Goal: Transaction & Acquisition: Download file/media

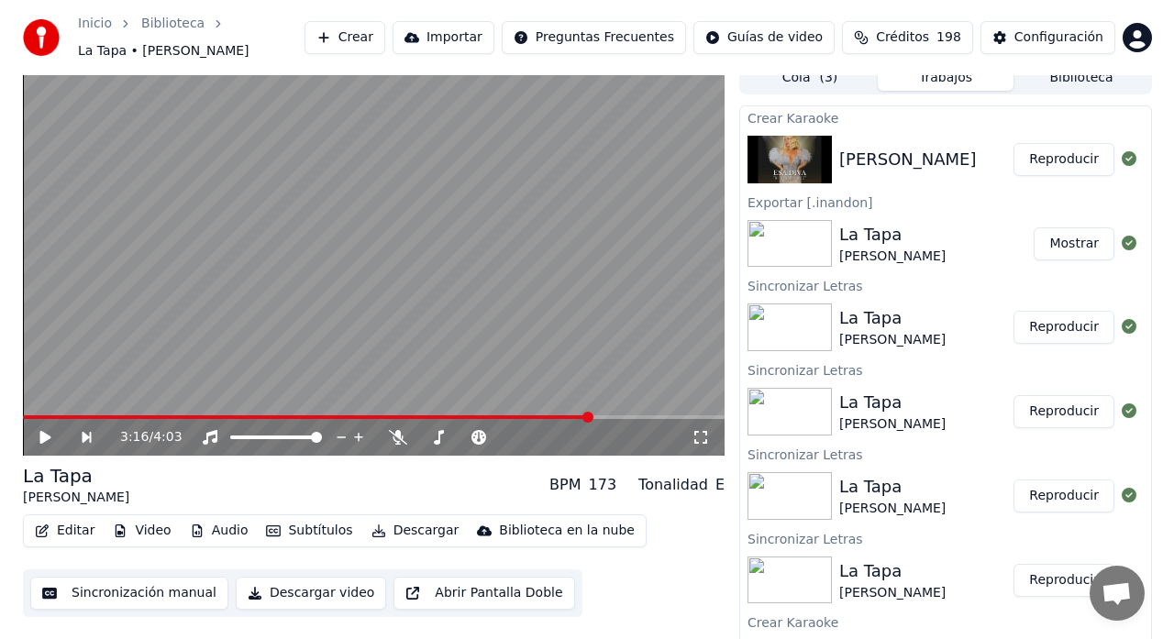
scroll to position [1902, 0]
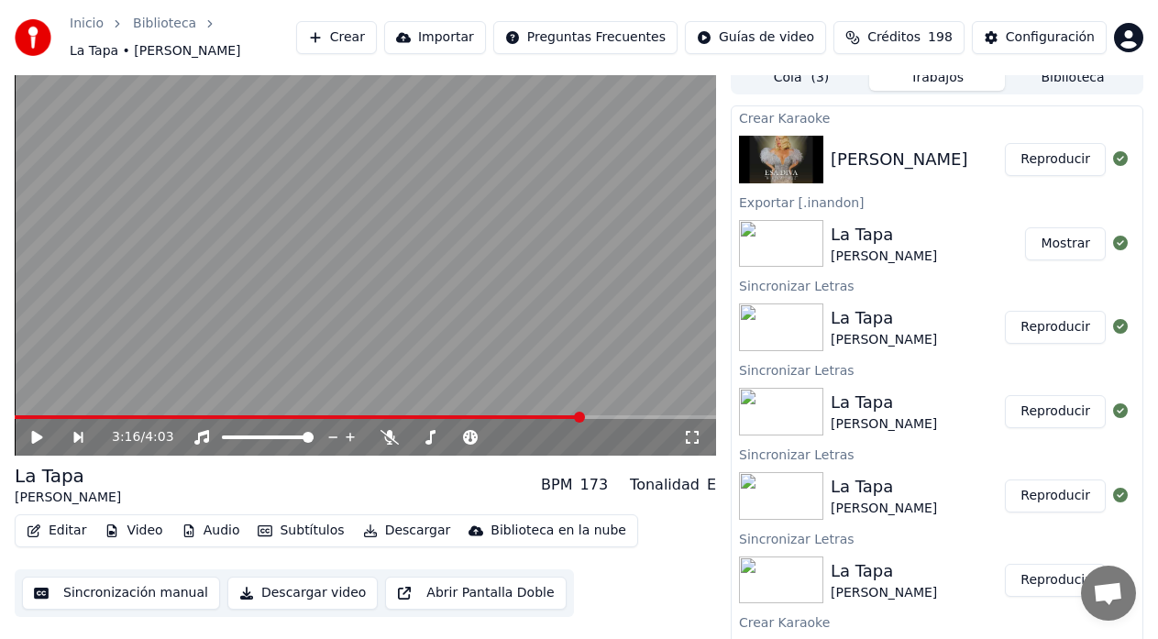
click at [1034, 149] on button "Reproducir" at bounding box center [1055, 159] width 101 height 33
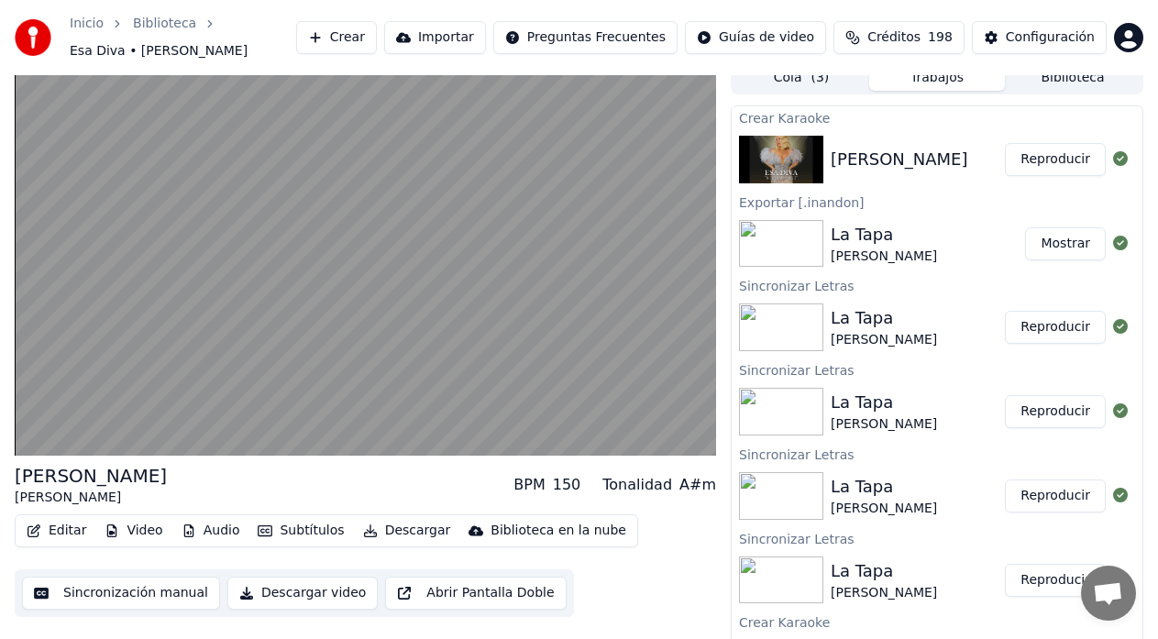
click at [1049, 150] on button "Reproducir" at bounding box center [1055, 159] width 101 height 33
click at [1046, 158] on button "Reproducir" at bounding box center [1055, 159] width 101 height 33
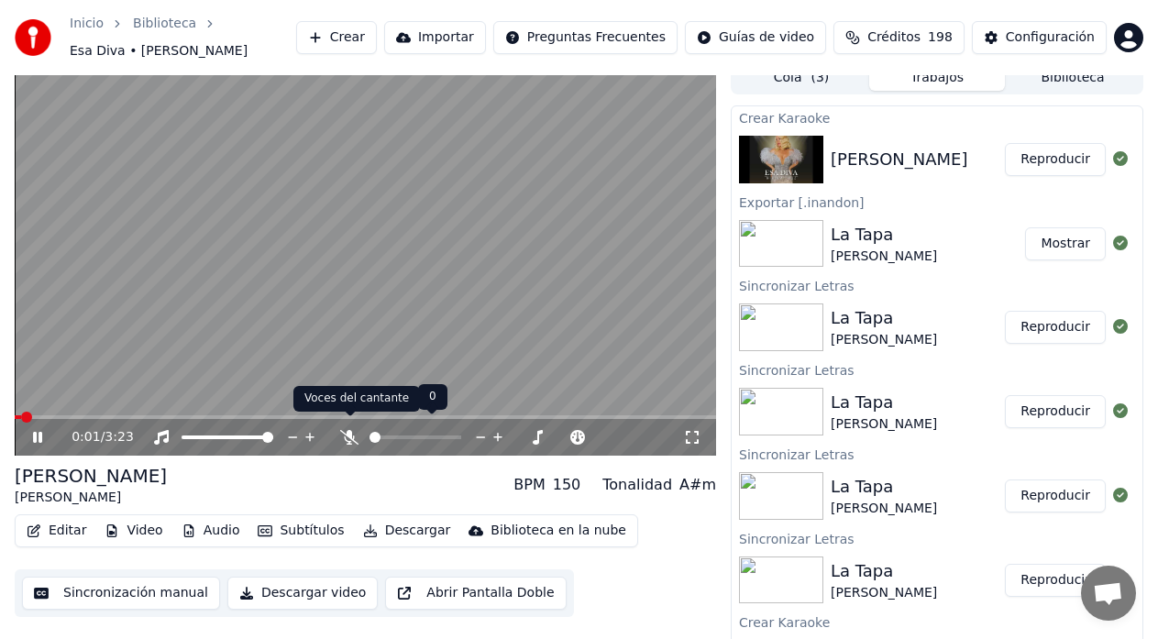
click at [350, 431] on icon at bounding box center [349, 437] width 18 height 15
click at [39, 430] on icon at bounding box center [50, 437] width 42 height 15
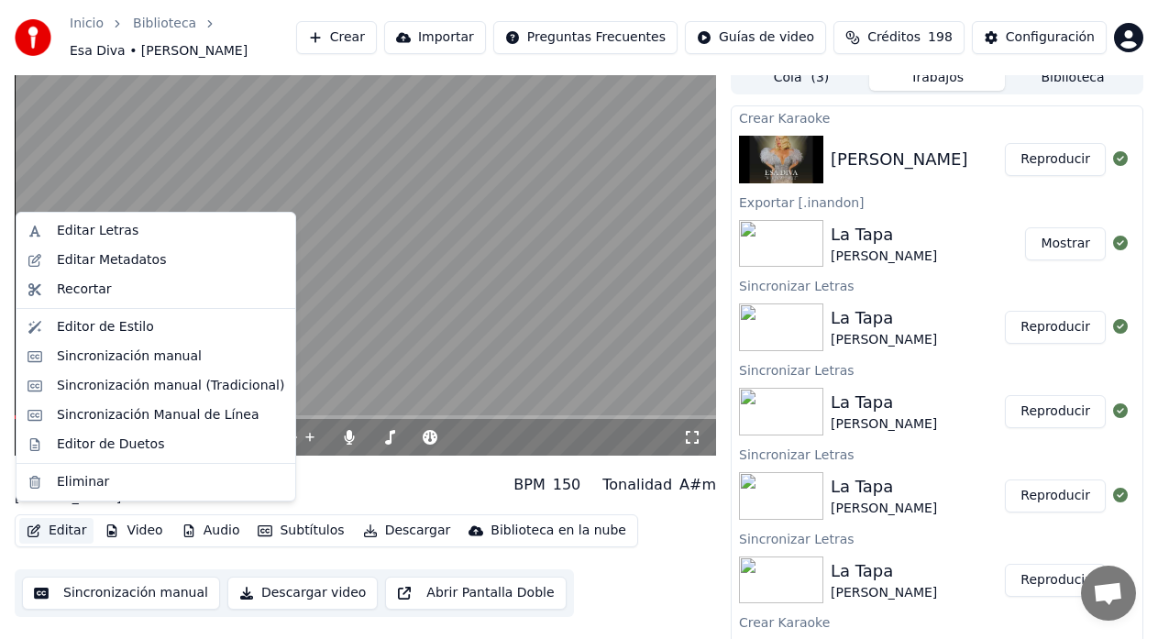
click at [61, 518] on button "Editar" at bounding box center [56, 531] width 74 height 26
click at [92, 234] on div "Editar Letras" at bounding box center [98, 231] width 82 height 18
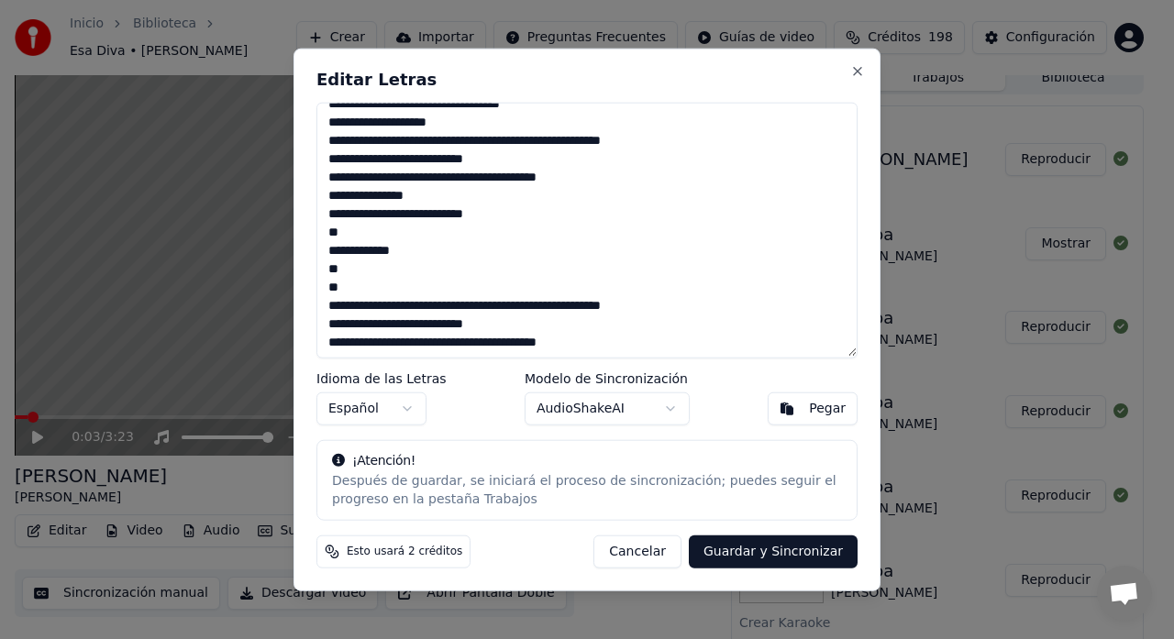
scroll to position [475, 0]
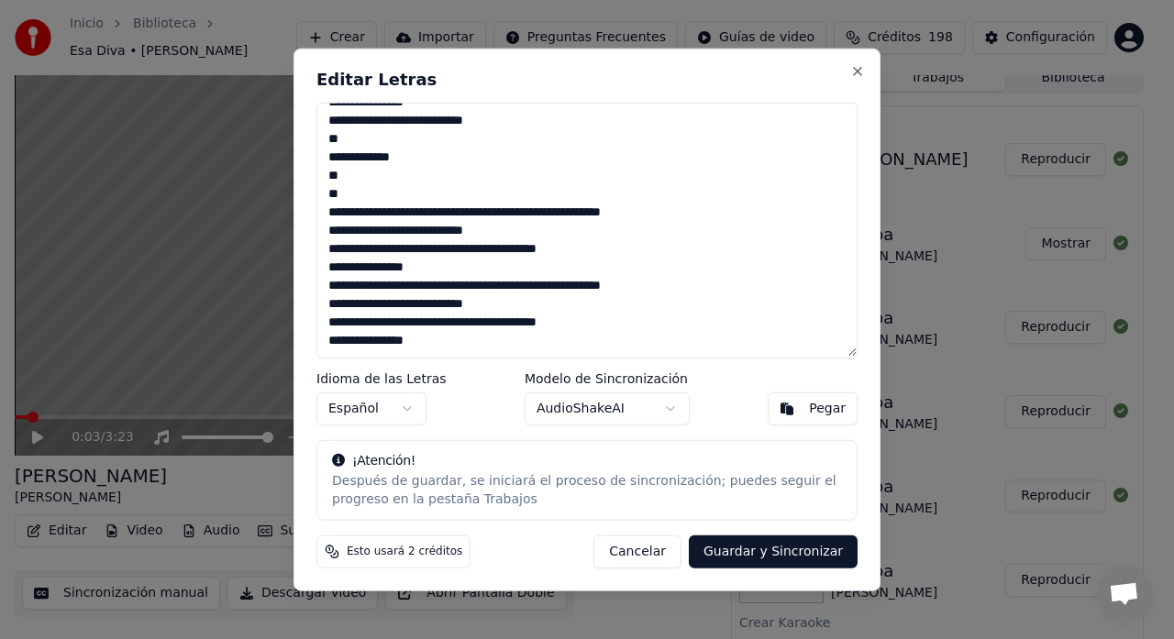
drag, startPoint x: 336, startPoint y: 142, endPoint x: 545, endPoint y: 363, distance: 304.3
click at [545, 363] on div "Editar Letras Idioma de las Letras Español Modelo de Sincronización AudioShakeA…" at bounding box center [586, 320] width 587 height 544
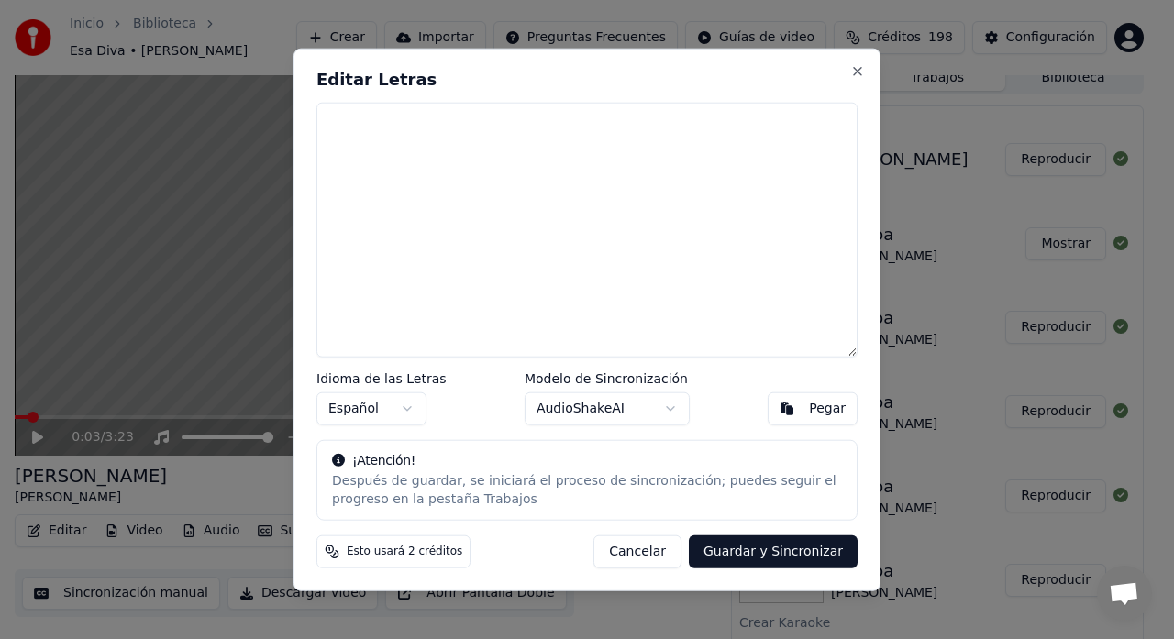
scroll to position [0, 0]
paste textarea "**********"
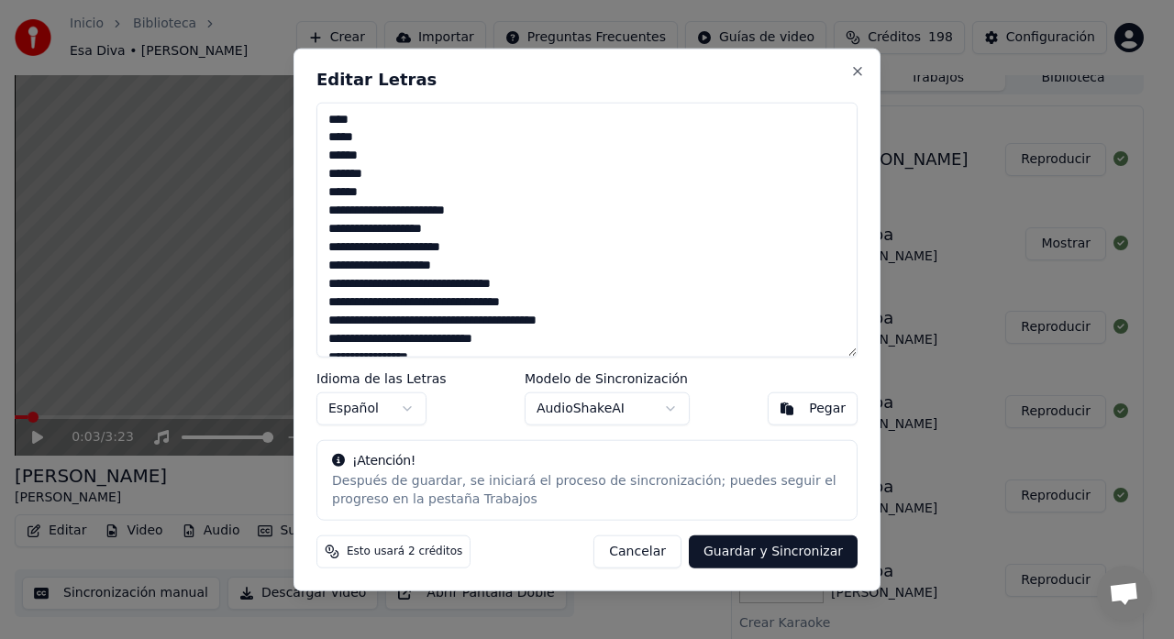
scroll to position [651, 0]
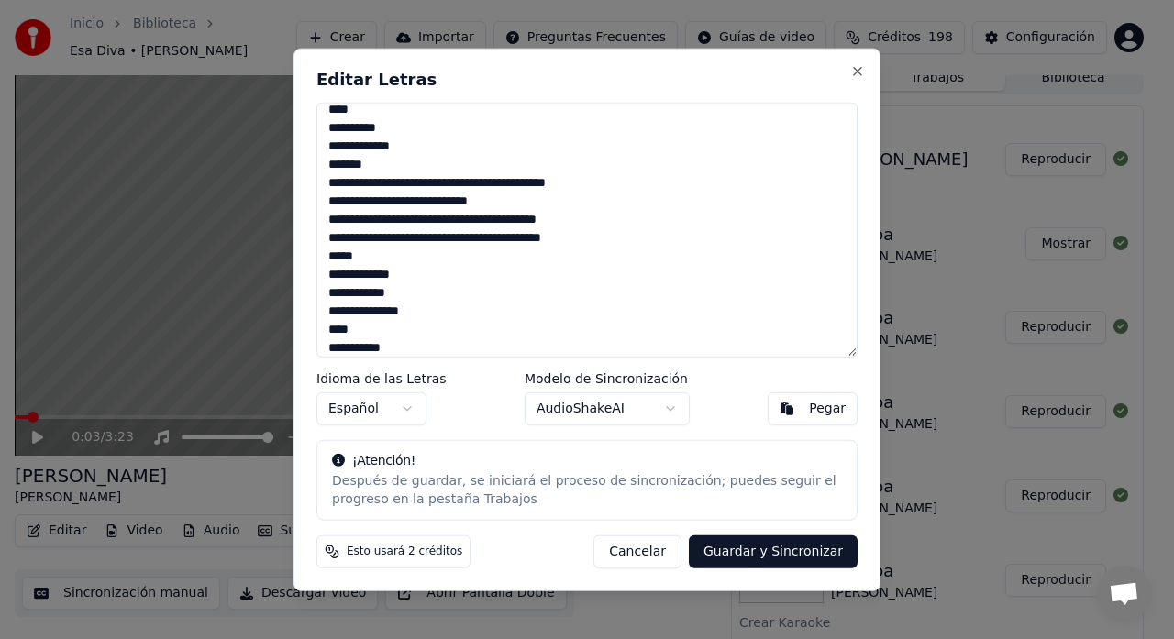
type textarea "**********"
click at [773, 559] on button "Guardar y Sincronizar" at bounding box center [773, 552] width 169 height 33
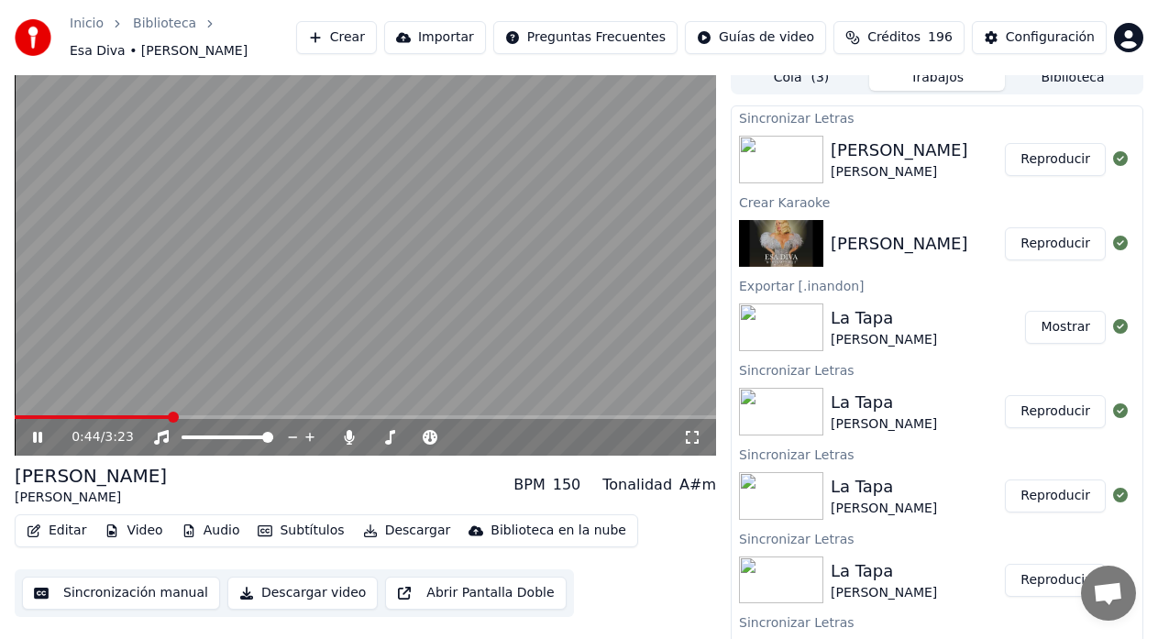
click at [116, 415] on span at bounding box center [93, 417] width 156 height 4
click at [118, 415] on span at bounding box center [79, 417] width 128 height 4
click at [108, 415] on span at bounding box center [62, 417] width 94 height 4
click at [15, 419] on span at bounding box center [15, 417] width 0 height 4
click at [39, 430] on icon at bounding box center [50, 437] width 42 height 15
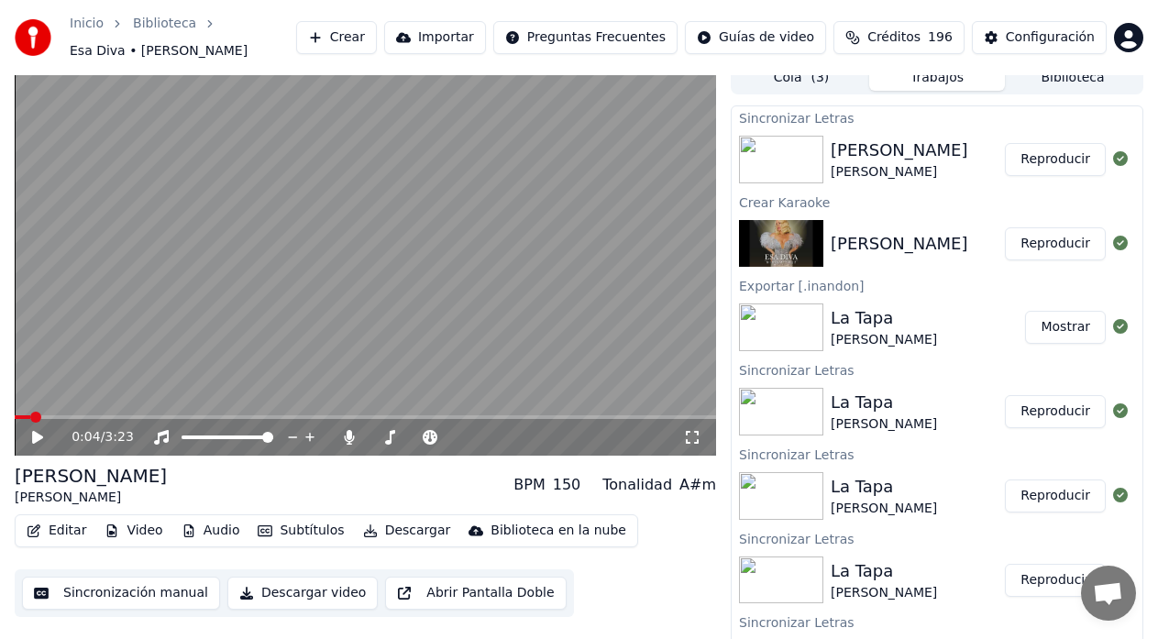
click at [60, 518] on button "Editar" at bounding box center [56, 531] width 74 height 26
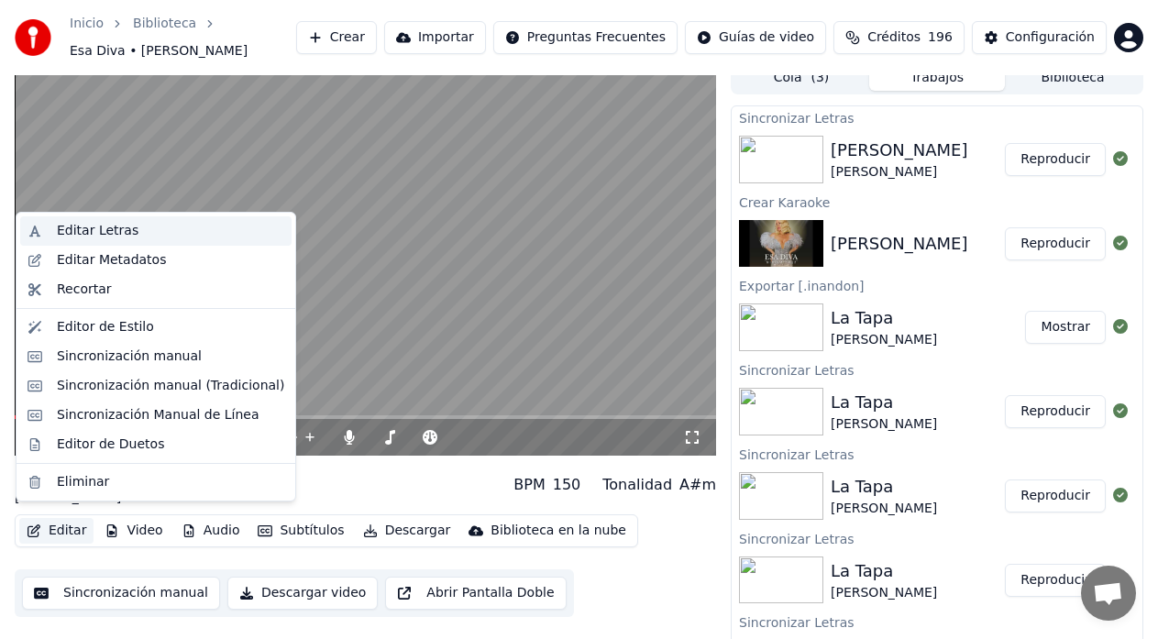
click at [119, 231] on div "Editar Letras" at bounding box center [98, 231] width 82 height 18
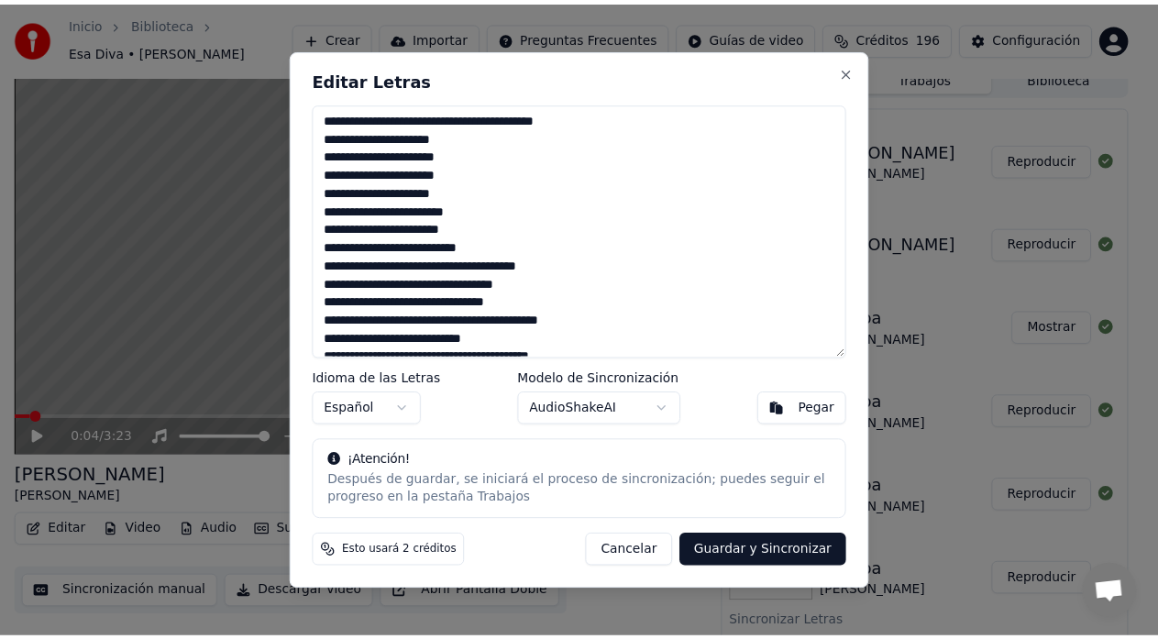
scroll to position [275, 0]
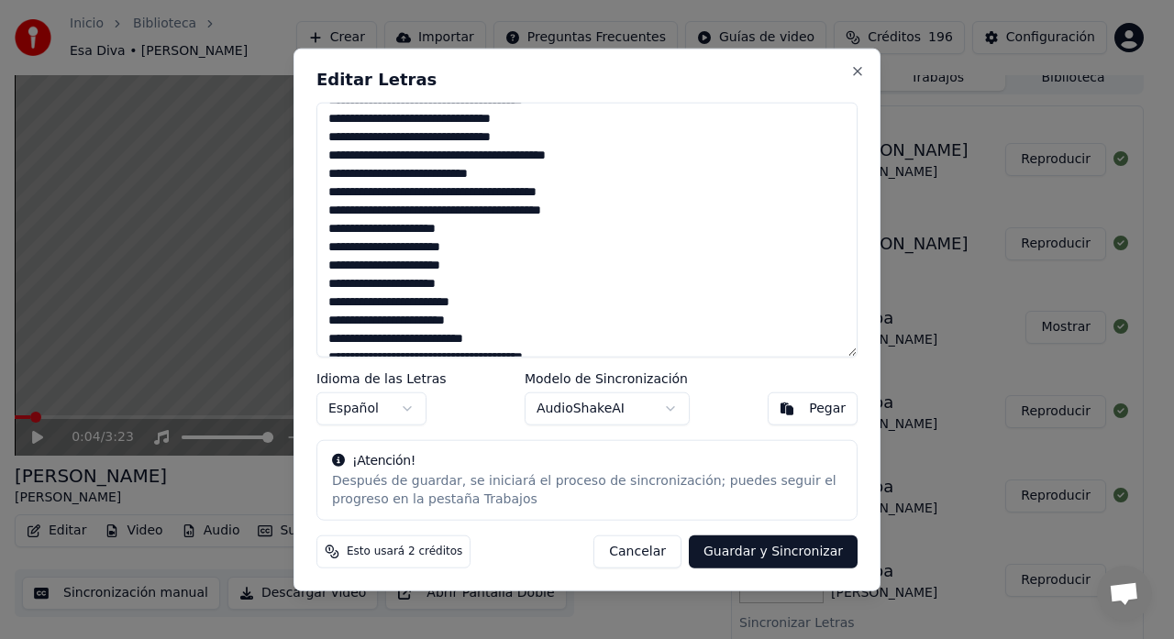
click at [655, 549] on button "Cancelar" at bounding box center [637, 552] width 88 height 33
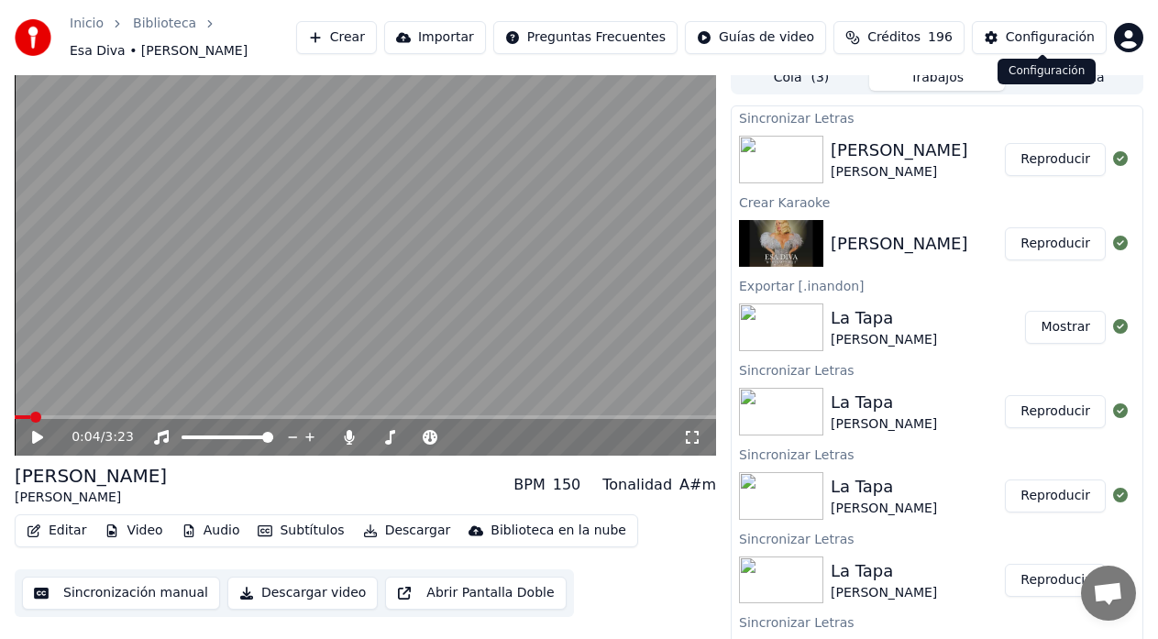
click at [1063, 30] on div "Configuración" at bounding box center [1050, 37] width 89 height 18
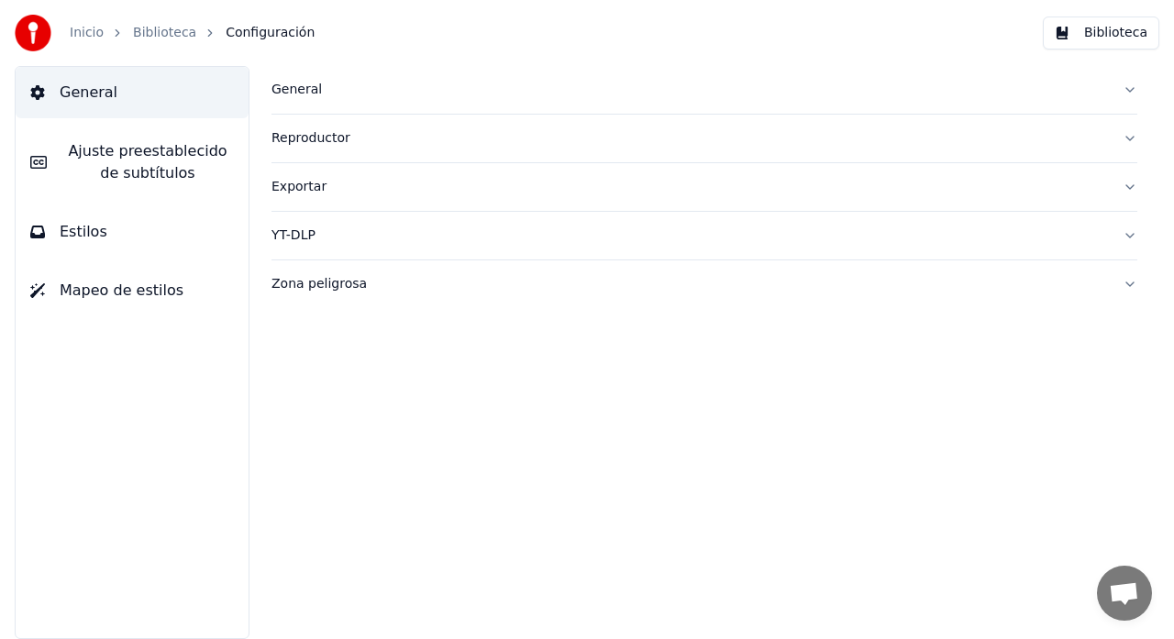
click at [296, 97] on div "General" at bounding box center [689, 90] width 836 height 18
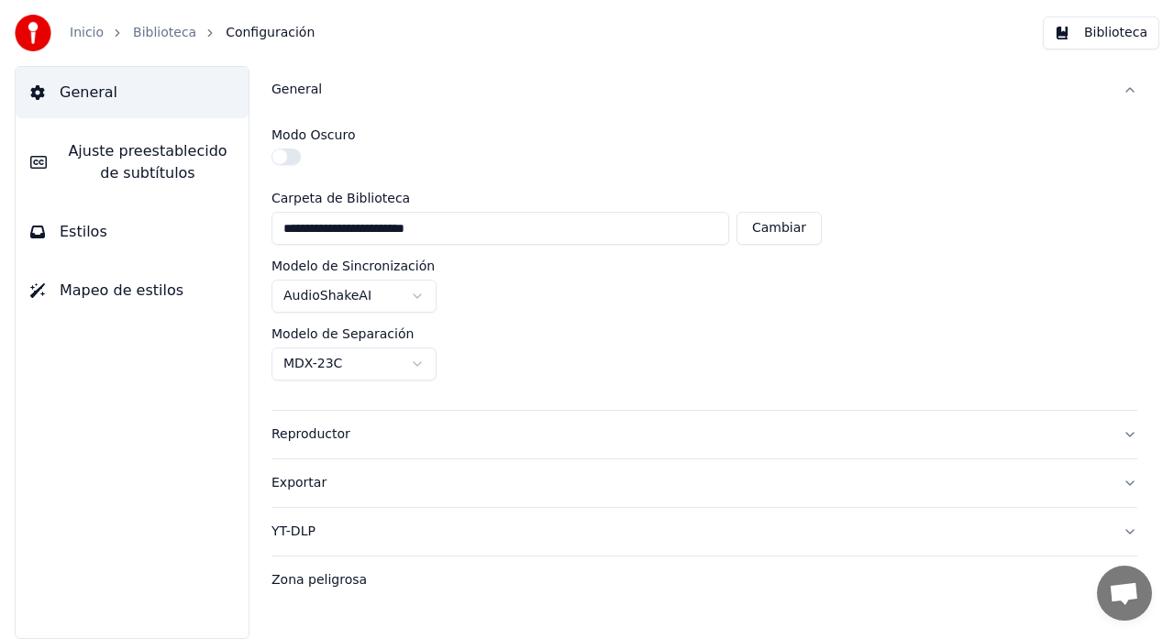
click at [99, 100] on span "General" at bounding box center [89, 93] width 58 height 22
click at [305, 87] on div "General" at bounding box center [689, 90] width 836 height 18
click at [299, 91] on div "General" at bounding box center [689, 90] width 836 height 18
click at [299, 84] on div "General" at bounding box center [689, 90] width 836 height 18
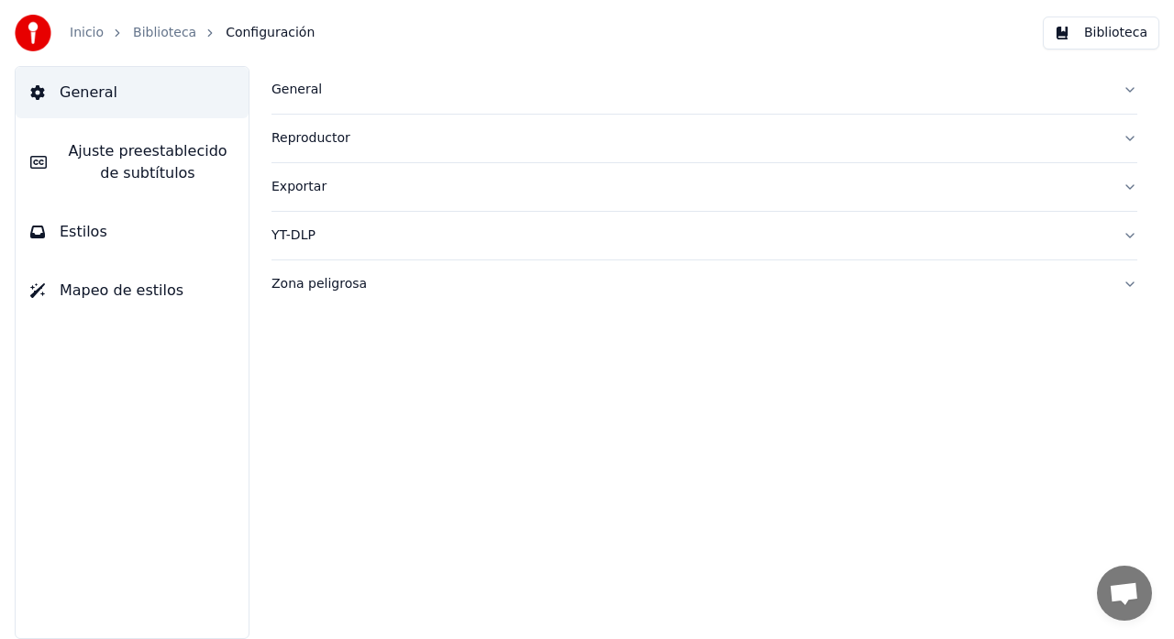
click at [309, 143] on div "Reproductor" at bounding box center [689, 138] width 836 height 18
click at [302, 94] on div "General" at bounding box center [689, 90] width 836 height 18
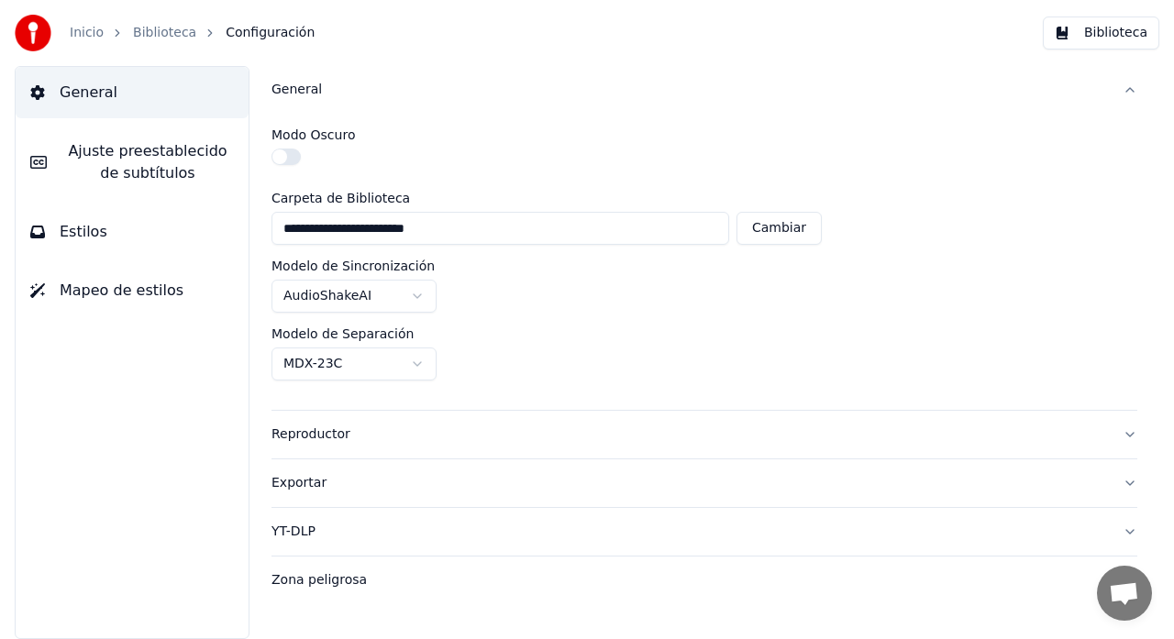
click at [184, 149] on span "Ajuste preestablecido de subtítulos" at bounding box center [147, 162] width 172 height 44
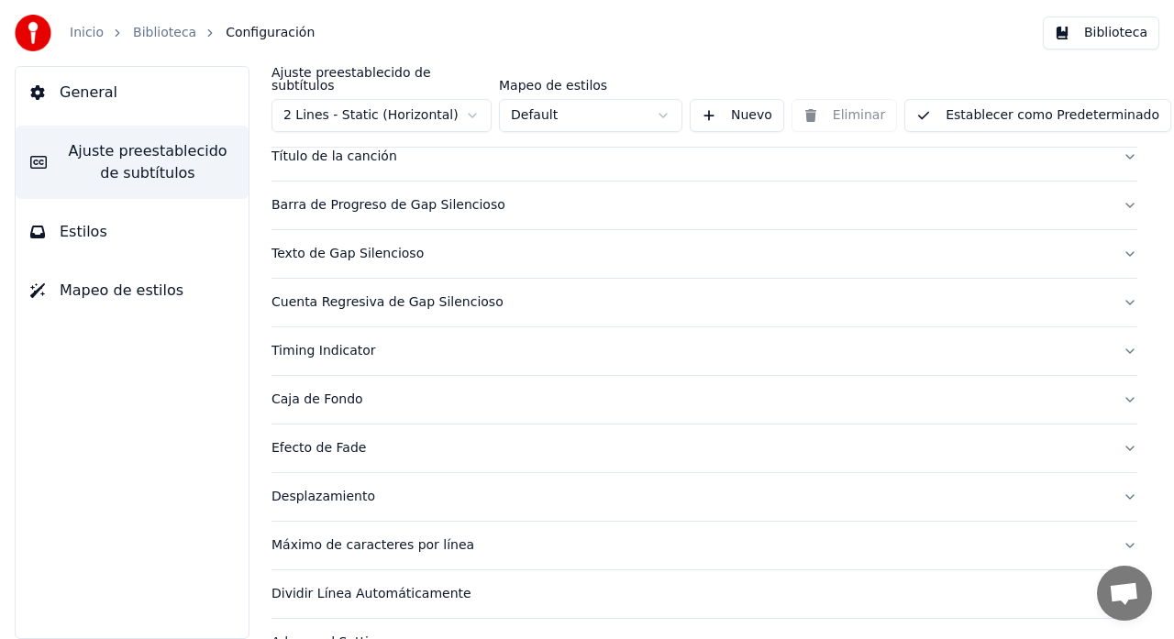
scroll to position [178, 0]
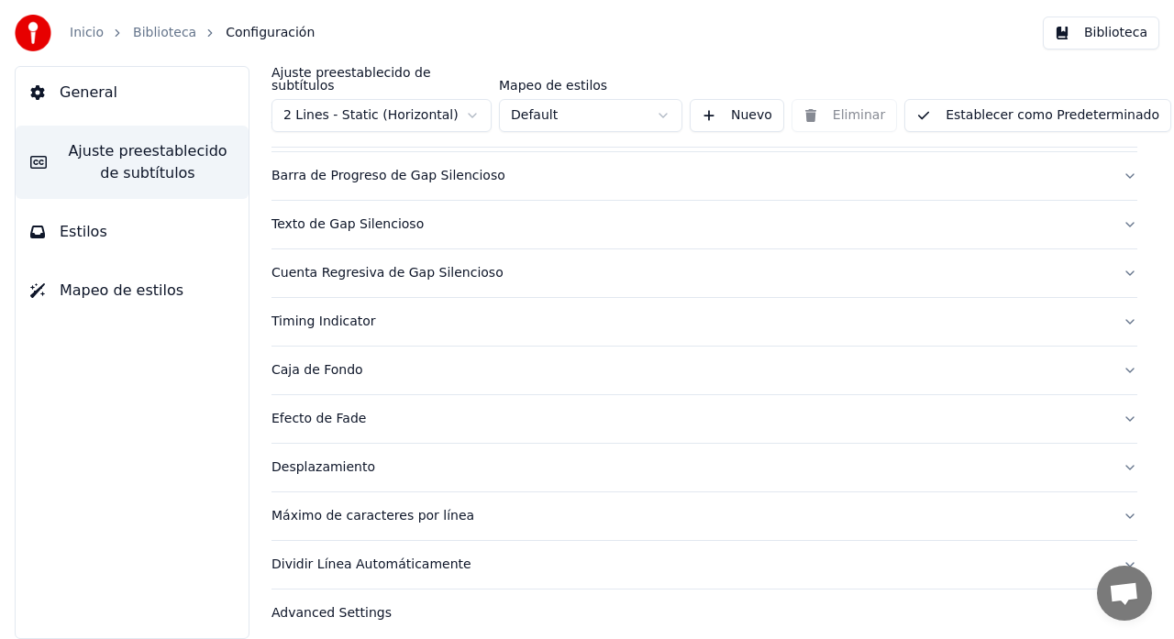
click at [337, 556] on div "Dividir Línea Automáticamente" at bounding box center [689, 565] width 836 height 18
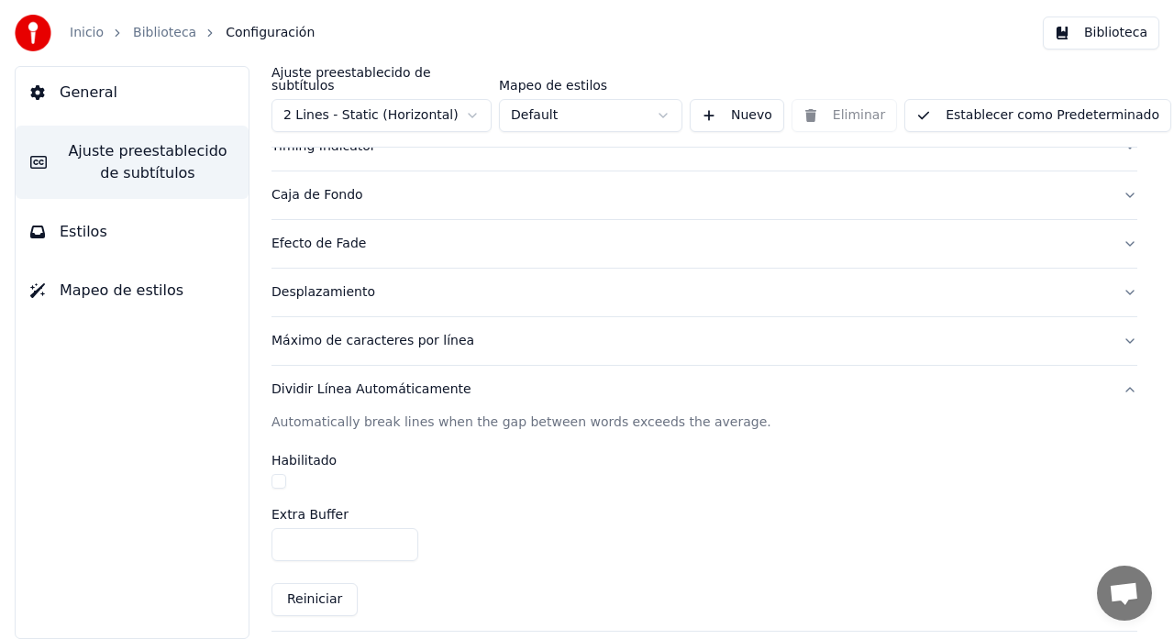
scroll to position [394, 0]
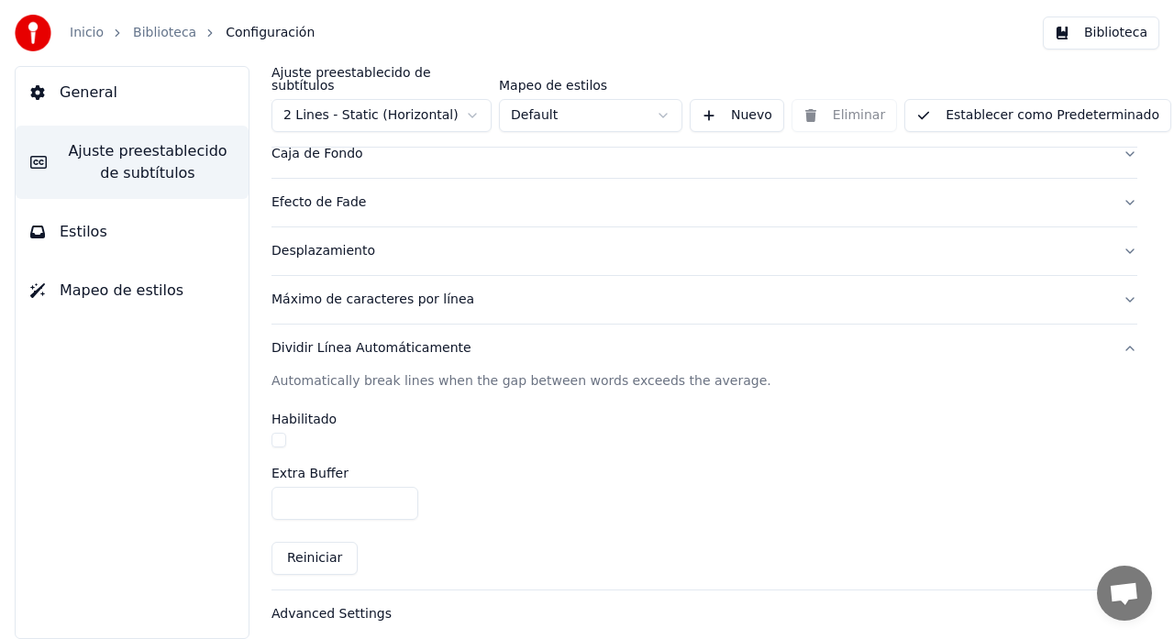
click at [271, 325] on button "Dividir Línea Automáticamente" at bounding box center [704, 349] width 866 height 48
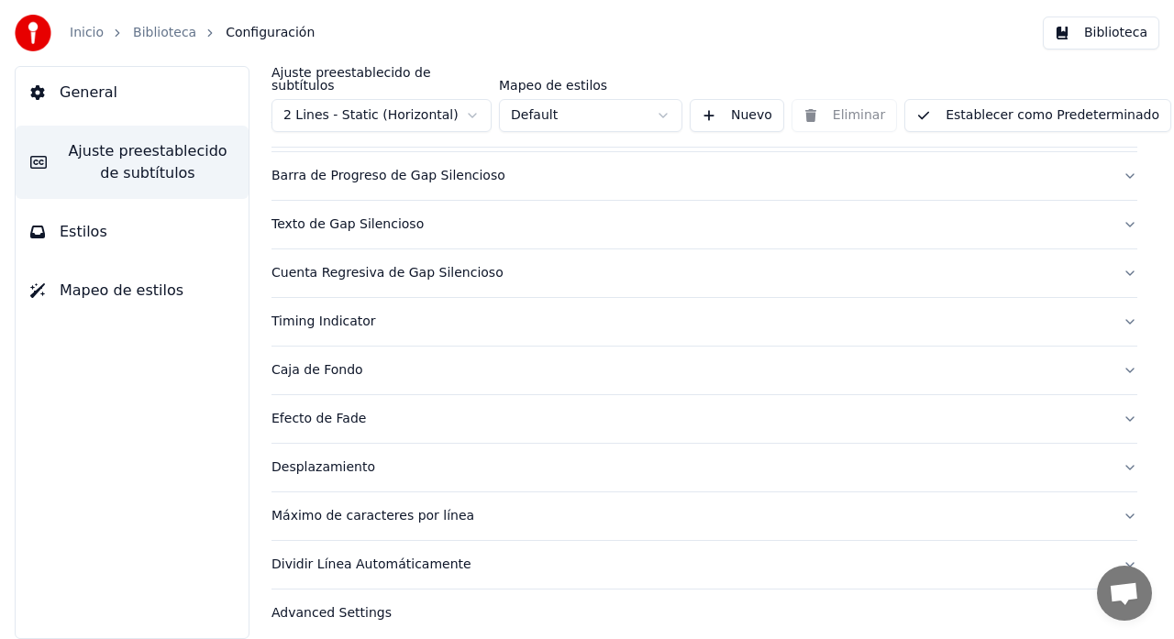
click at [340, 510] on div "Máximo de caracteres por línea" at bounding box center [689, 516] width 836 height 18
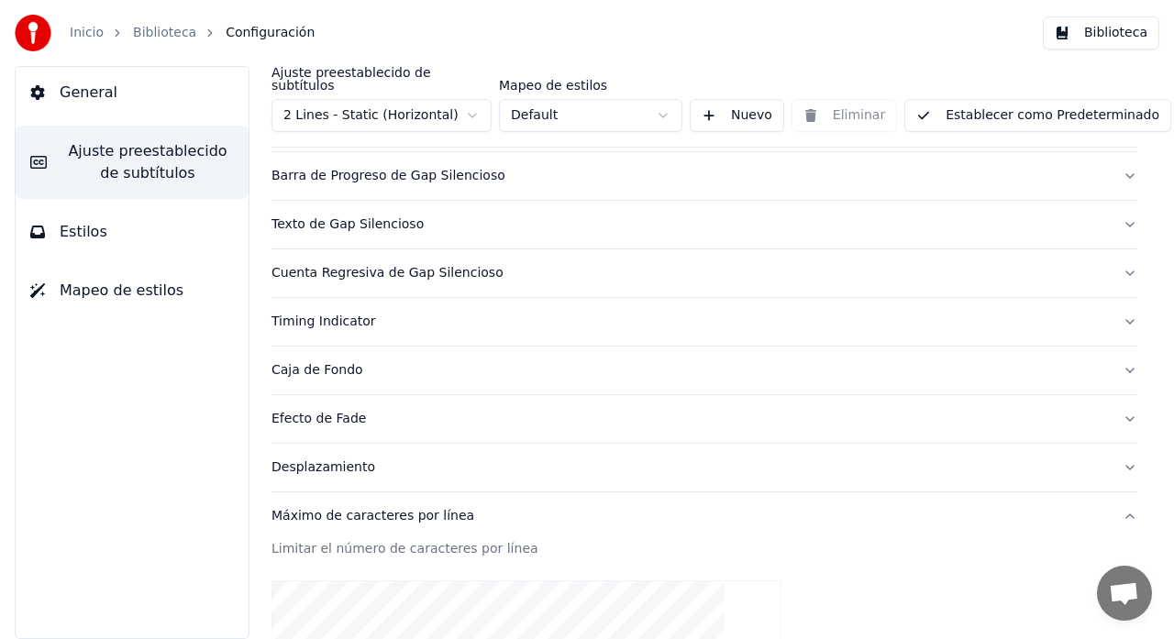
click at [374, 507] on div "Máximo de caracteres por línea" at bounding box center [689, 516] width 836 height 18
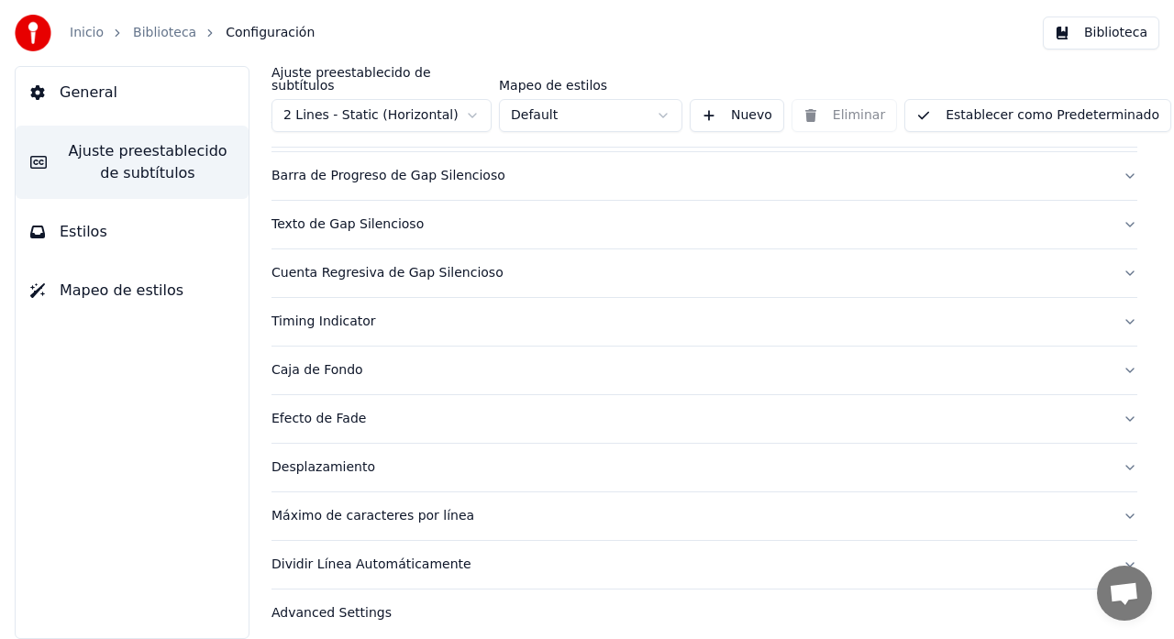
click at [493, 557] on div "Dividir Línea Automáticamente" at bounding box center [689, 565] width 836 height 18
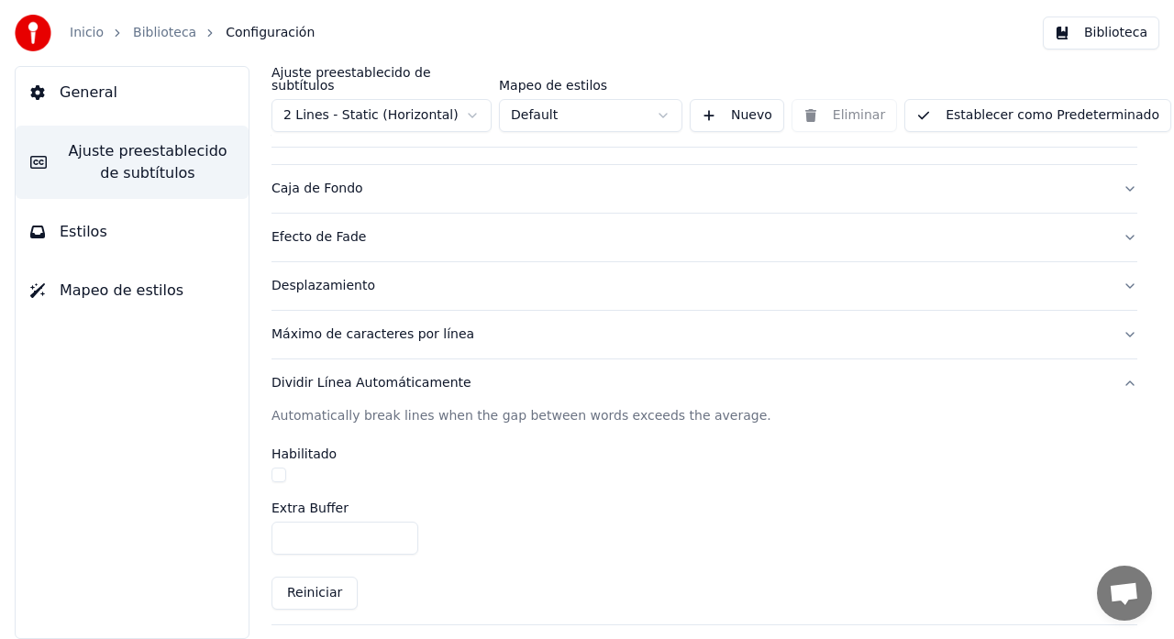
scroll to position [394, 0]
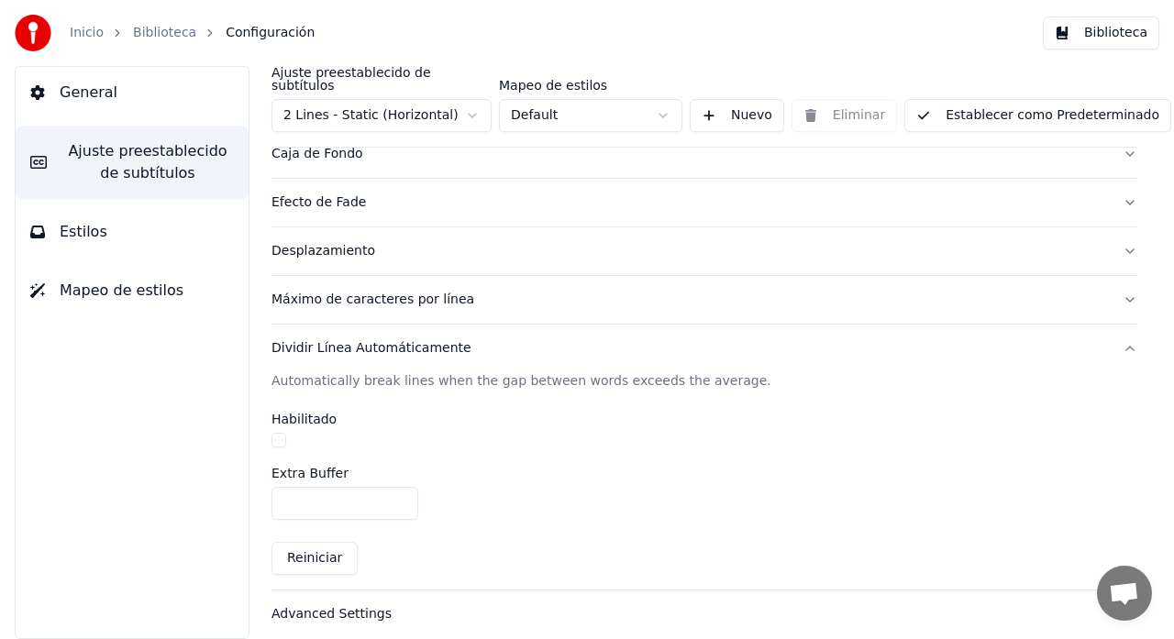
click at [380, 291] on div "Máximo de caracteres por línea" at bounding box center [689, 300] width 836 height 18
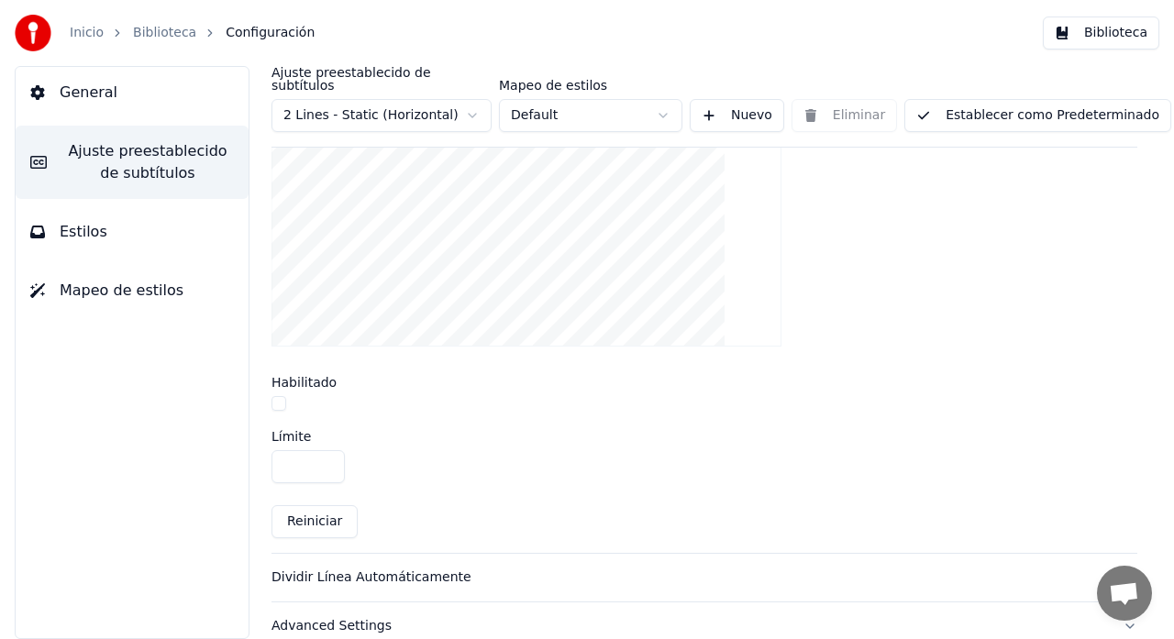
scroll to position [680, 0]
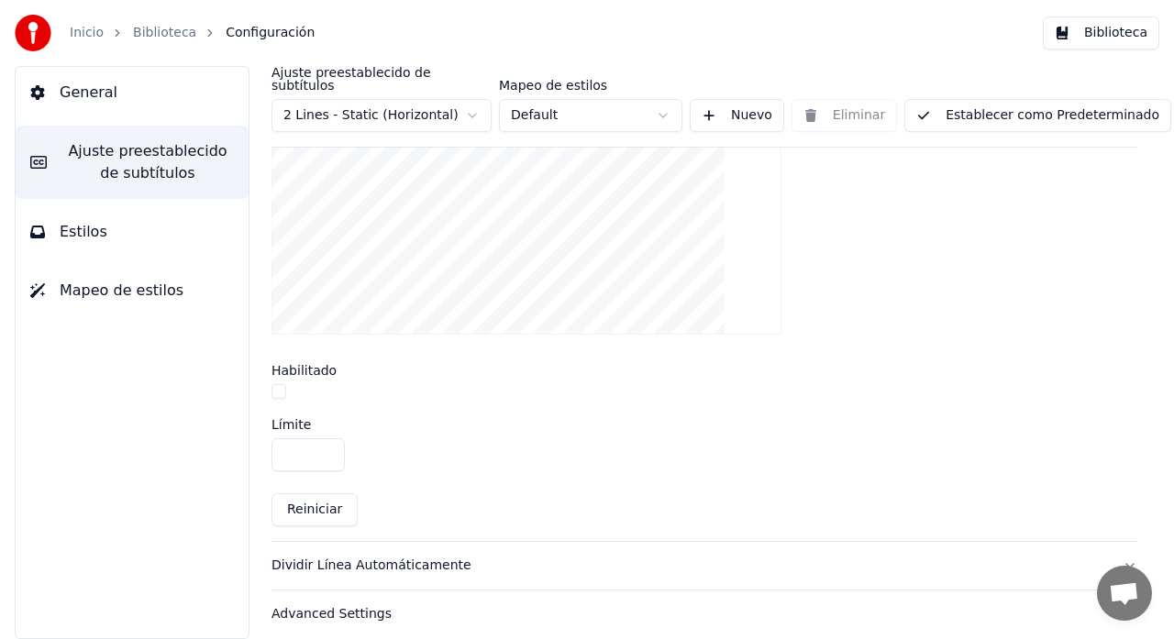
click at [155, 36] on link "Biblioteca" at bounding box center [164, 33] width 63 height 18
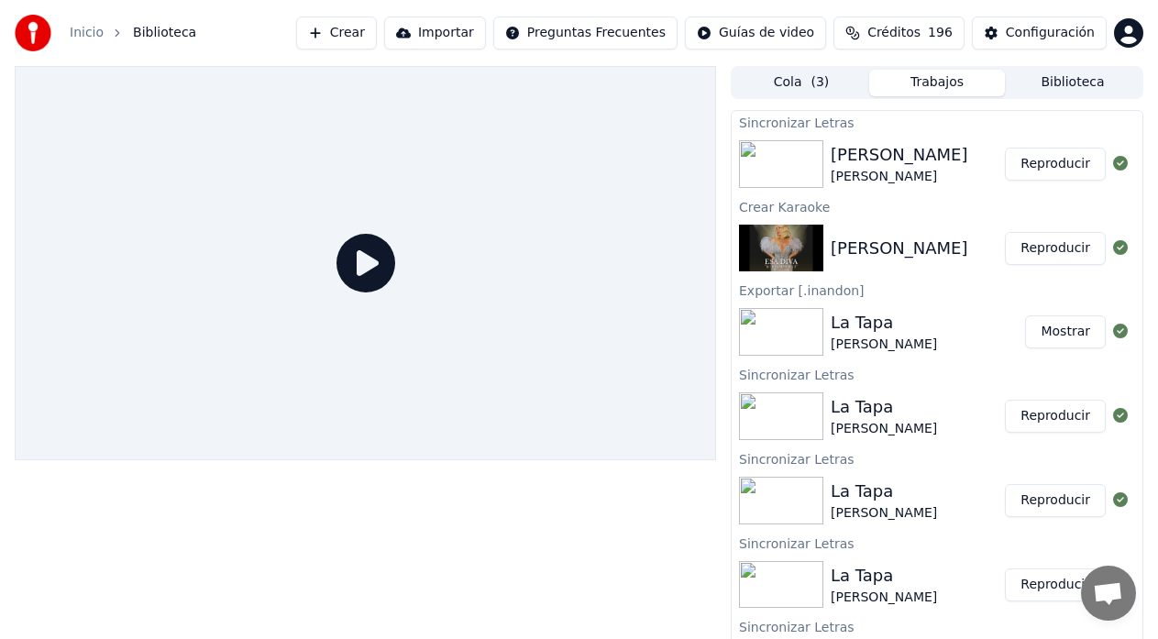
click at [1046, 162] on button "Reproducir" at bounding box center [1055, 164] width 101 height 33
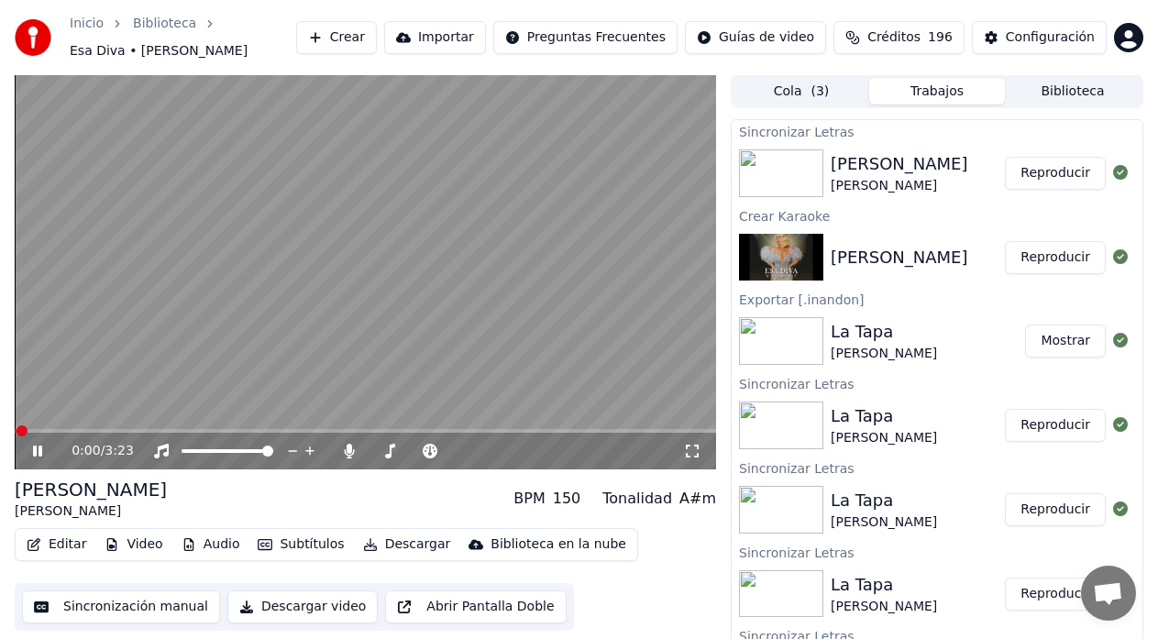
click at [36, 446] on icon at bounding box center [37, 451] width 9 height 11
click at [58, 532] on button "Editar" at bounding box center [56, 545] width 74 height 26
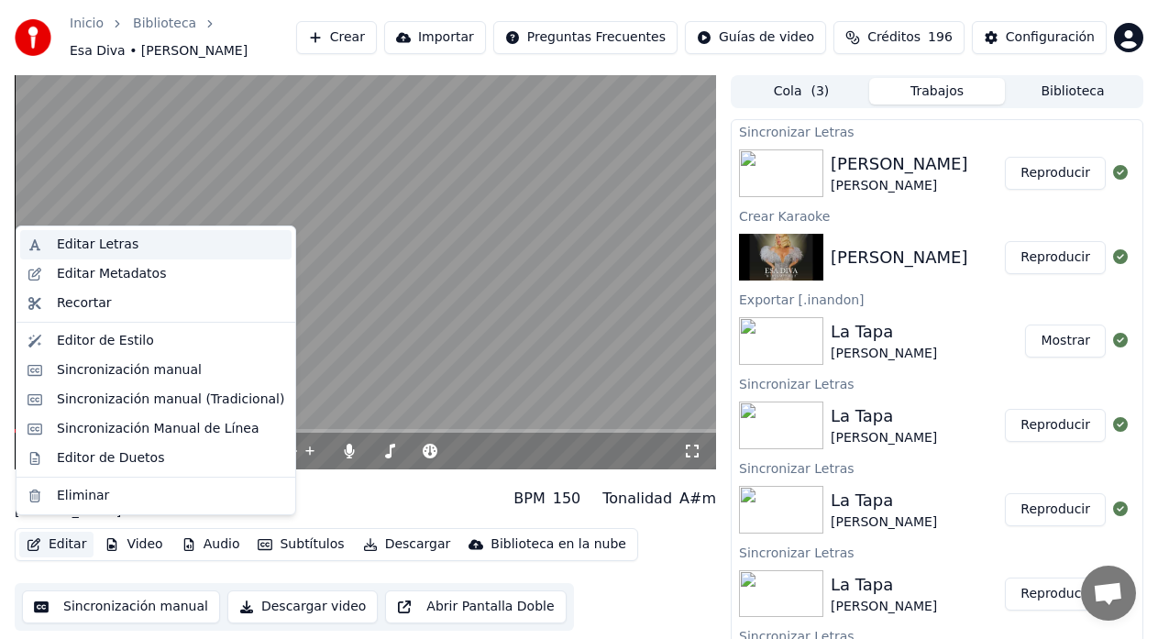
click at [124, 257] on div "Editar Letras" at bounding box center [155, 244] width 271 height 29
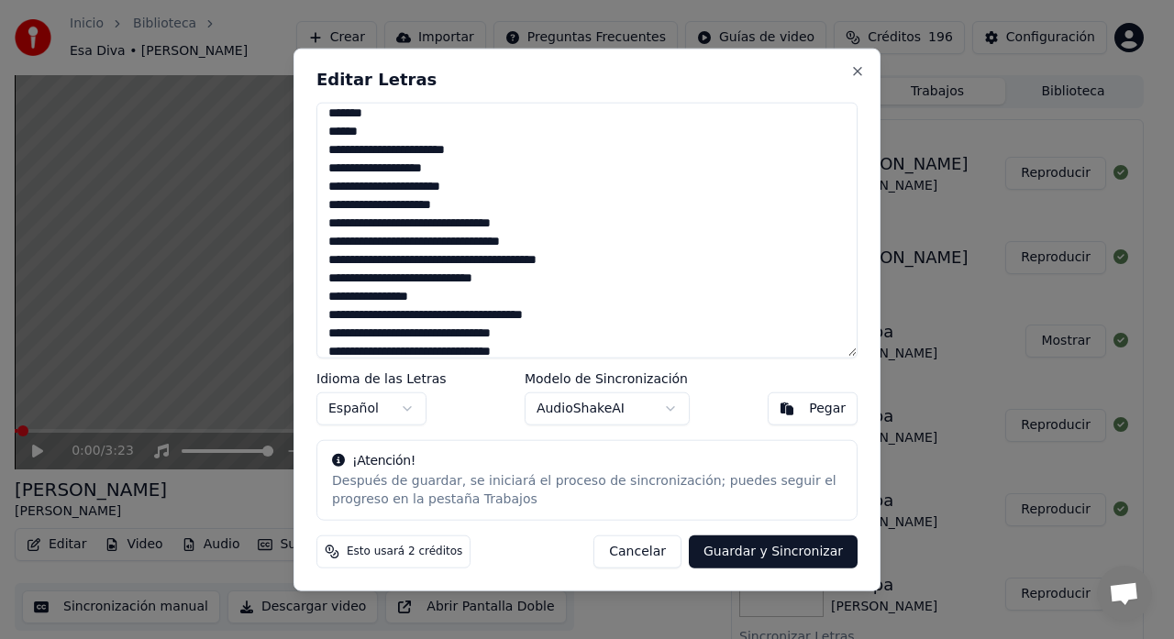
scroll to position [92, 0]
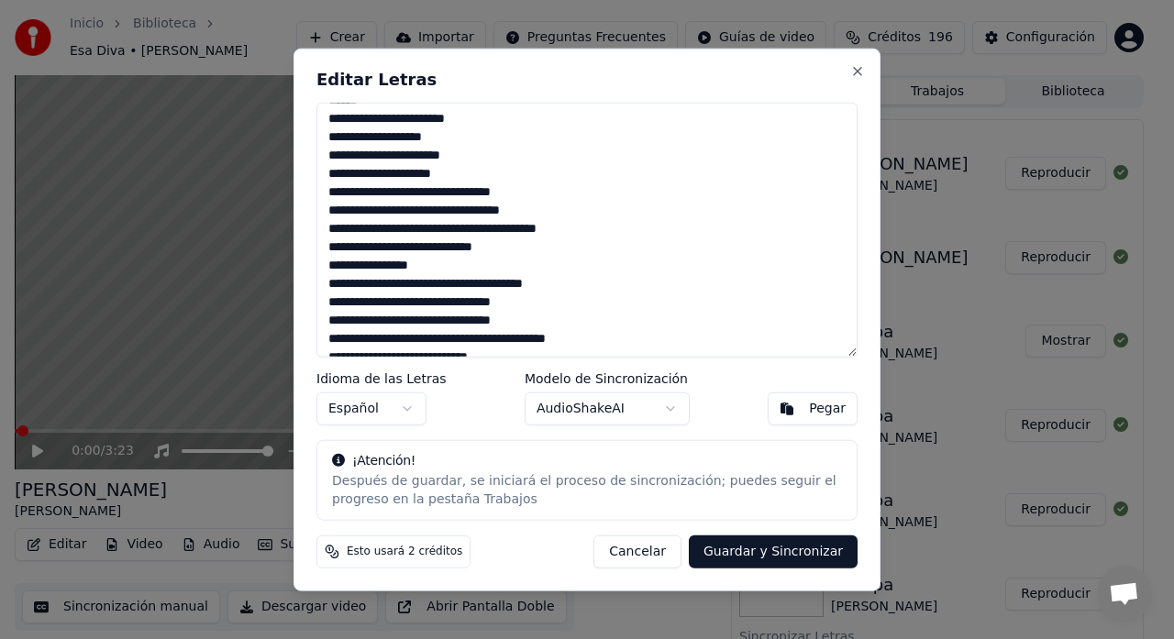
click at [453, 226] on textarea at bounding box center [586, 230] width 541 height 256
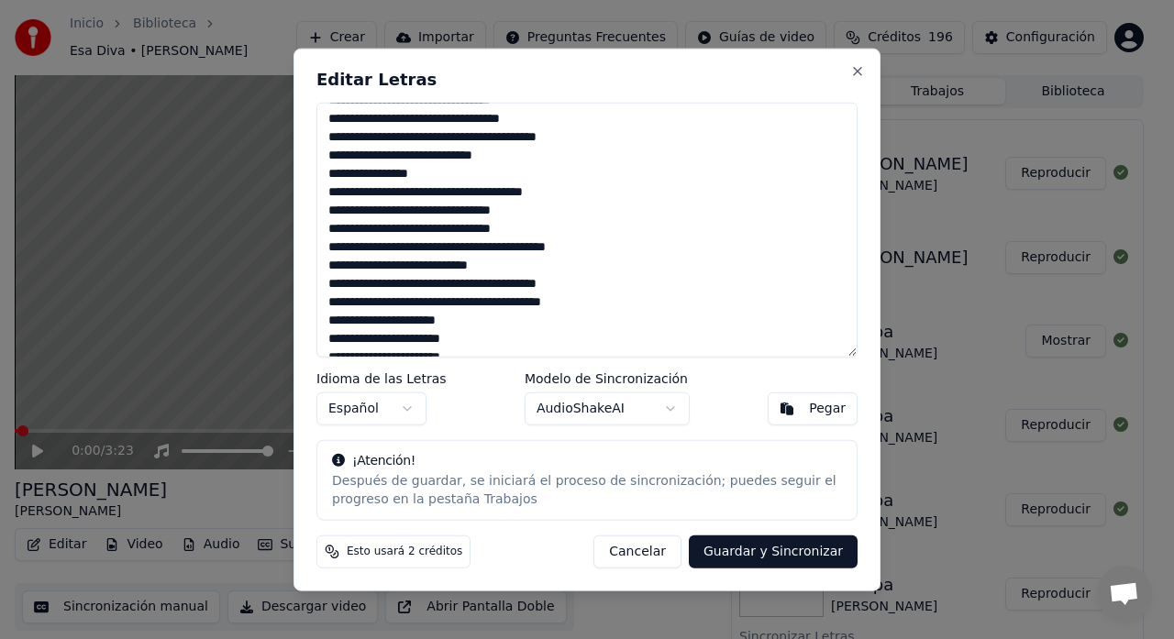
click at [444, 188] on textarea at bounding box center [586, 230] width 541 height 256
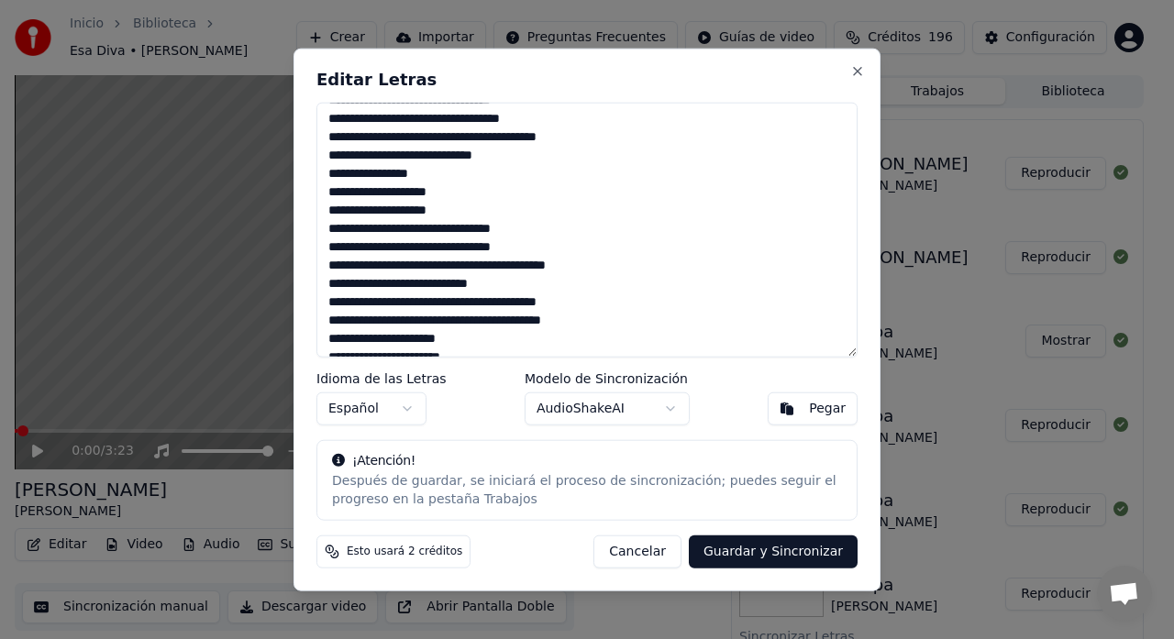
scroll to position [282, 0]
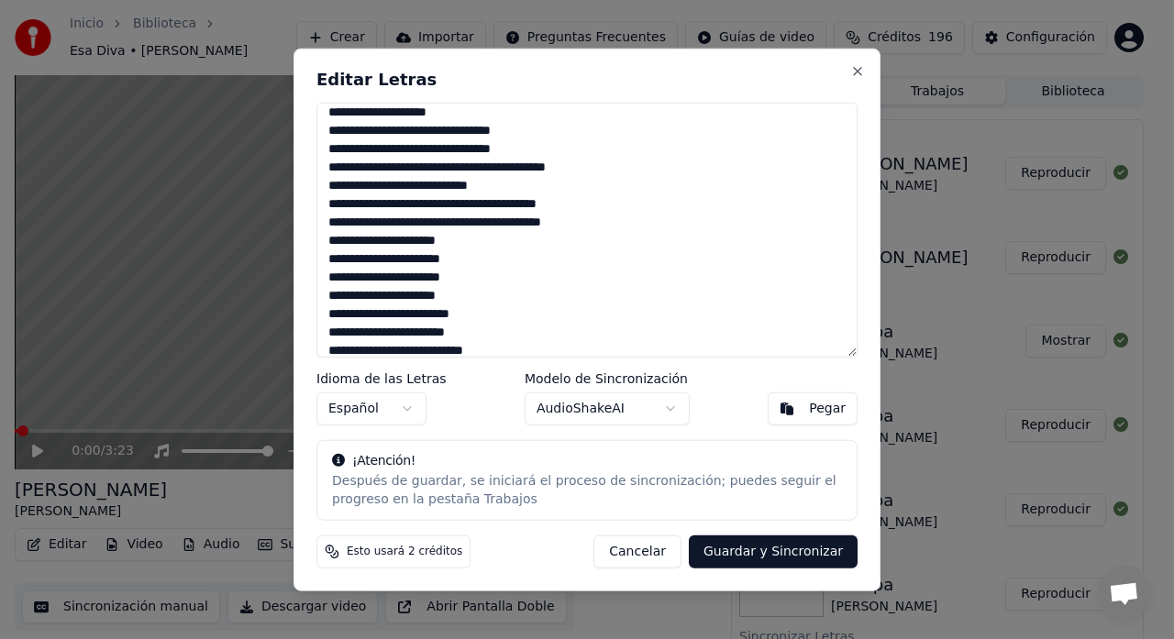
click at [464, 162] on textarea at bounding box center [586, 230] width 541 height 256
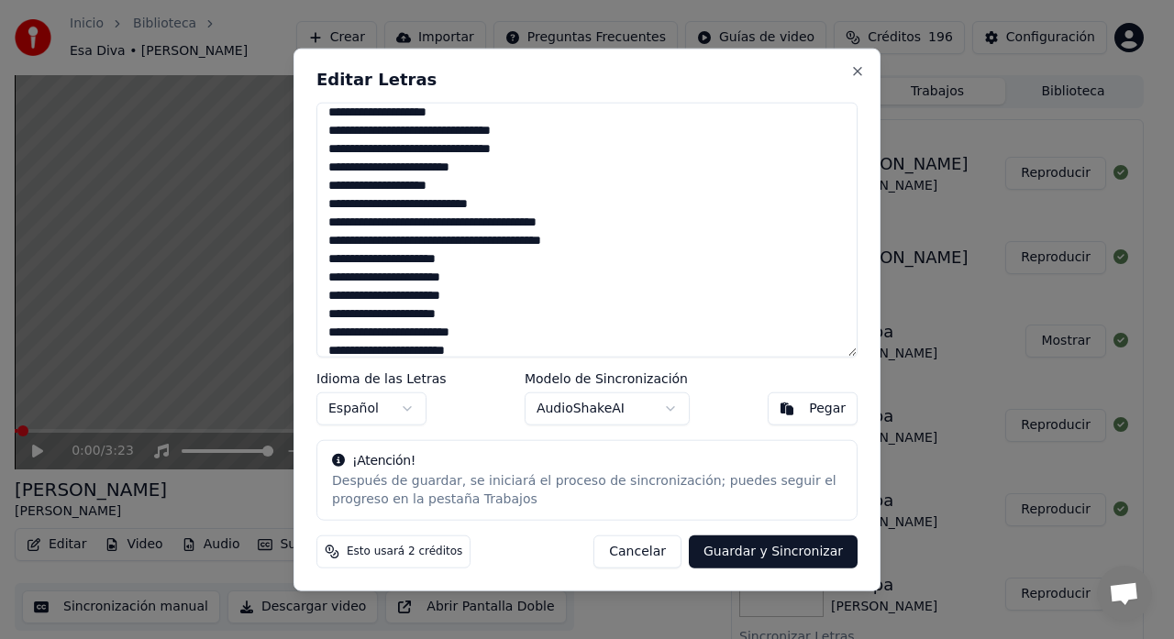
scroll to position [355, 0]
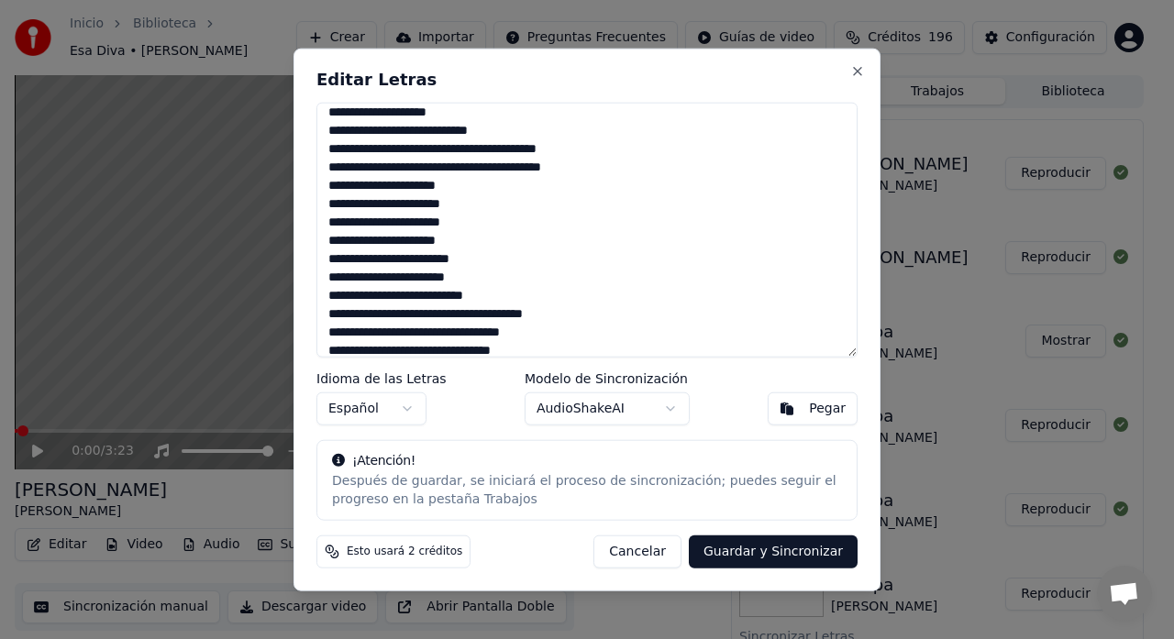
click at [442, 145] on textarea at bounding box center [586, 230] width 541 height 256
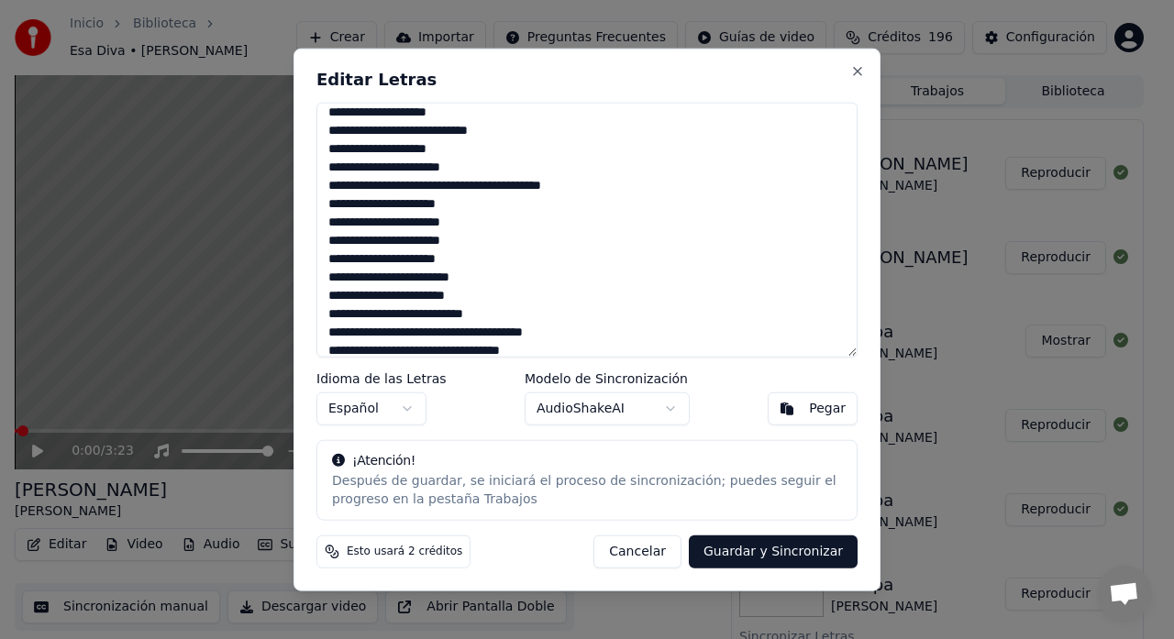
scroll to position [410, 0]
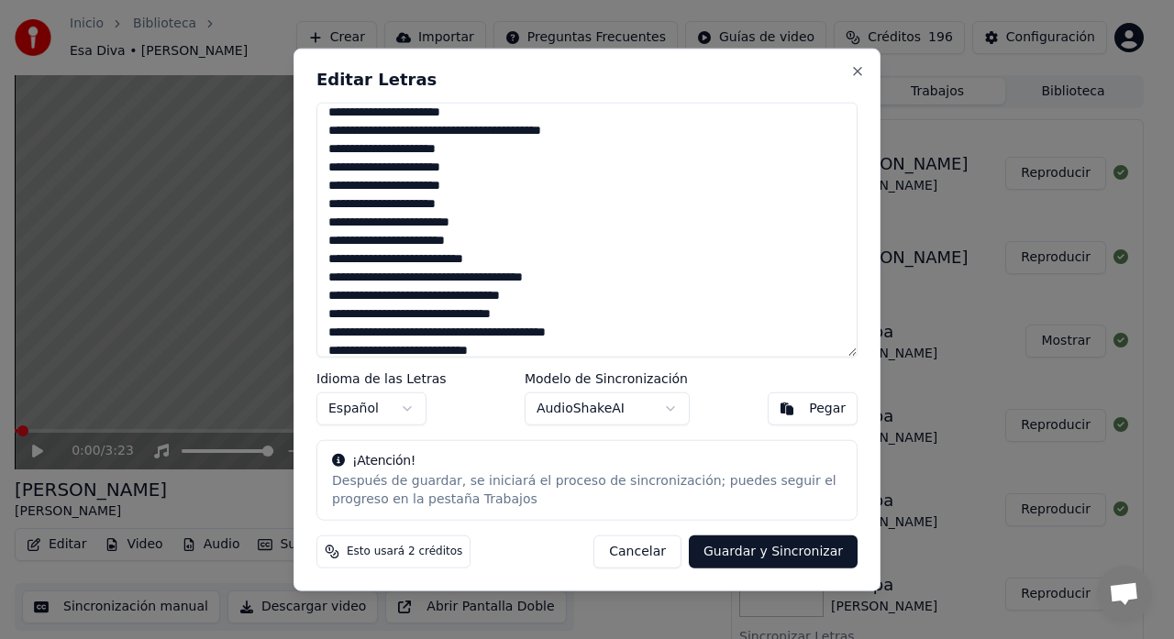
click at [433, 131] on textarea at bounding box center [586, 230] width 541 height 256
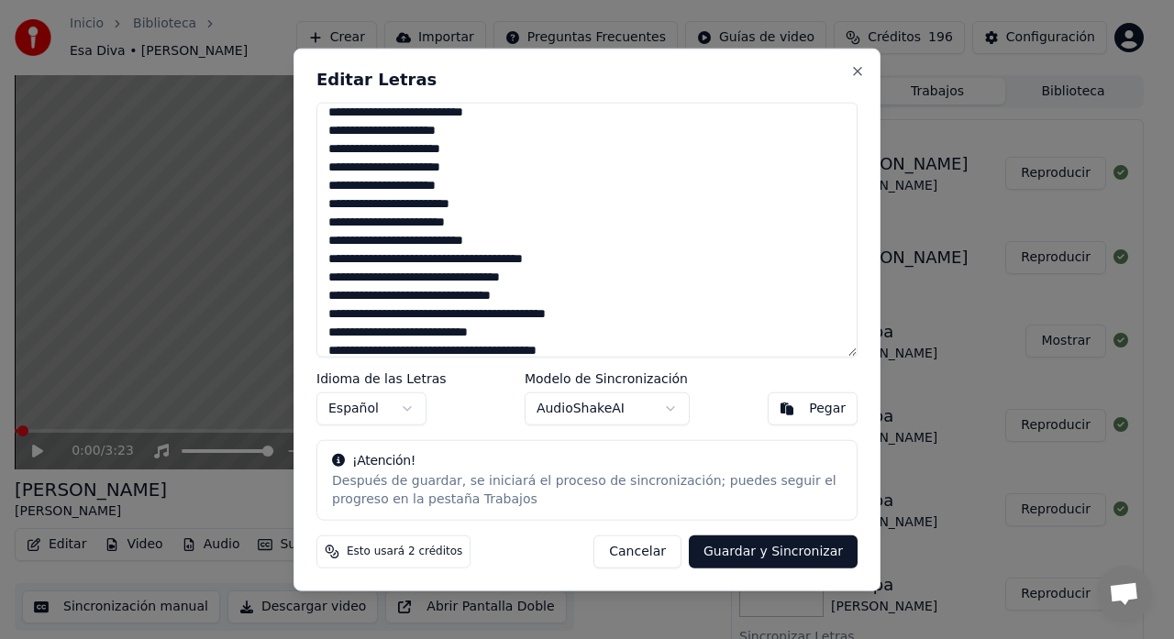
scroll to position [538, 0]
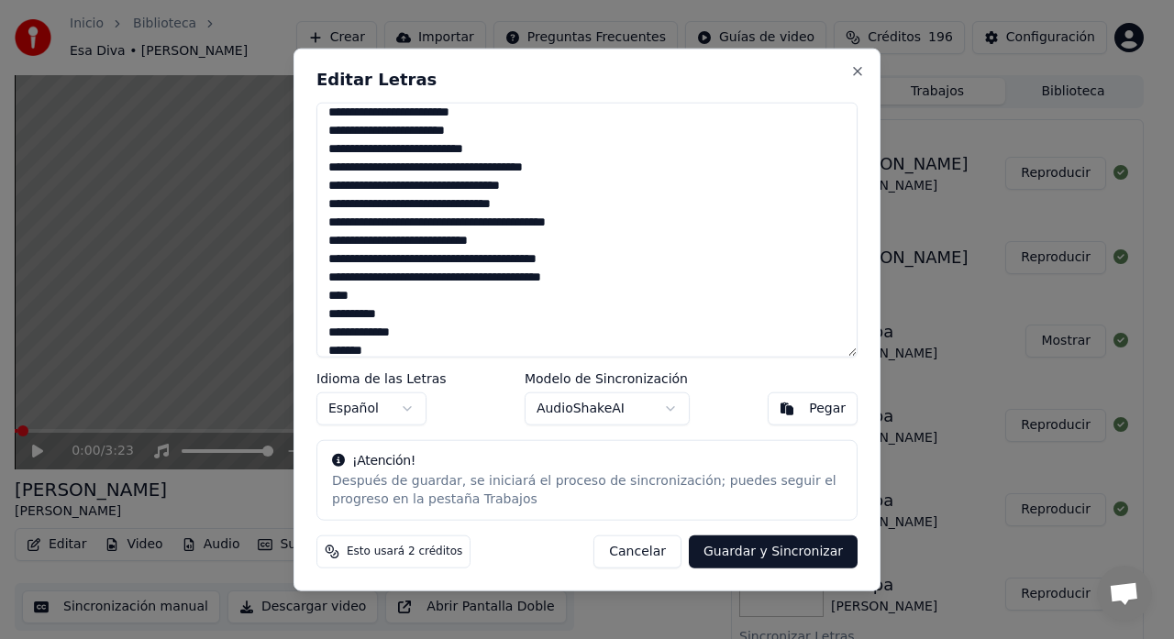
click at [445, 164] on textarea at bounding box center [586, 230] width 541 height 256
click at [443, 164] on textarea at bounding box center [586, 230] width 541 height 256
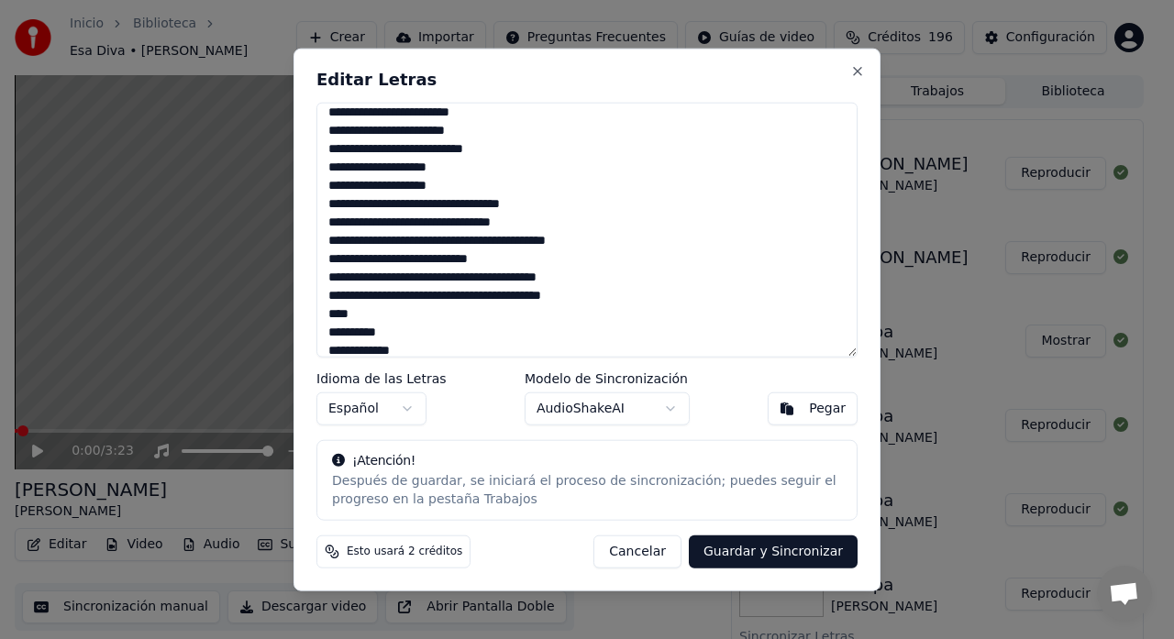
scroll to position [612, 0]
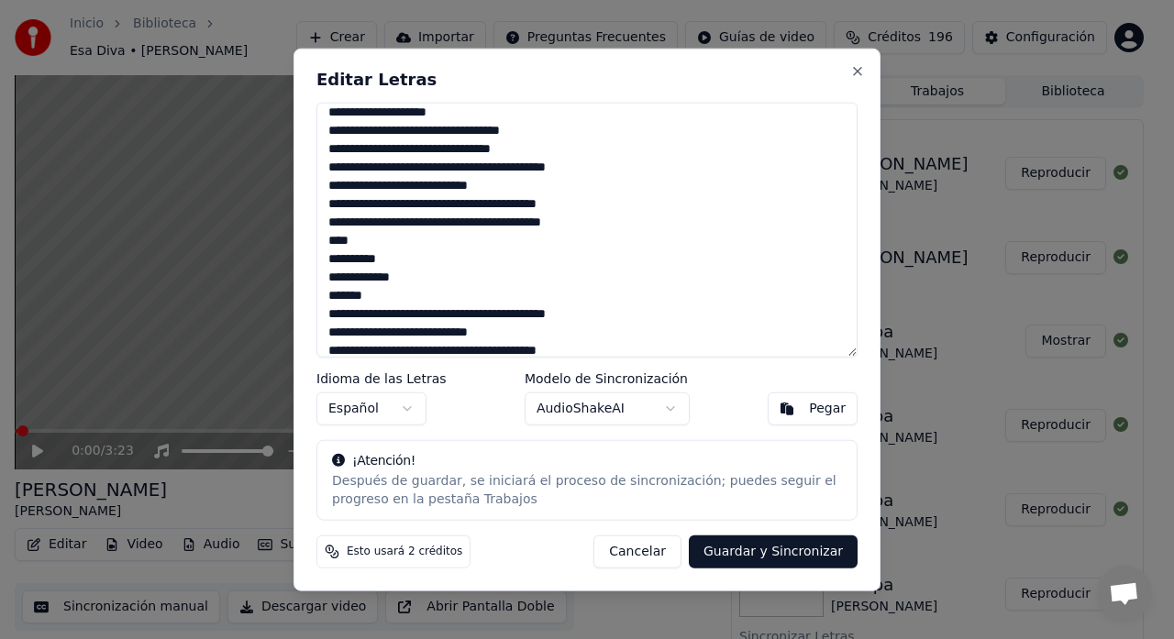
click at [468, 164] on textarea at bounding box center [586, 230] width 541 height 256
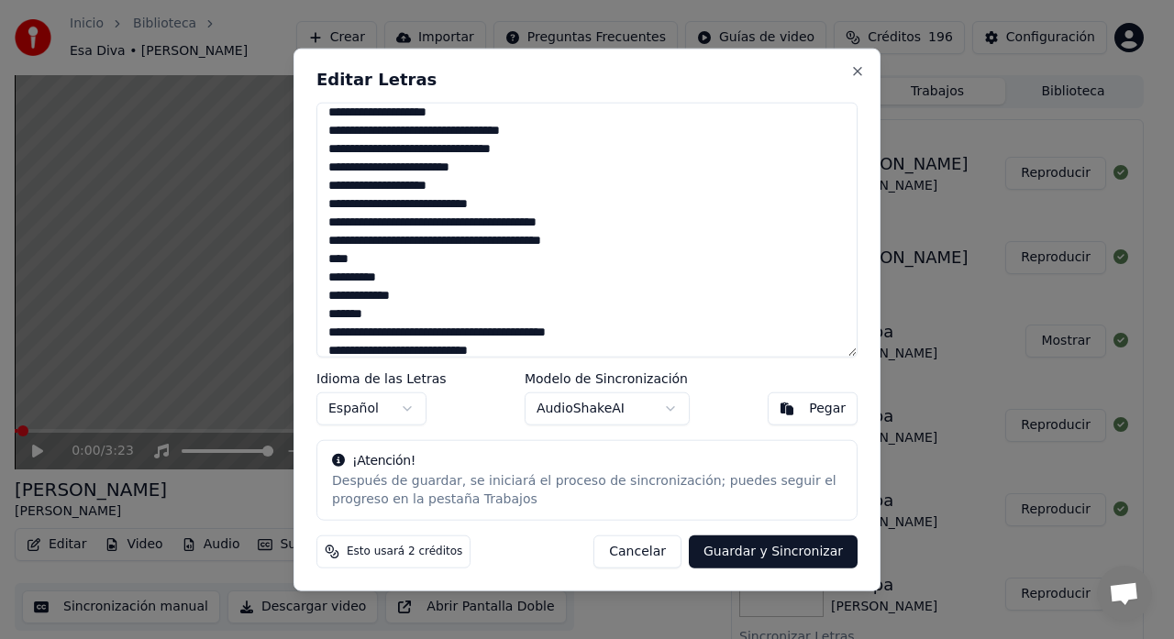
scroll to position [685, 0]
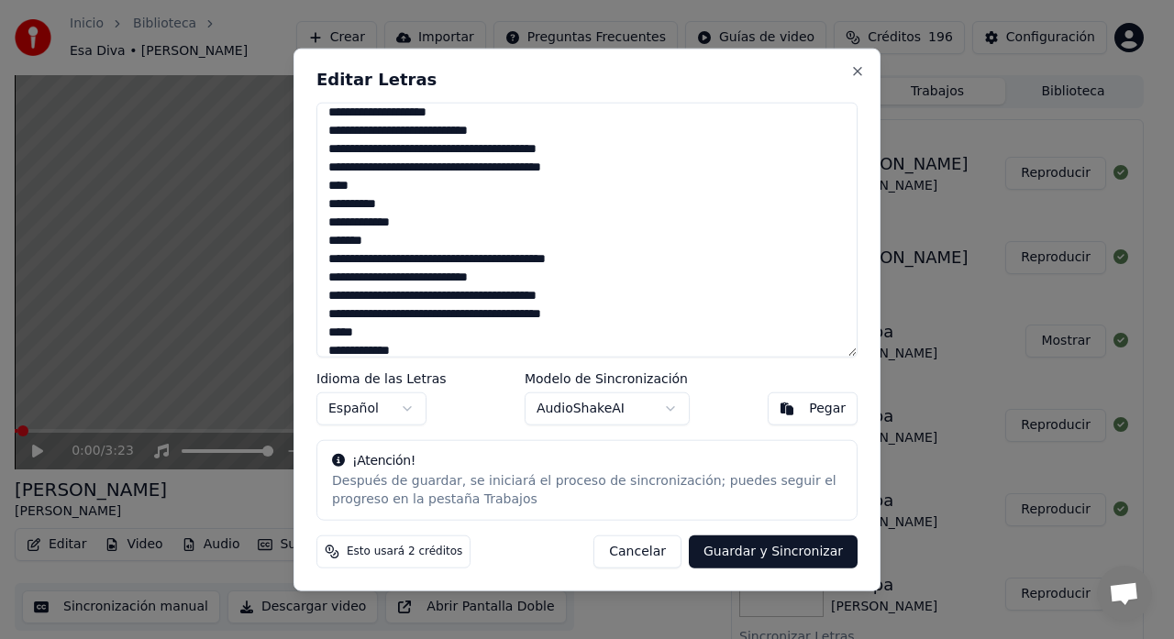
click at [442, 144] on textarea at bounding box center [586, 230] width 541 height 256
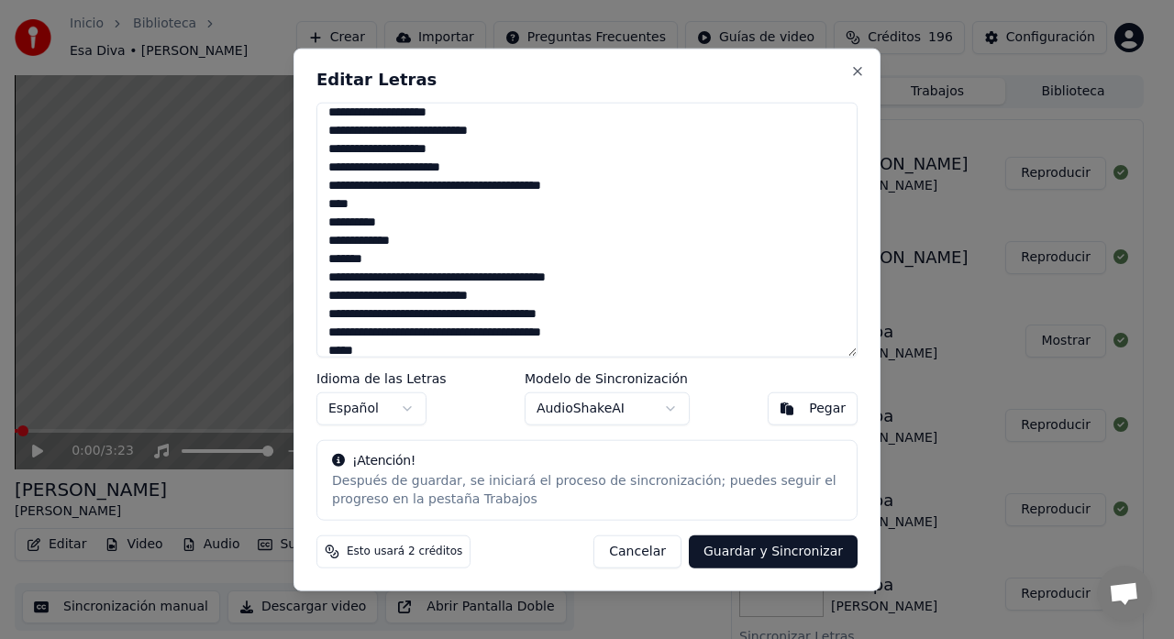
scroll to position [740, 0]
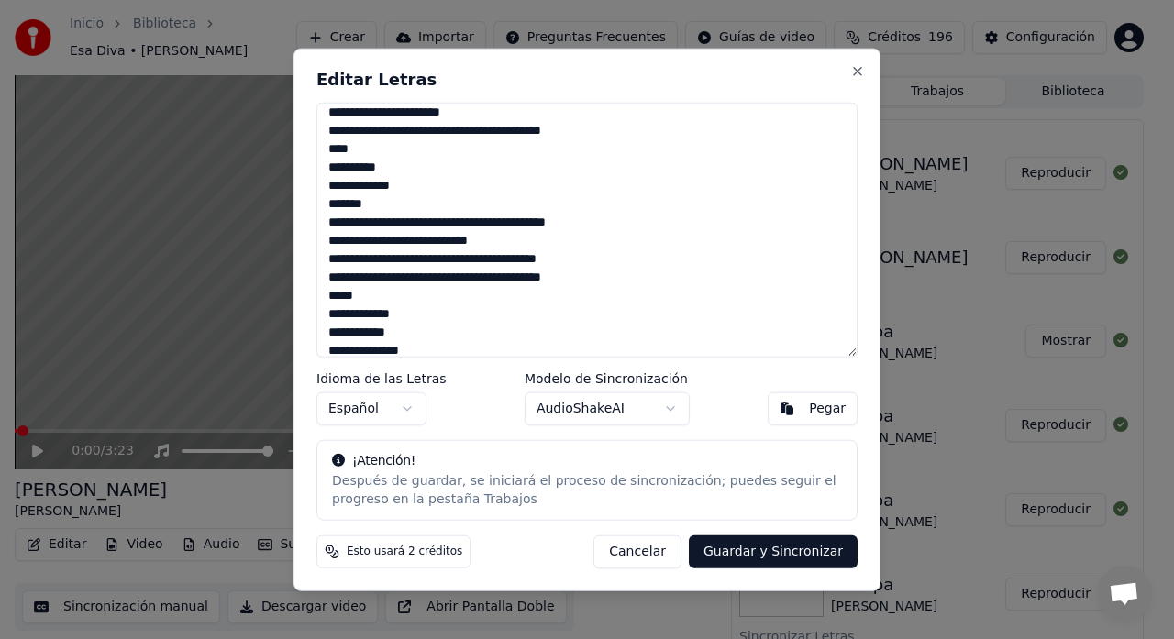
click at [432, 131] on textarea at bounding box center [586, 230] width 541 height 256
click at [433, 134] on textarea at bounding box center [586, 230] width 541 height 256
click at [435, 131] on textarea at bounding box center [586, 230] width 541 height 256
click at [430, 132] on textarea at bounding box center [586, 230] width 541 height 256
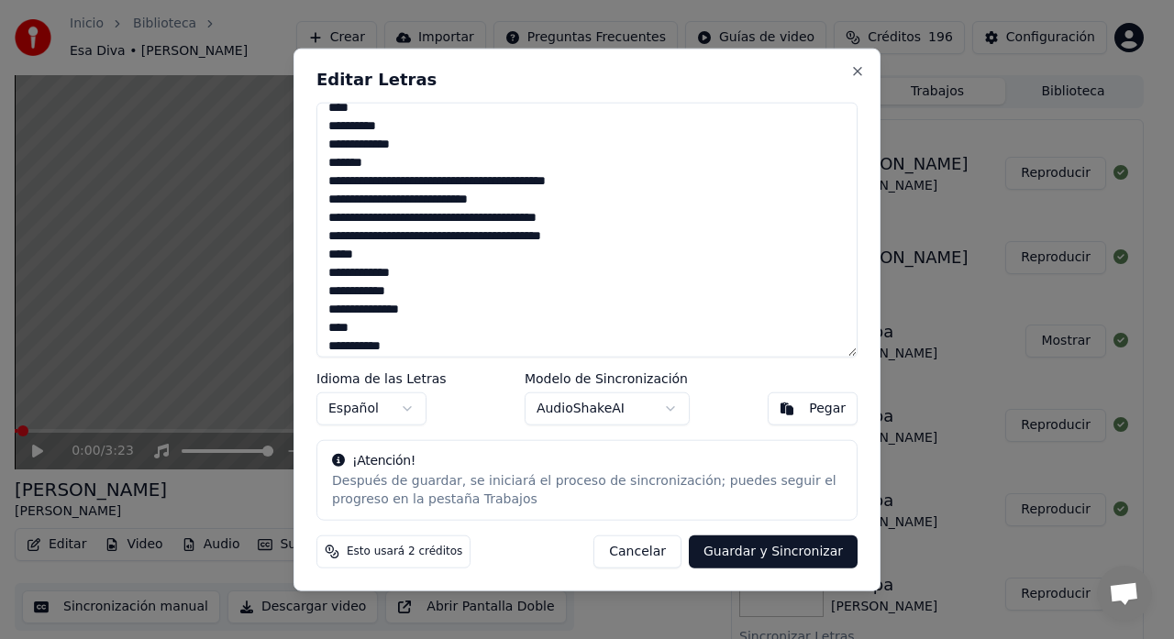
scroll to position [805, 0]
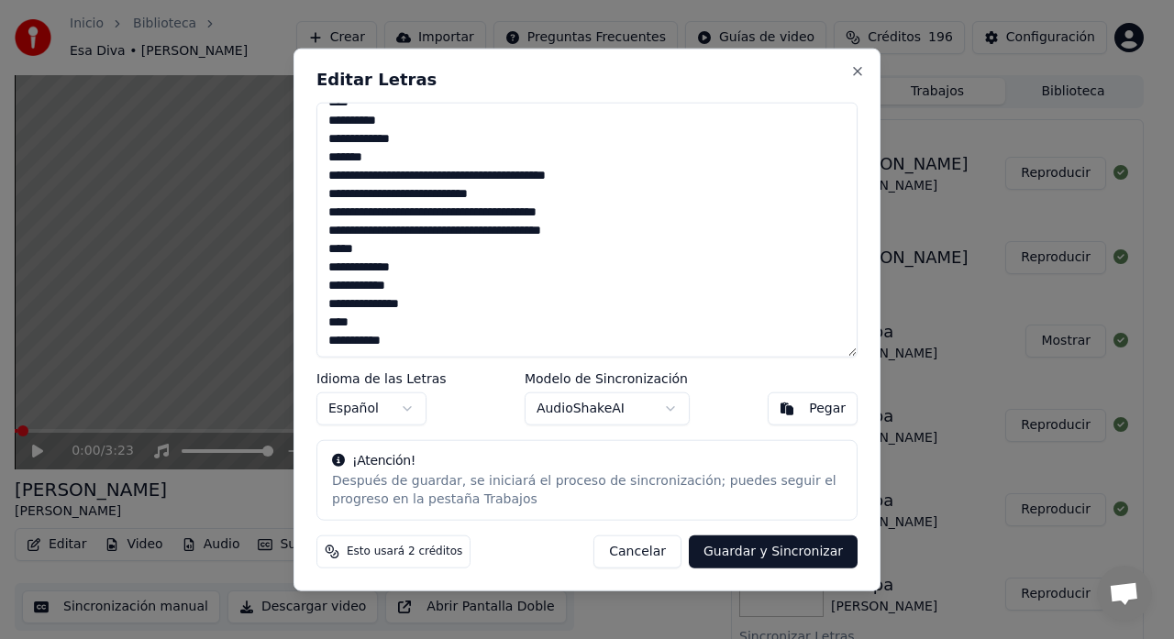
click at [465, 171] on textarea at bounding box center [586, 230] width 541 height 256
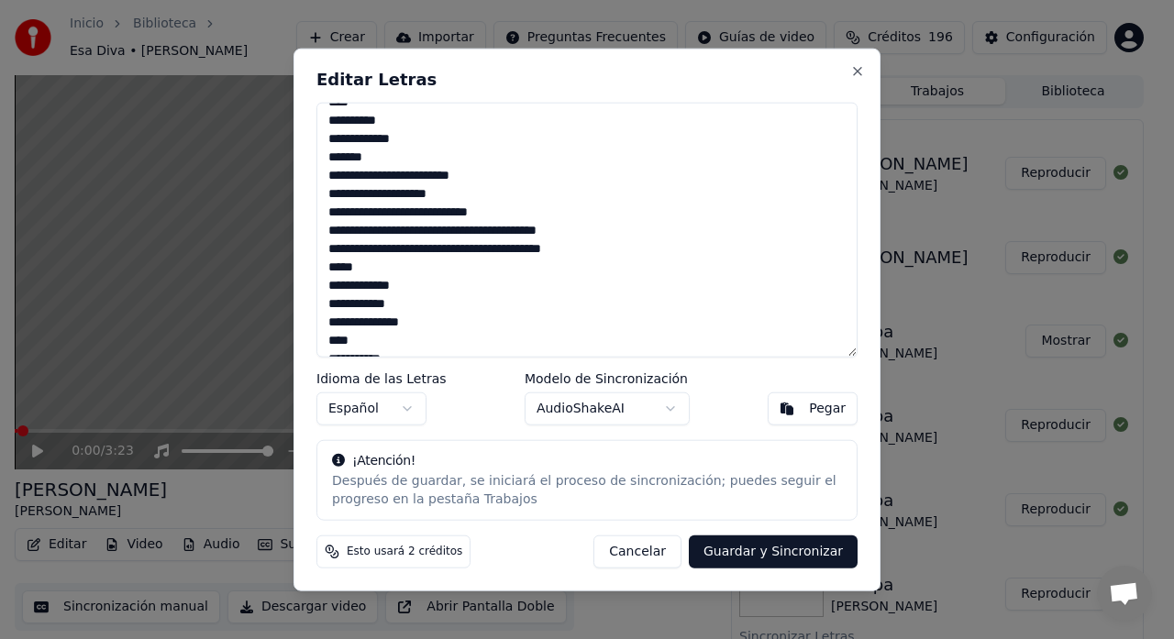
scroll to position [824, 0]
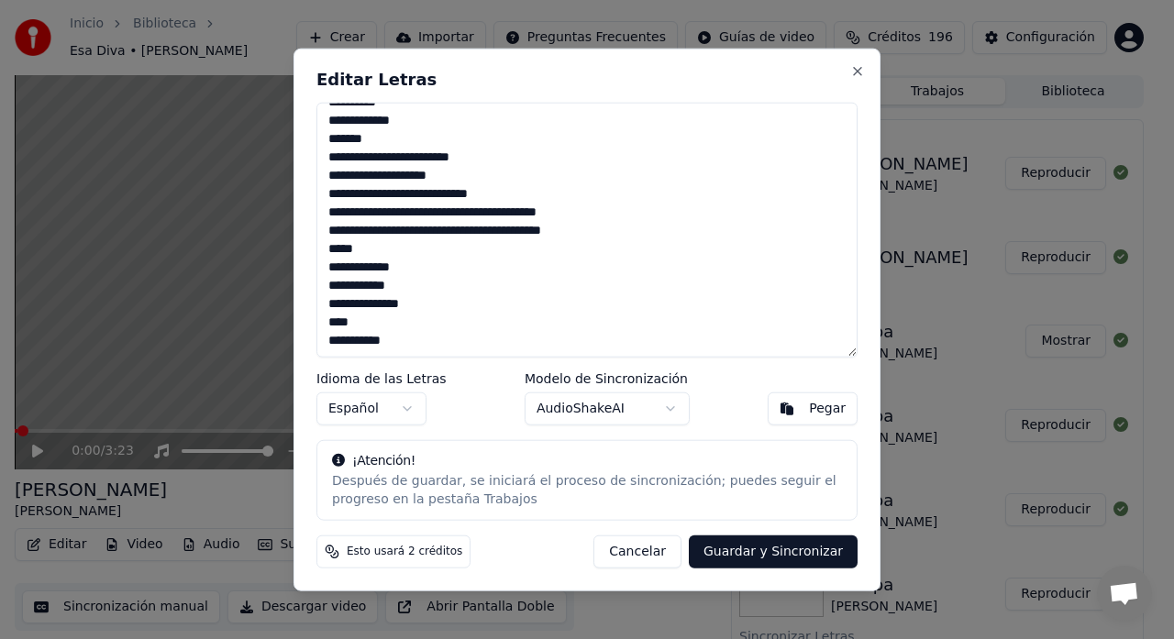
click at [444, 207] on textarea at bounding box center [586, 230] width 541 height 256
click at [443, 212] on textarea at bounding box center [586, 230] width 541 height 256
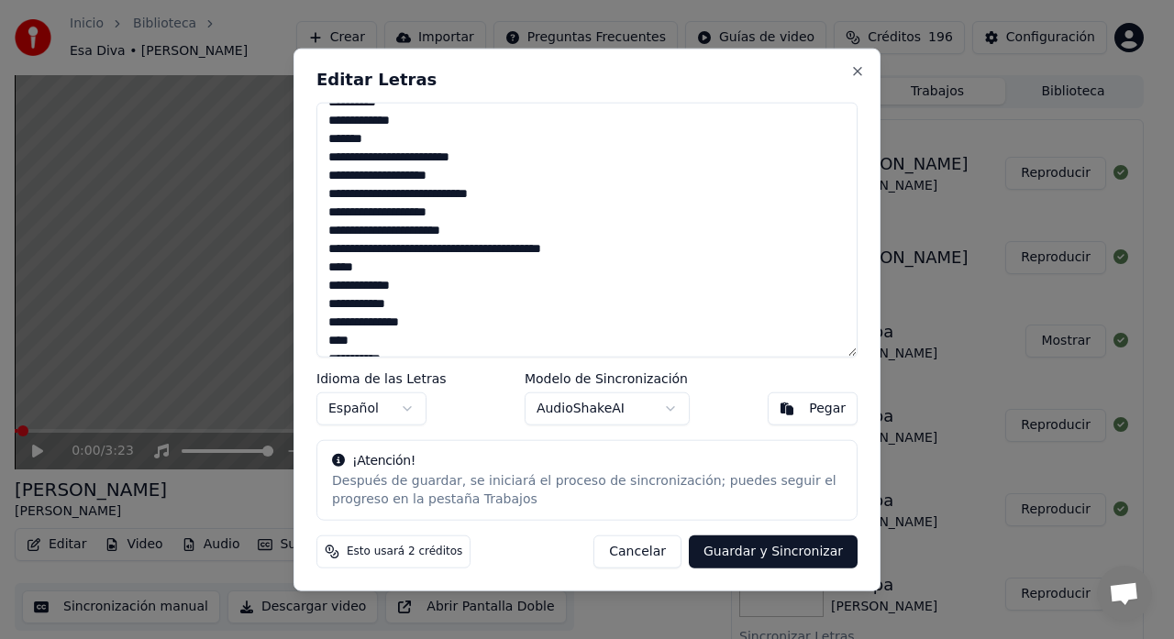
scroll to position [842, 0]
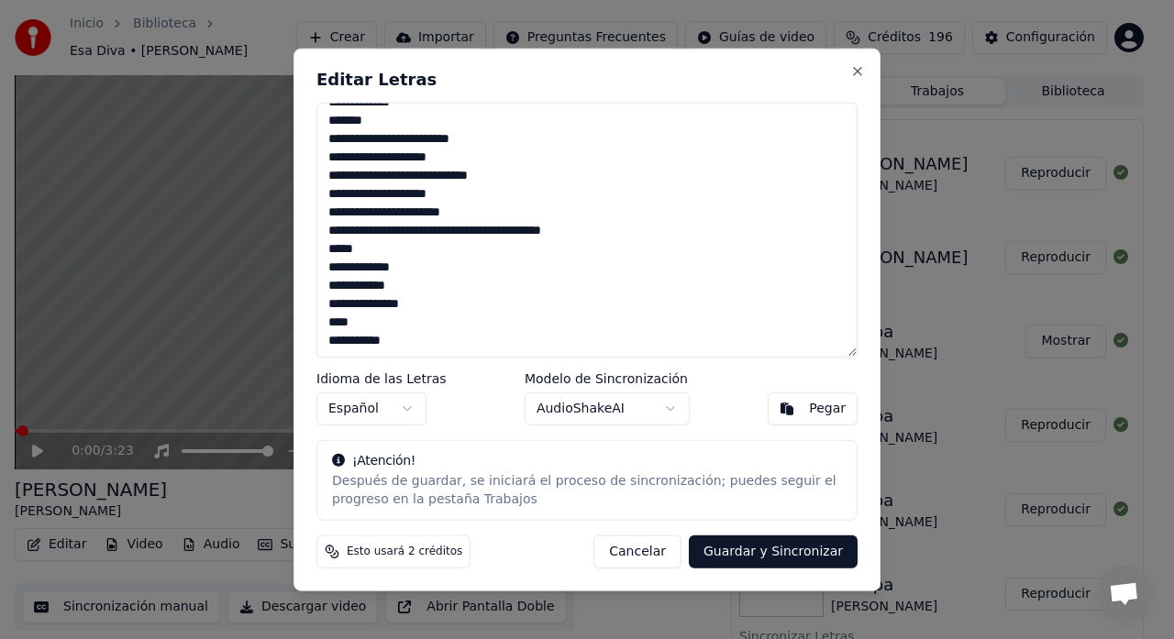
click at [431, 229] on textarea at bounding box center [586, 230] width 541 height 256
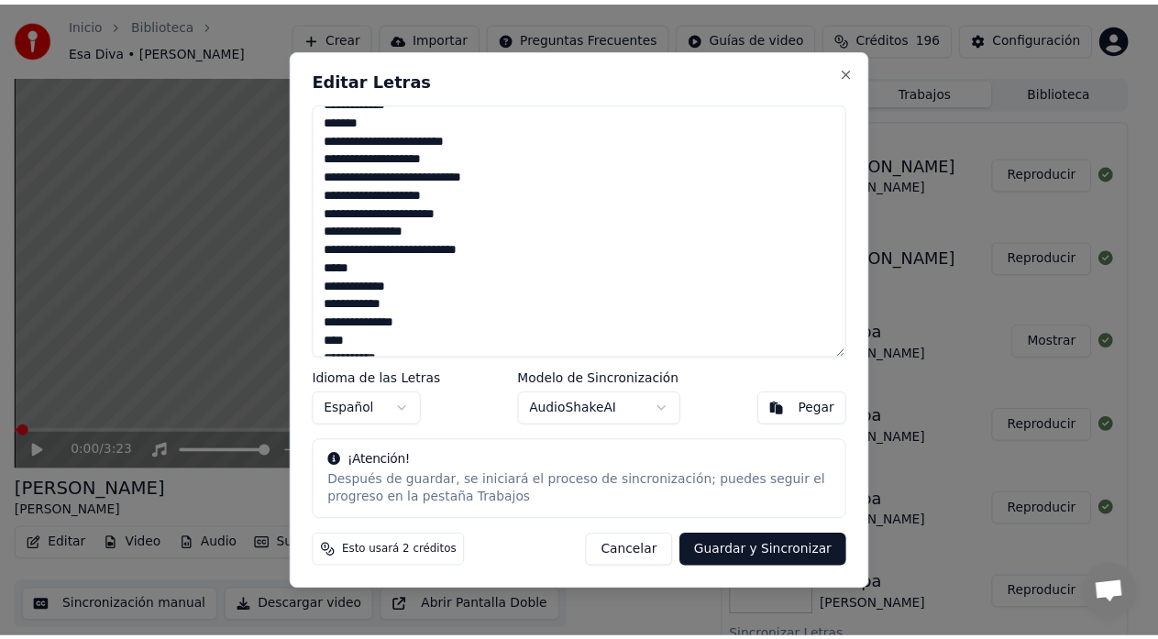
scroll to position [860, 0]
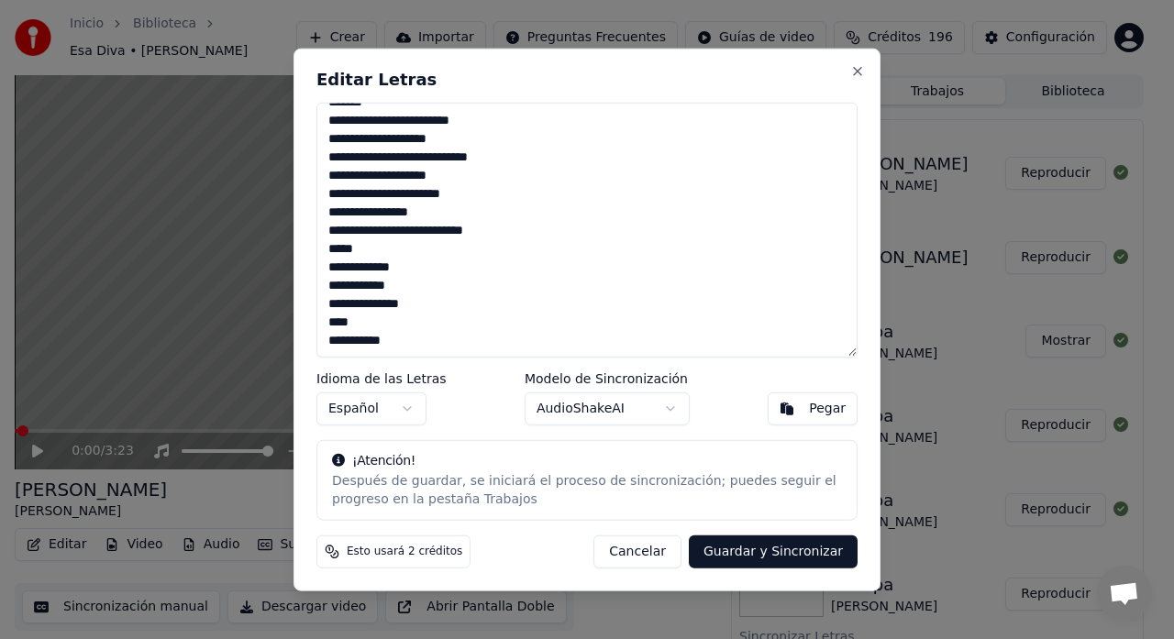
type textarea "**********"
click at [750, 551] on button "Guardar y Sincronizar" at bounding box center [773, 552] width 169 height 33
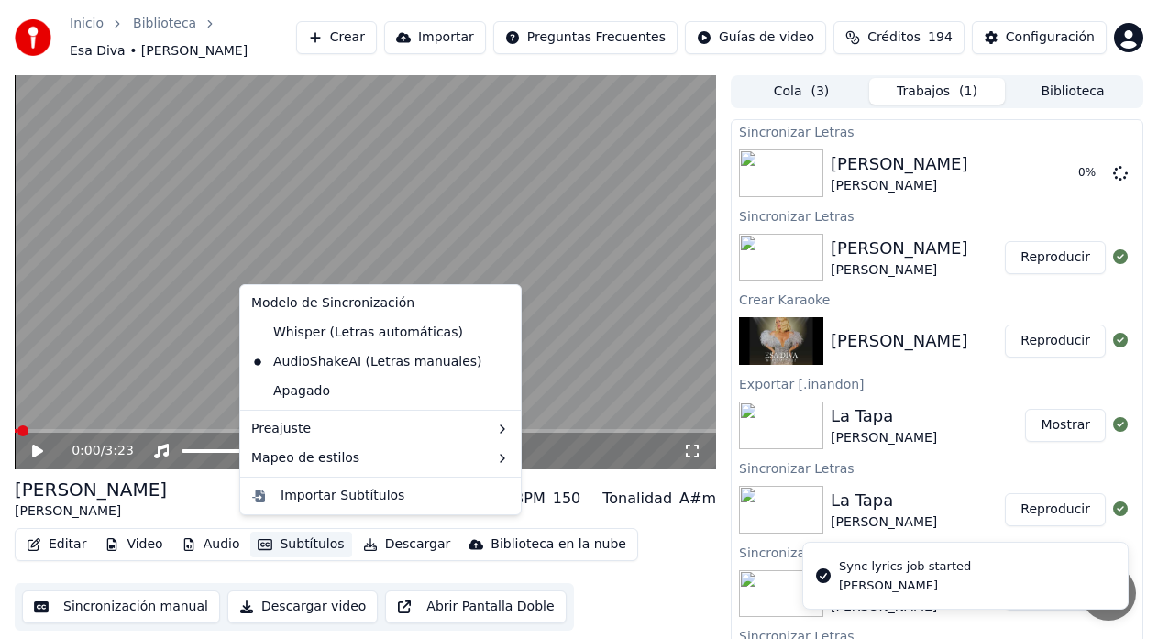
click at [305, 548] on button "Subtítulos" at bounding box center [300, 545] width 101 height 26
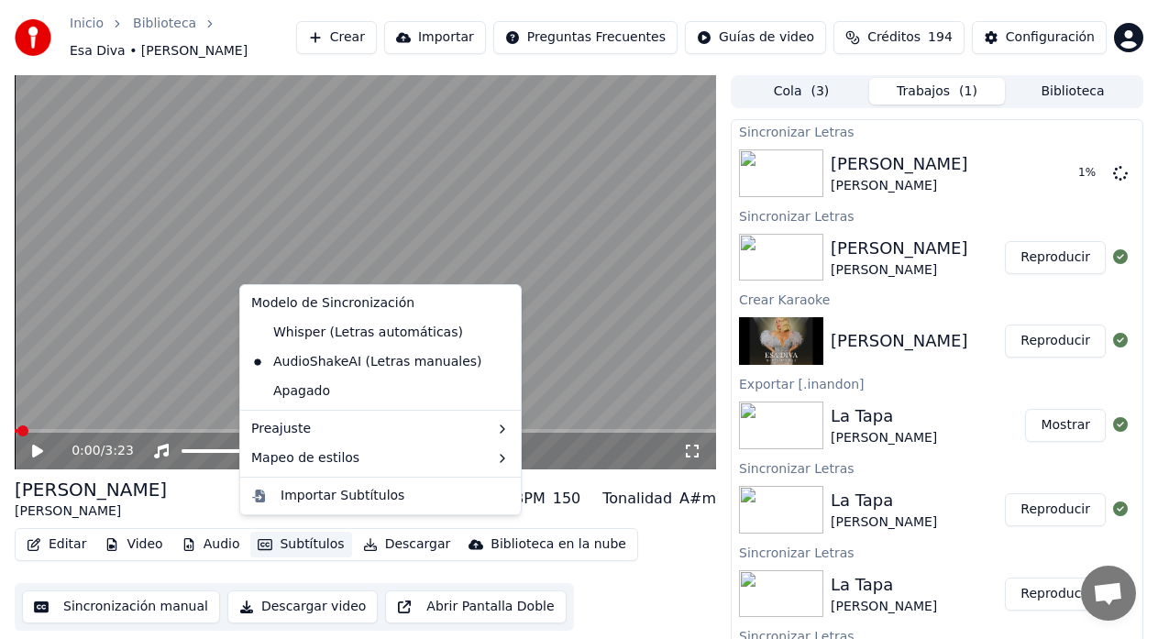
click at [172, 486] on div "Esa Diva [PERSON_NAME] BPM 150 Tonalidad A#m" at bounding box center [366, 499] width 702 height 44
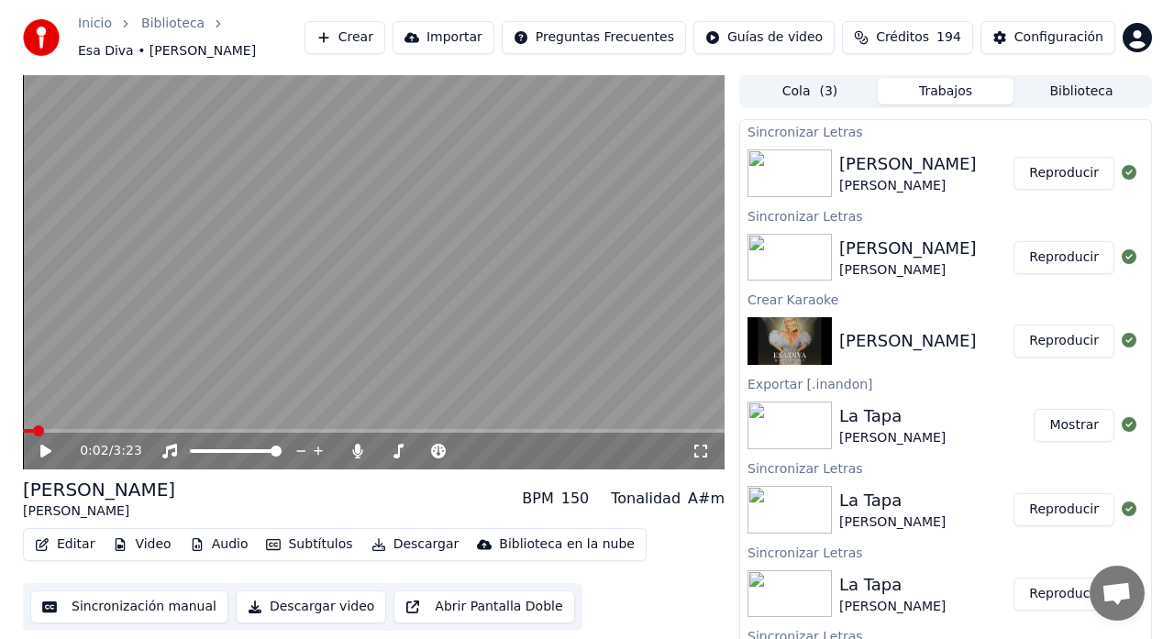
scroll to position [14, 0]
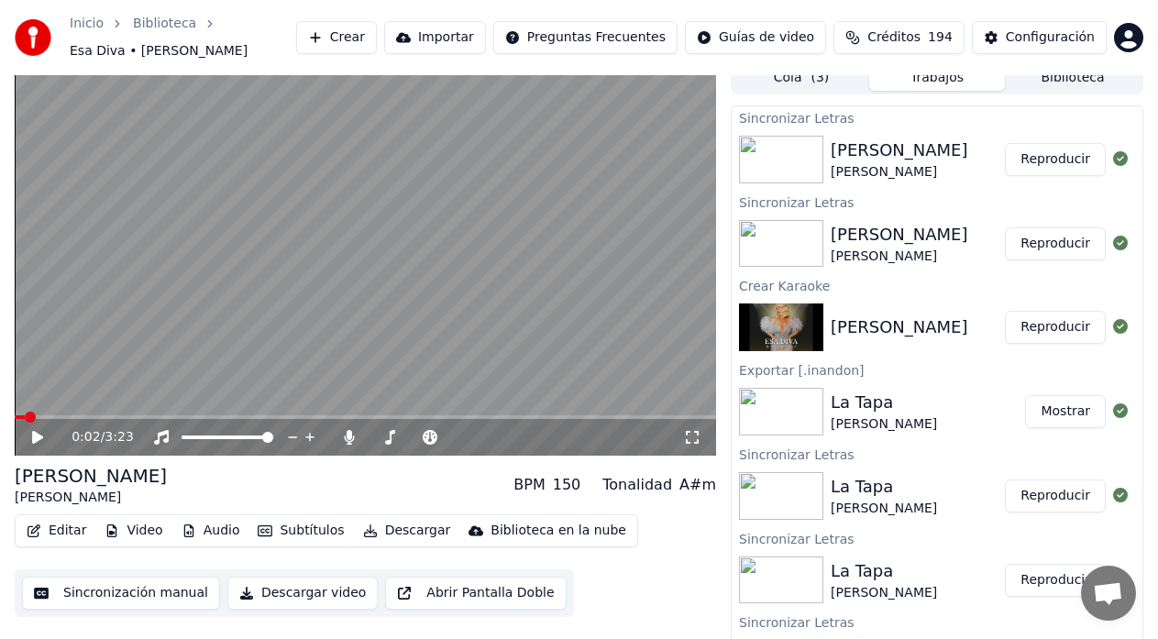
click at [1034, 159] on button "Reproducir" at bounding box center [1055, 159] width 101 height 33
click at [40, 430] on icon at bounding box center [50, 437] width 42 height 15
click at [59, 524] on button "Editar" at bounding box center [56, 531] width 74 height 26
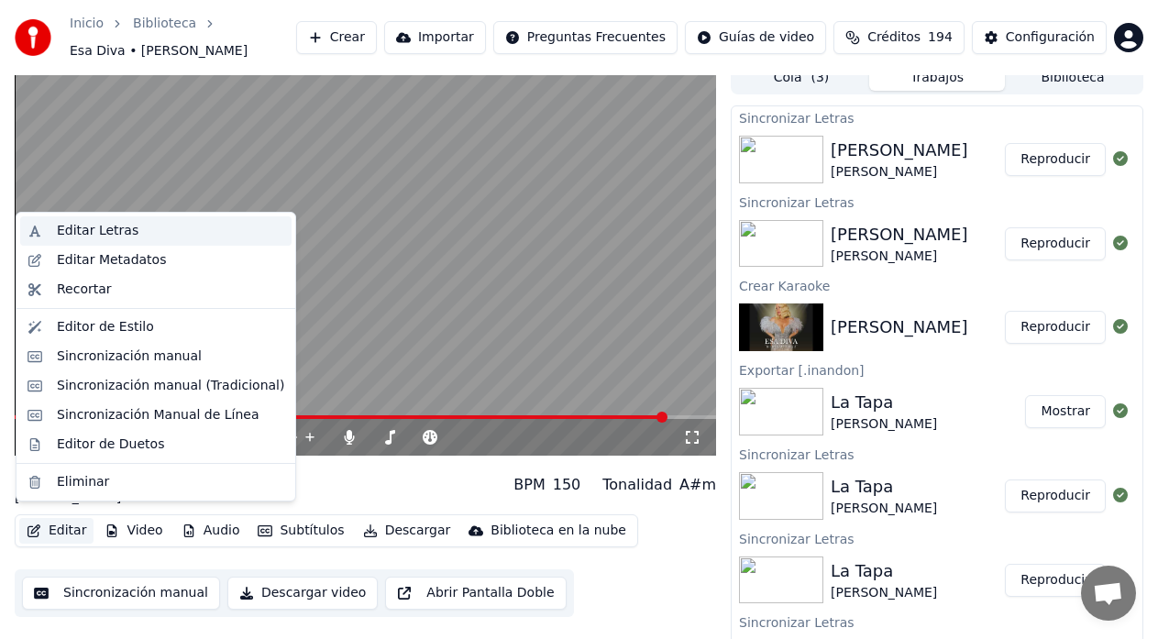
click at [148, 234] on div "Editar Letras" at bounding box center [170, 231] width 227 height 18
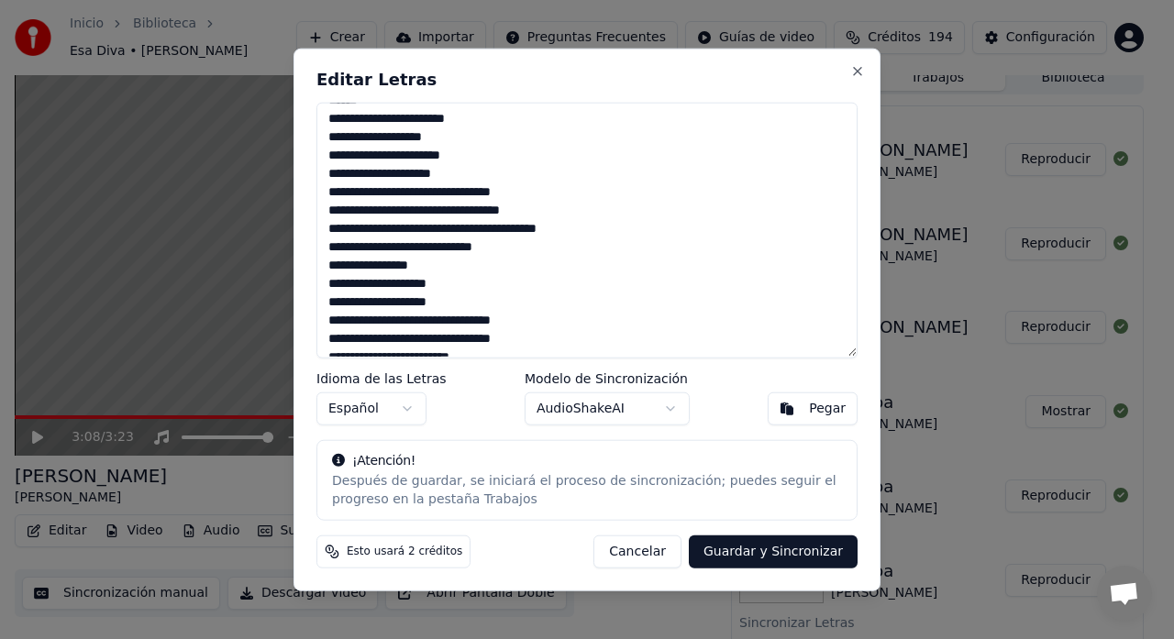
scroll to position [183, 0]
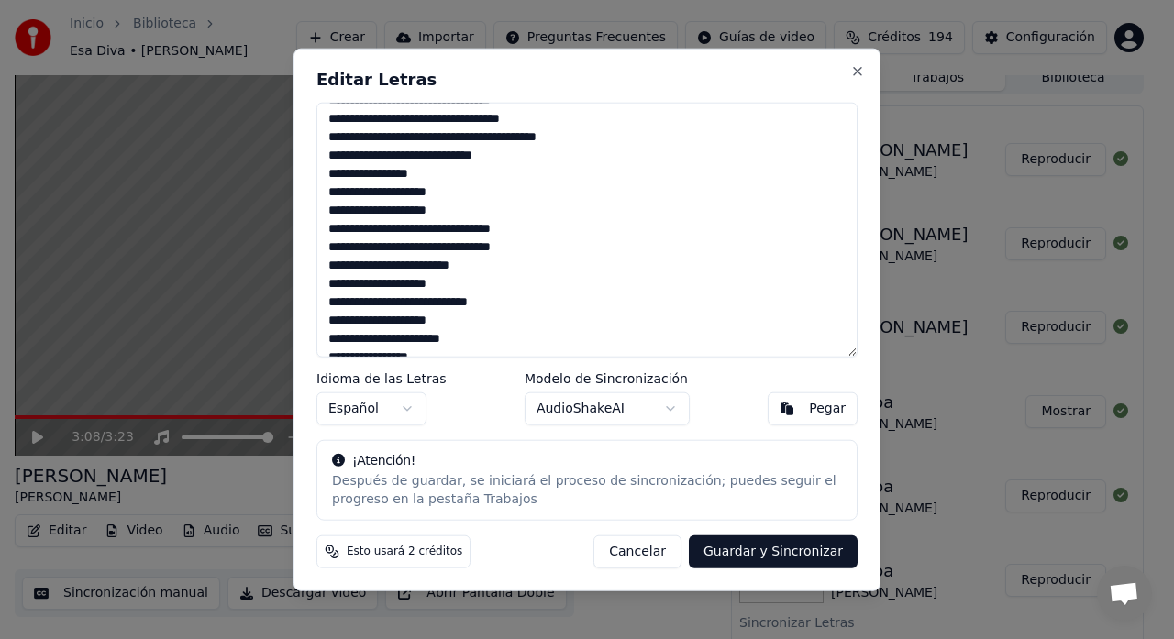
click at [482, 247] on textarea at bounding box center [586, 230] width 541 height 256
click at [480, 247] on textarea at bounding box center [586, 230] width 541 height 256
click at [414, 309] on textarea at bounding box center [586, 230] width 541 height 256
click at [469, 249] on textarea at bounding box center [586, 230] width 541 height 256
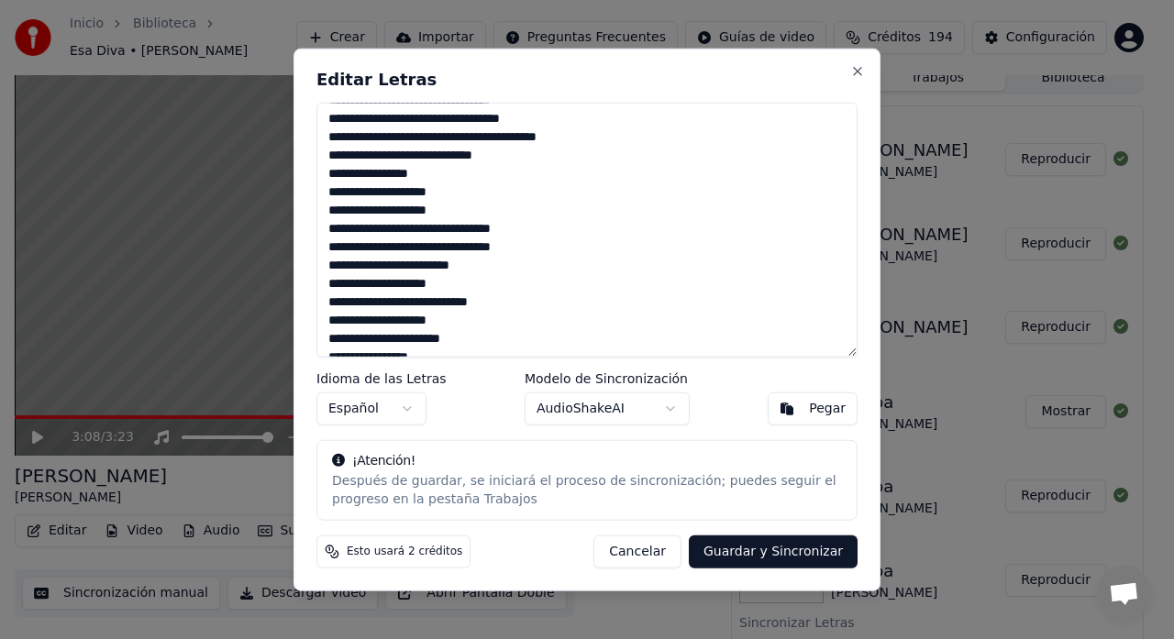
click at [417, 295] on textarea at bounding box center [586, 230] width 541 height 256
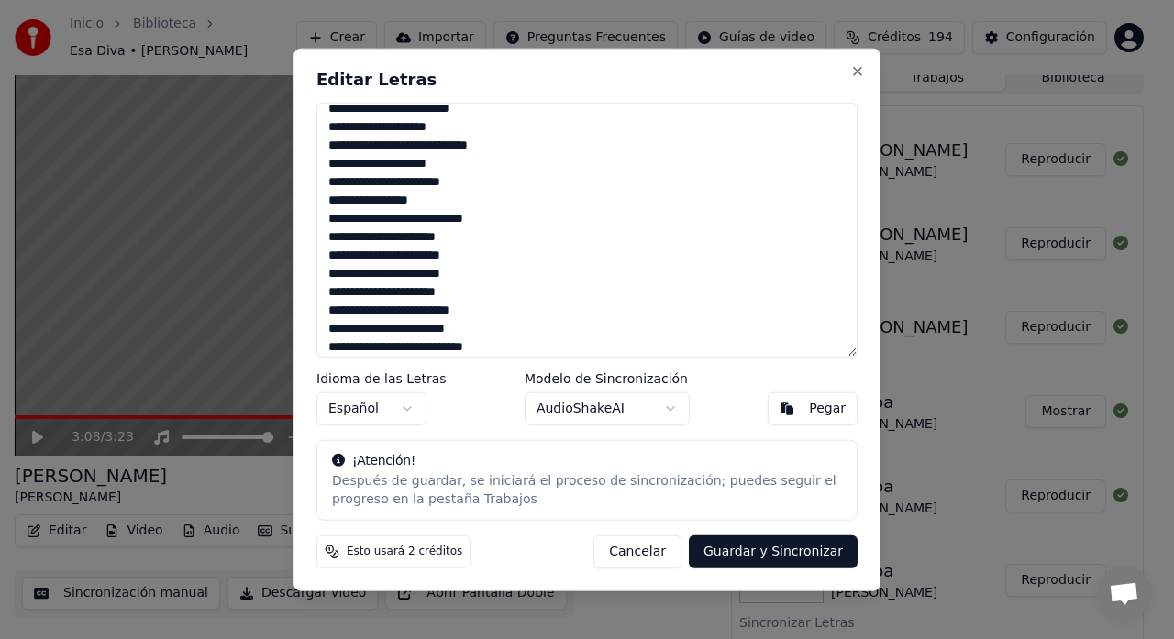
scroll to position [367, 0]
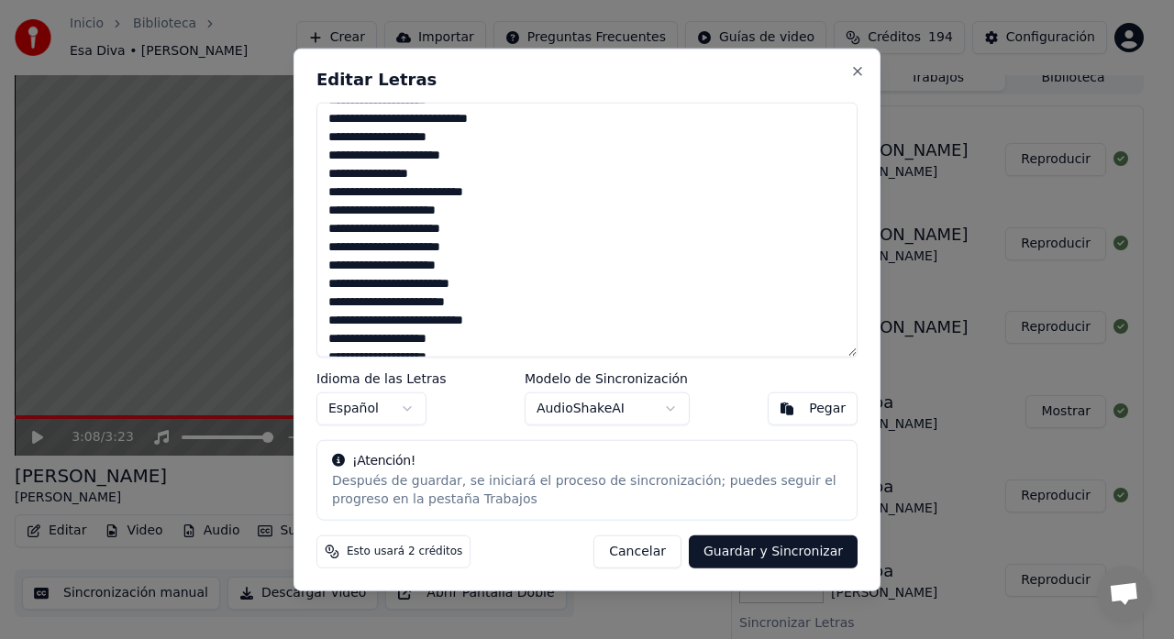
click at [384, 261] on textarea at bounding box center [586, 230] width 541 height 256
click at [470, 302] on textarea at bounding box center [586, 230] width 541 height 256
click at [471, 306] on textarea at bounding box center [586, 230] width 541 height 256
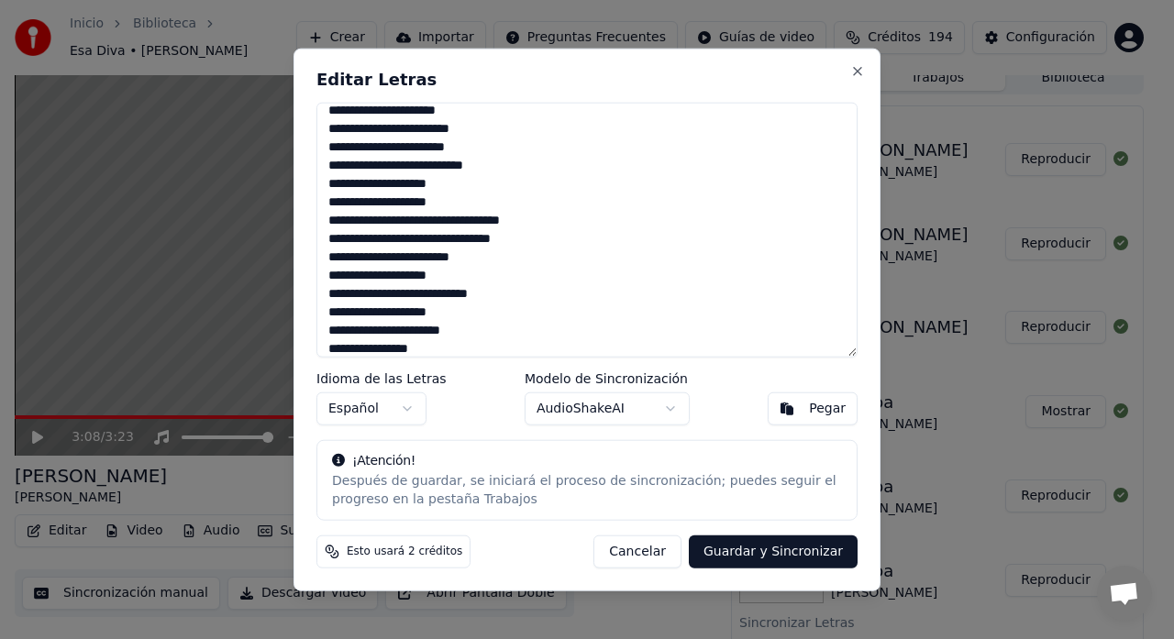
scroll to position [550, 0]
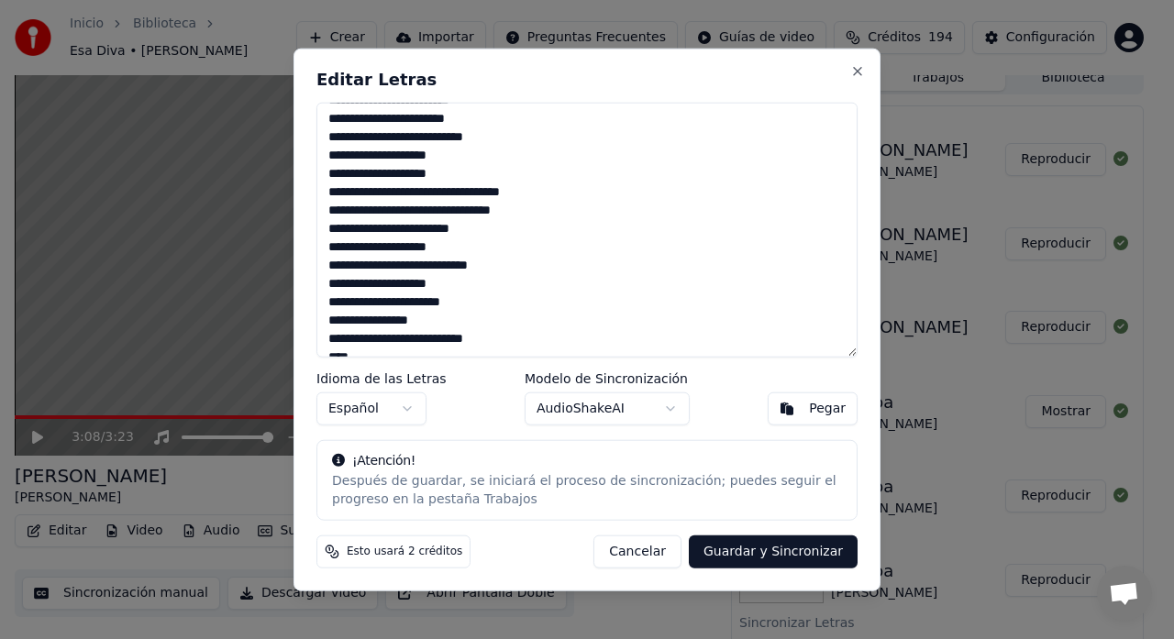
drag, startPoint x: 460, startPoint y: 249, endPoint x: 410, endPoint y: 252, distance: 49.7
click at [410, 252] on textarea at bounding box center [586, 230] width 541 height 256
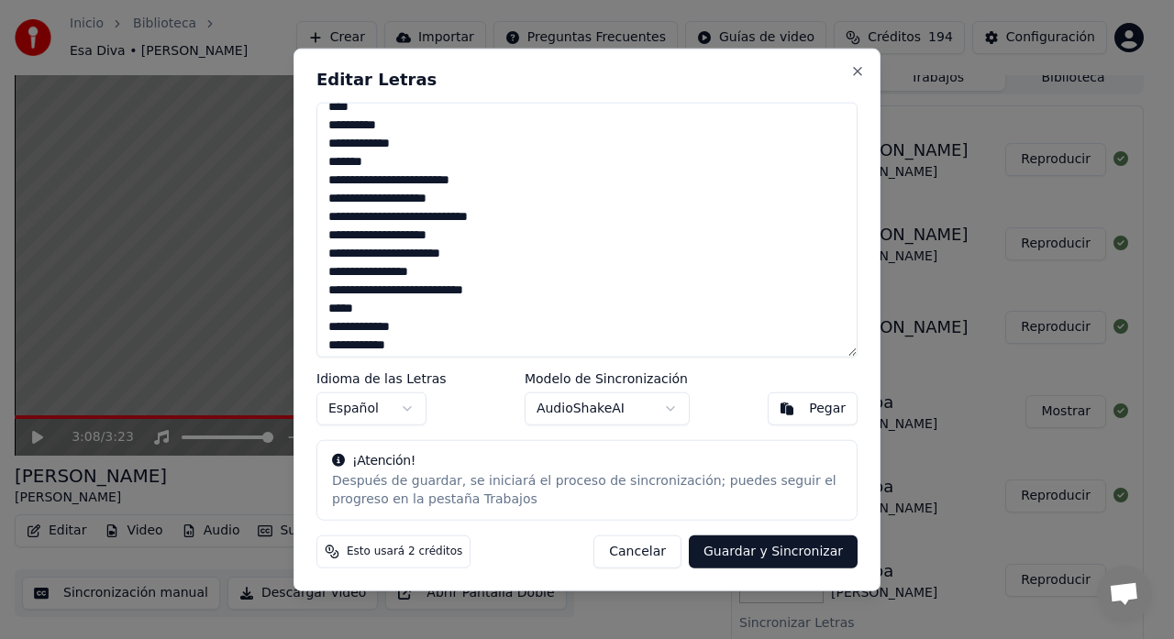
scroll to position [825, 0]
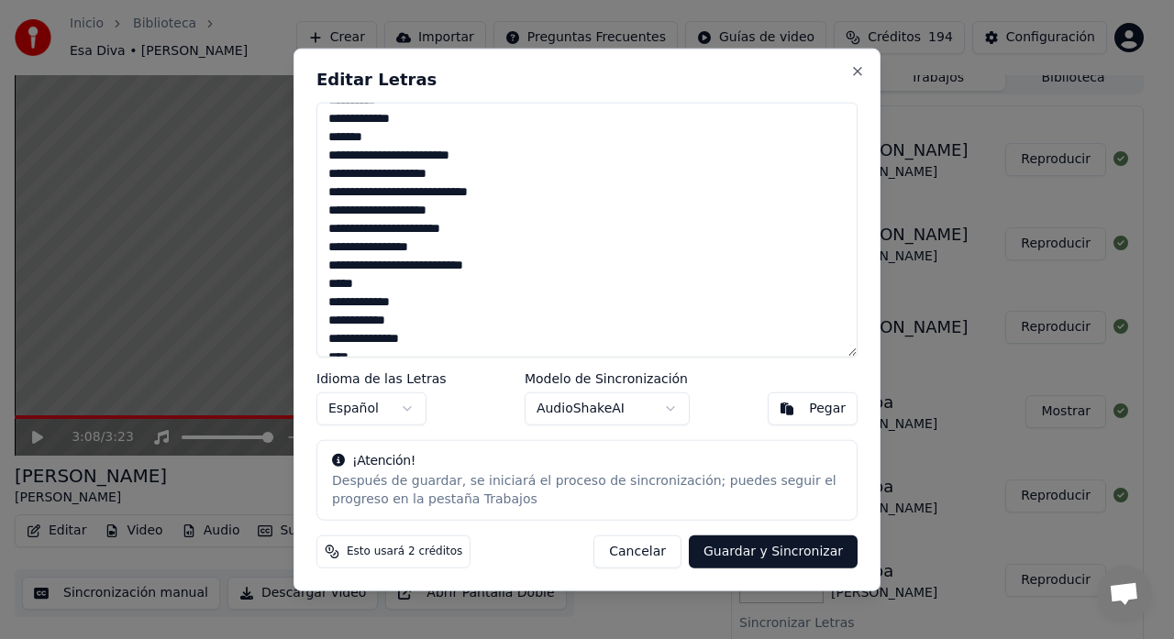
click at [325, 303] on textarea at bounding box center [586, 230] width 541 height 256
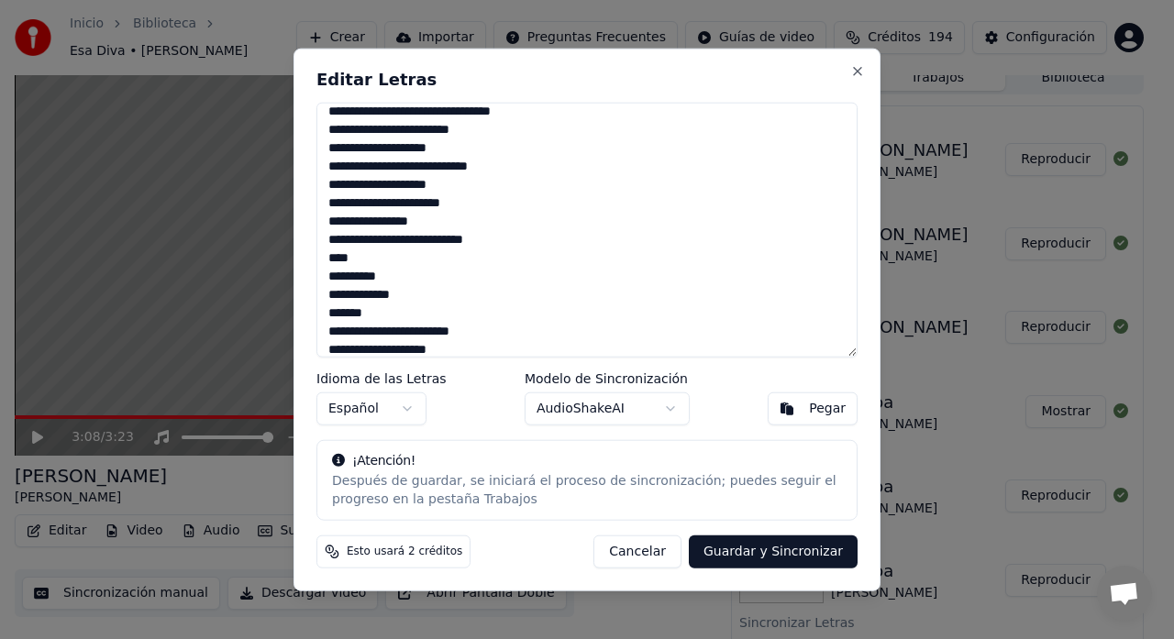
scroll to position [642, 0]
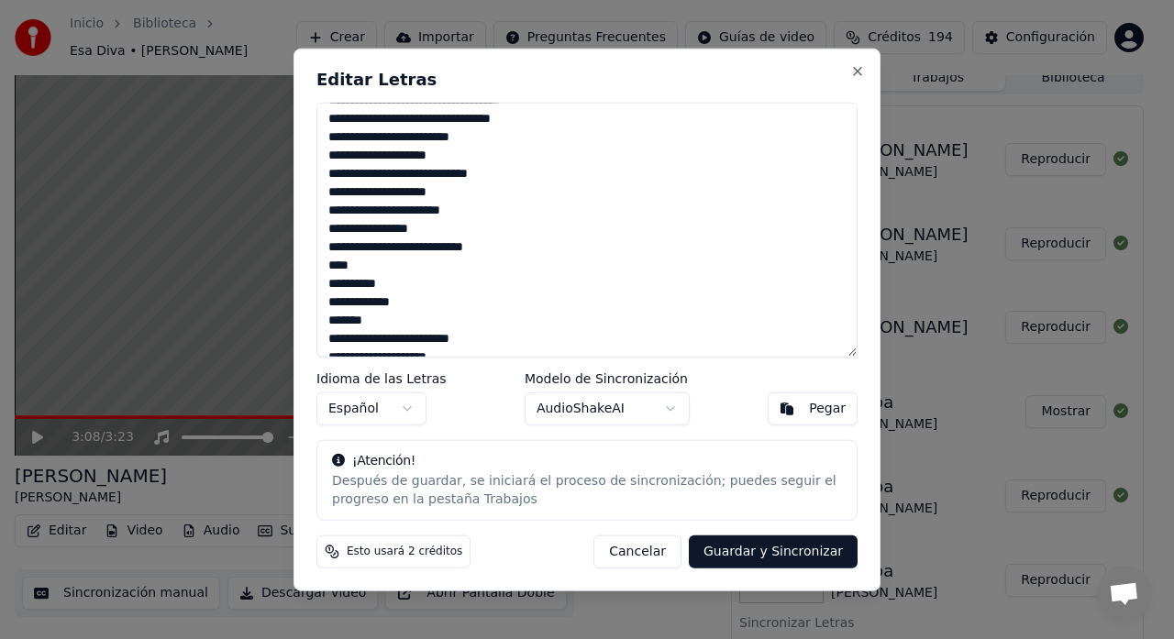
click at [329, 300] on textarea at bounding box center [586, 230] width 541 height 256
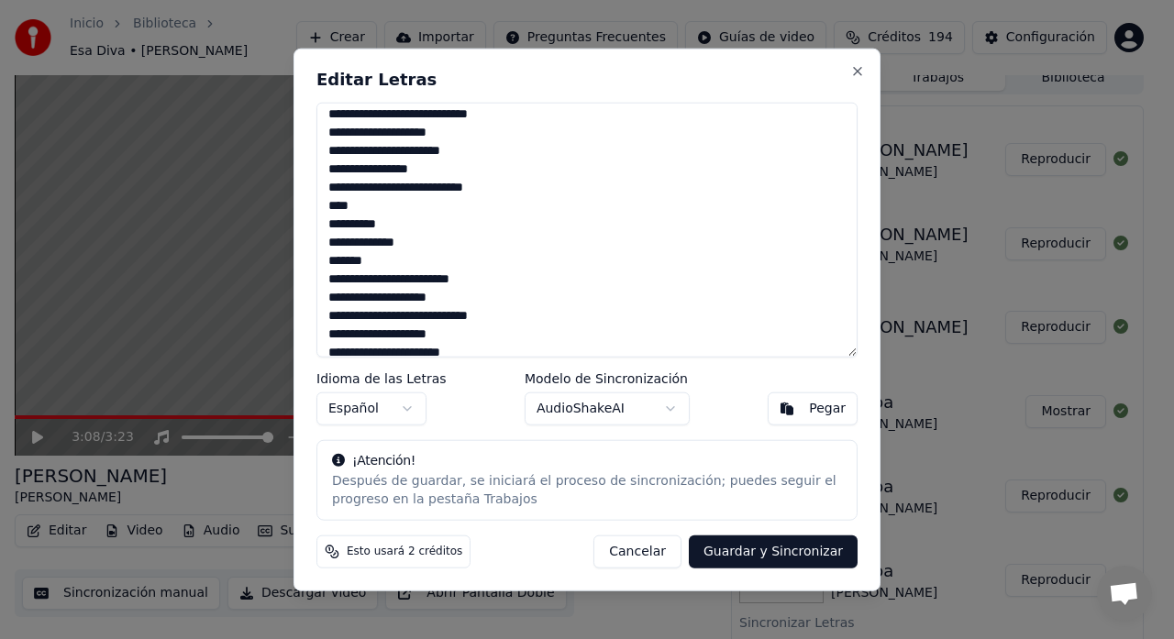
scroll to position [734, 0]
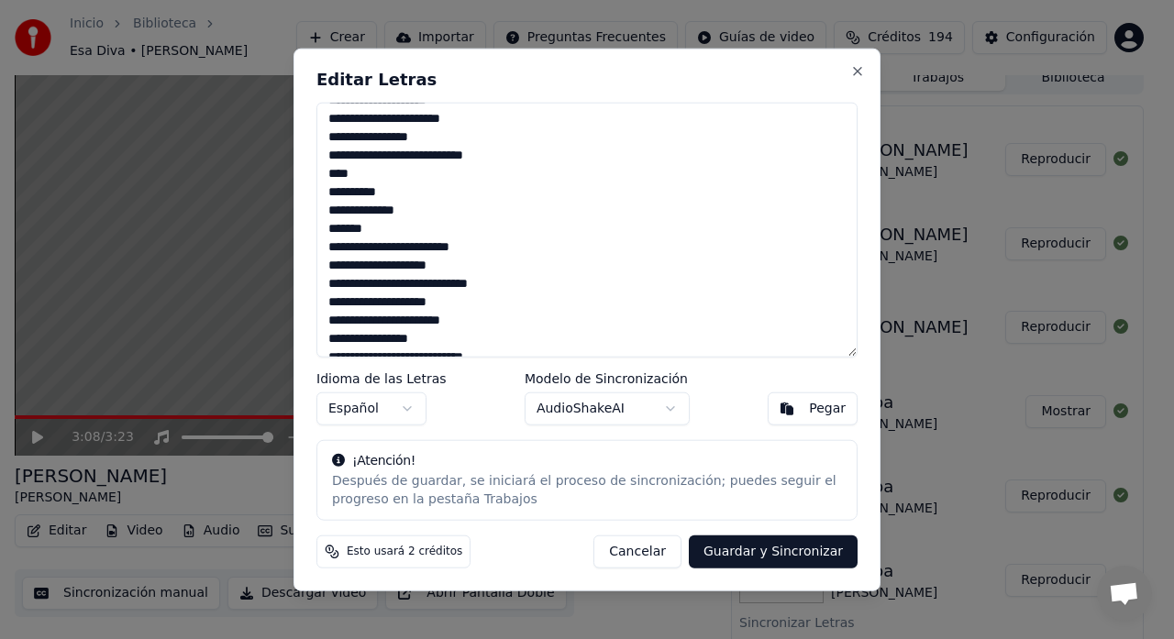
click at [360, 282] on textarea at bounding box center [586, 230] width 541 height 256
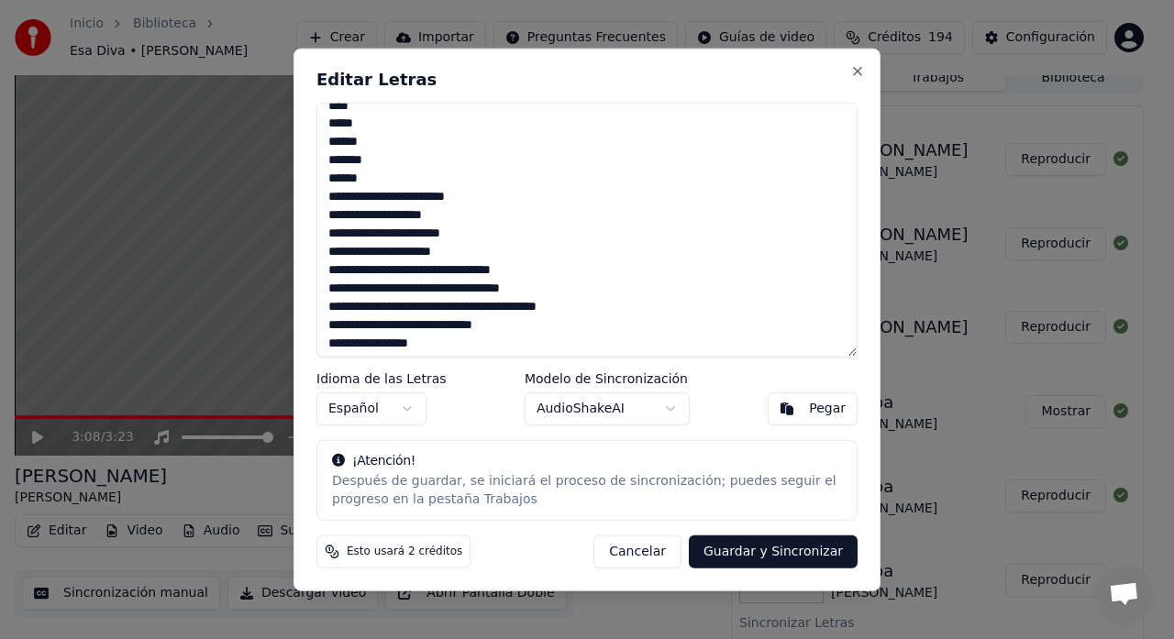
scroll to position [0, 0]
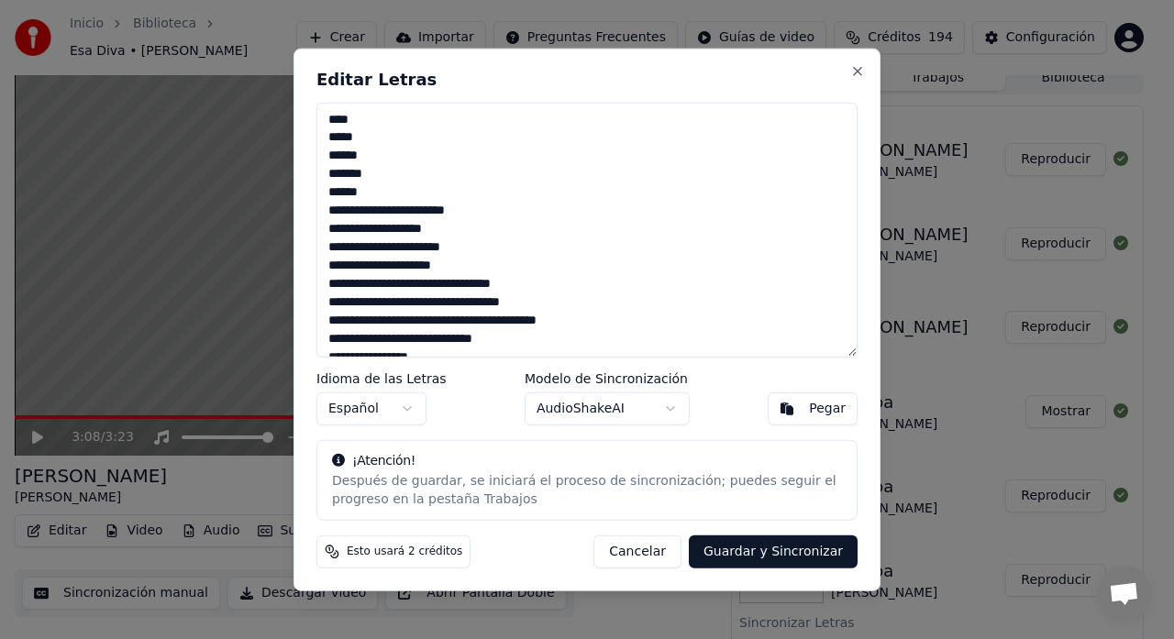
click at [356, 176] on textarea at bounding box center [586, 230] width 541 height 256
type textarea "**********"
click at [770, 551] on button "Guardar y Sincronizar" at bounding box center [773, 552] width 169 height 33
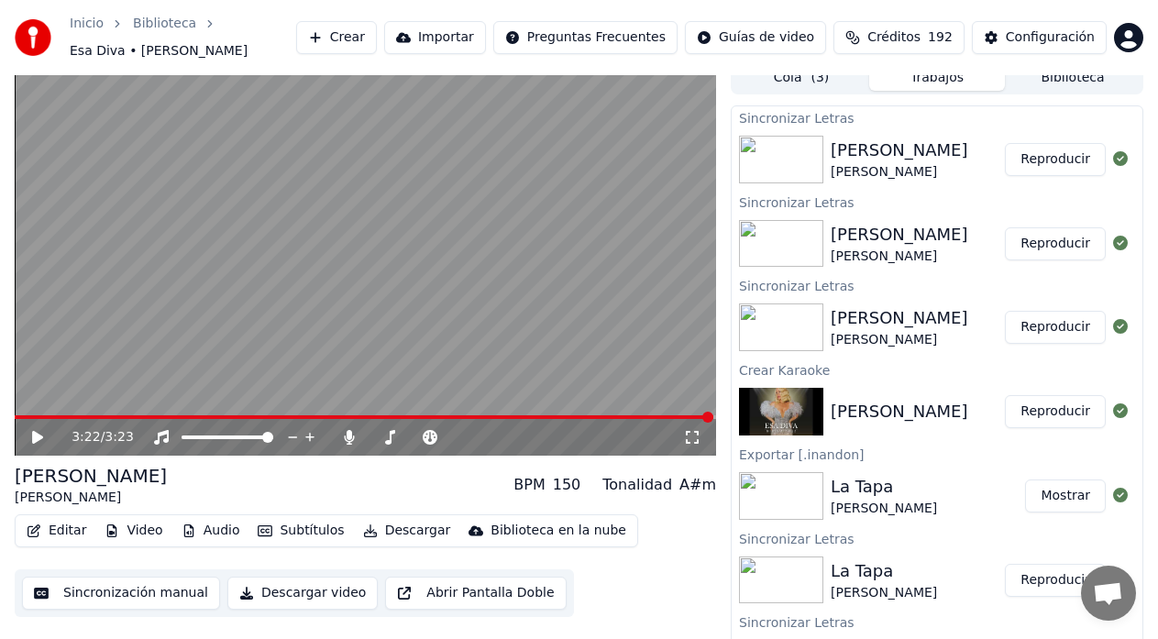
click at [1057, 158] on button "Reproducir" at bounding box center [1055, 159] width 101 height 33
click at [1005, 143] on button "Reproducir" at bounding box center [1055, 159] width 101 height 33
click at [40, 432] on icon at bounding box center [37, 437] width 9 height 11
click at [47, 435] on icon at bounding box center [50, 437] width 42 height 15
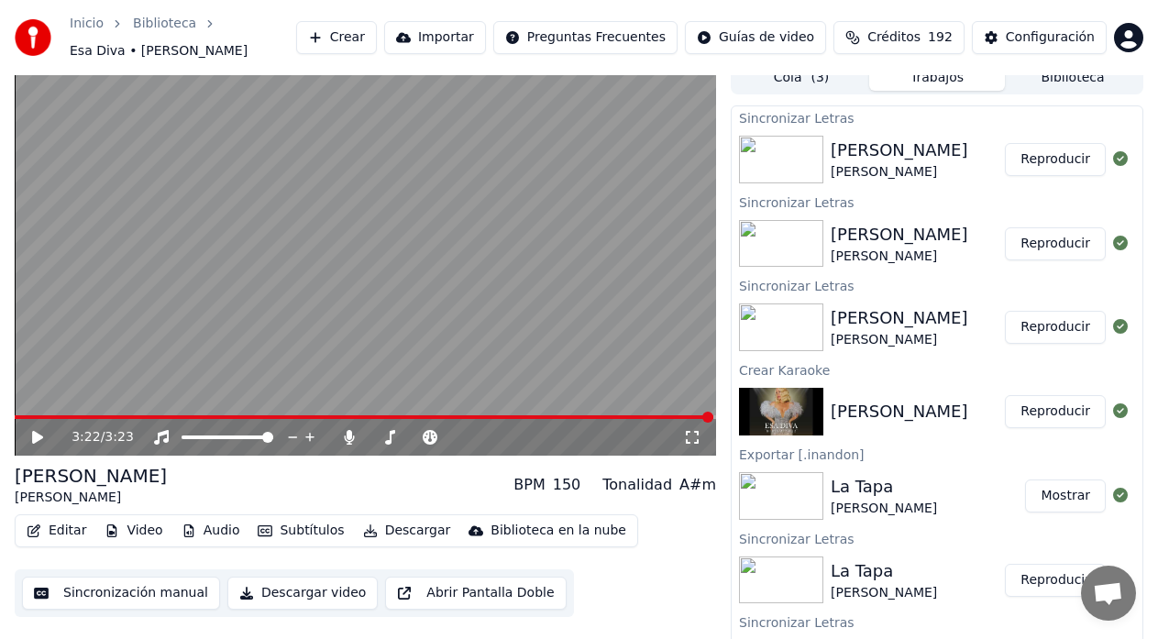
click at [370, 520] on button "Descargar" at bounding box center [407, 531] width 103 height 26
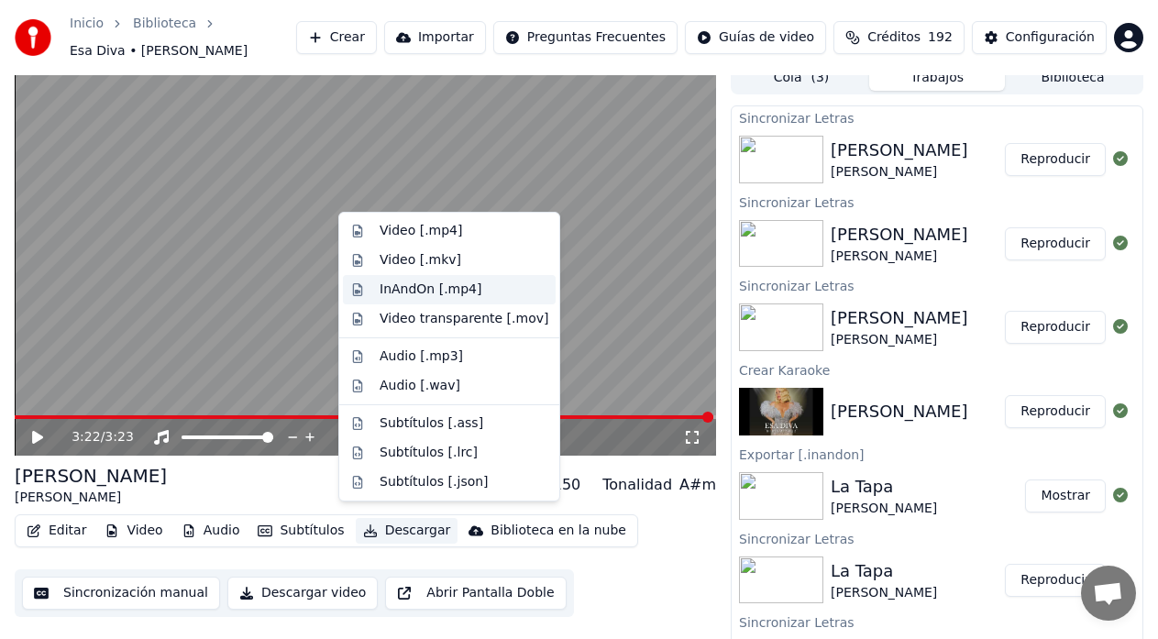
click at [430, 290] on div "InAndOn [.mp4]" at bounding box center [431, 290] width 103 height 18
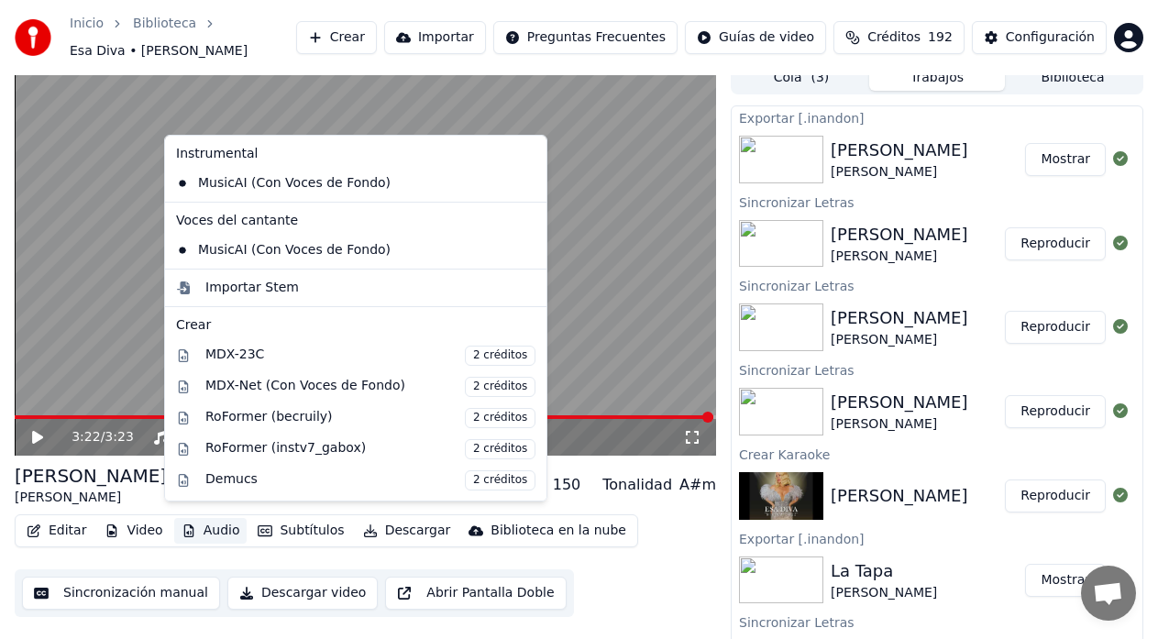
click at [209, 519] on button "Audio" at bounding box center [210, 531] width 73 height 26
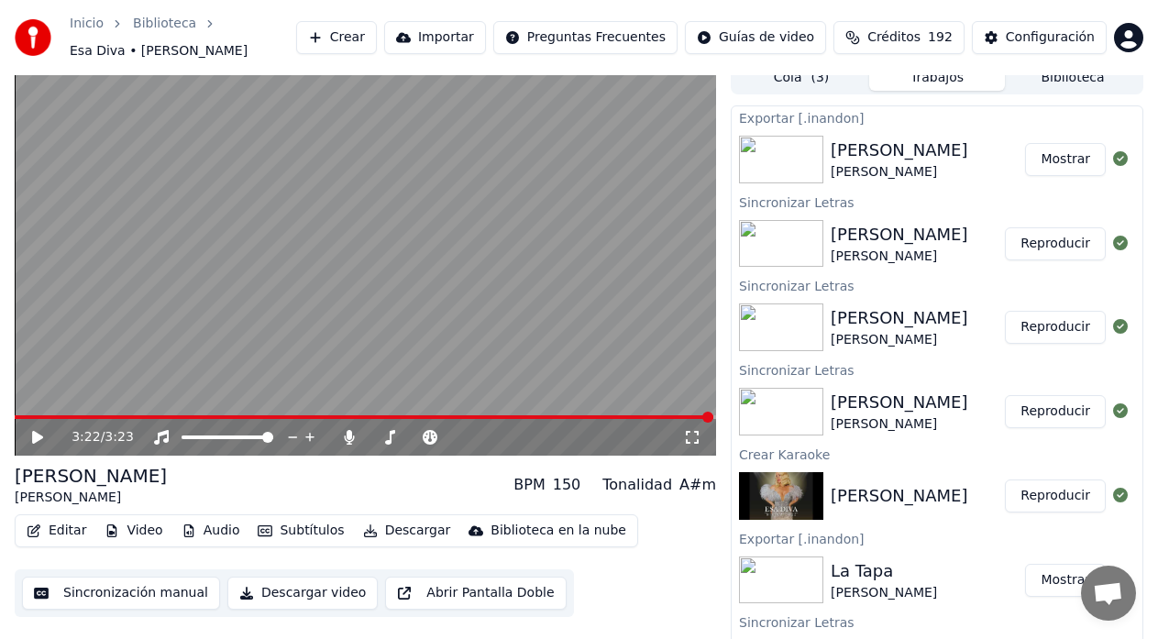
click at [123, 463] on div "Esa Diva [PERSON_NAME] BPM 150 Tonalidad A#m" at bounding box center [366, 485] width 702 height 44
click at [349, 430] on icon at bounding box center [350, 437] width 10 height 15
click at [346, 431] on icon at bounding box center [349, 437] width 18 height 15
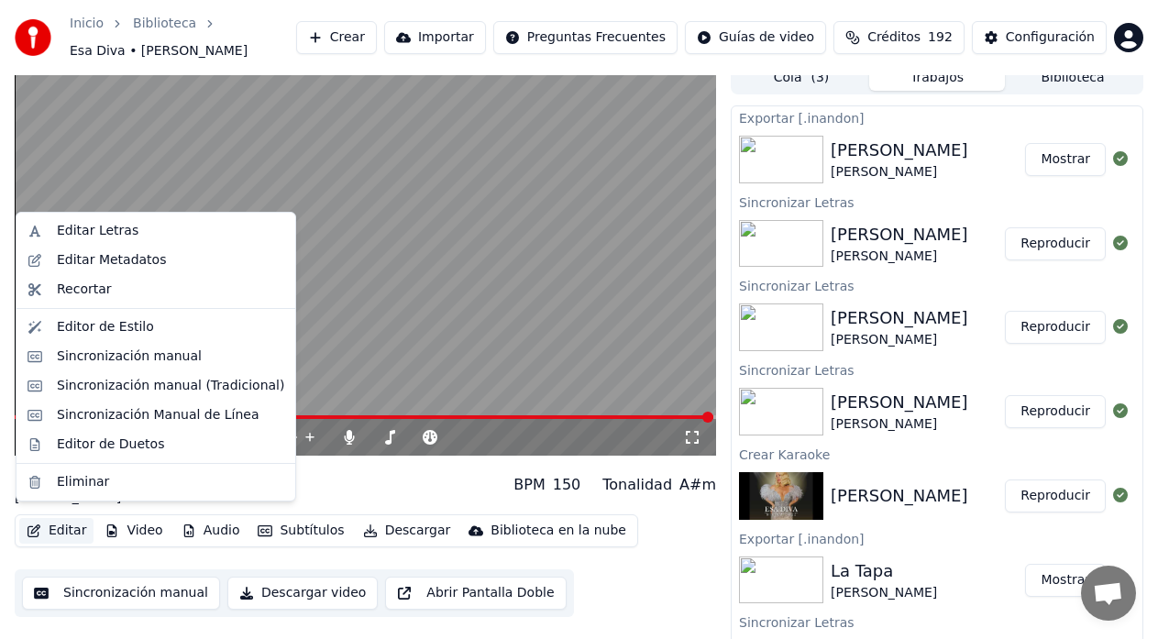
click at [63, 521] on button "Editar" at bounding box center [56, 531] width 74 height 26
click at [84, 238] on div "Editar Letras" at bounding box center [98, 231] width 82 height 18
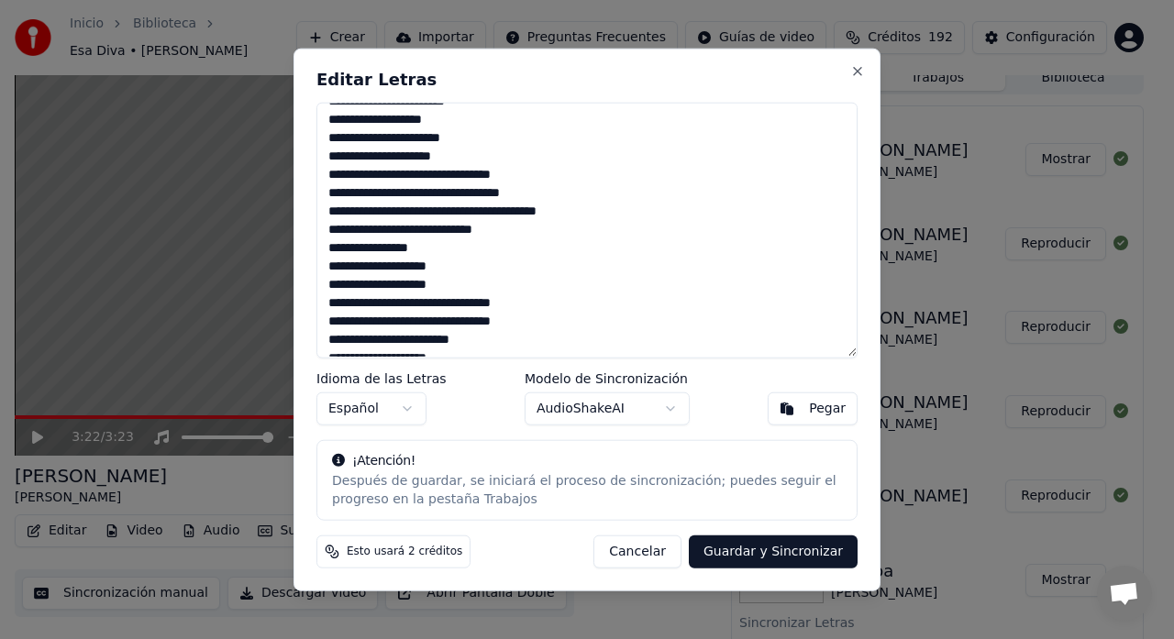
scroll to position [183, 0]
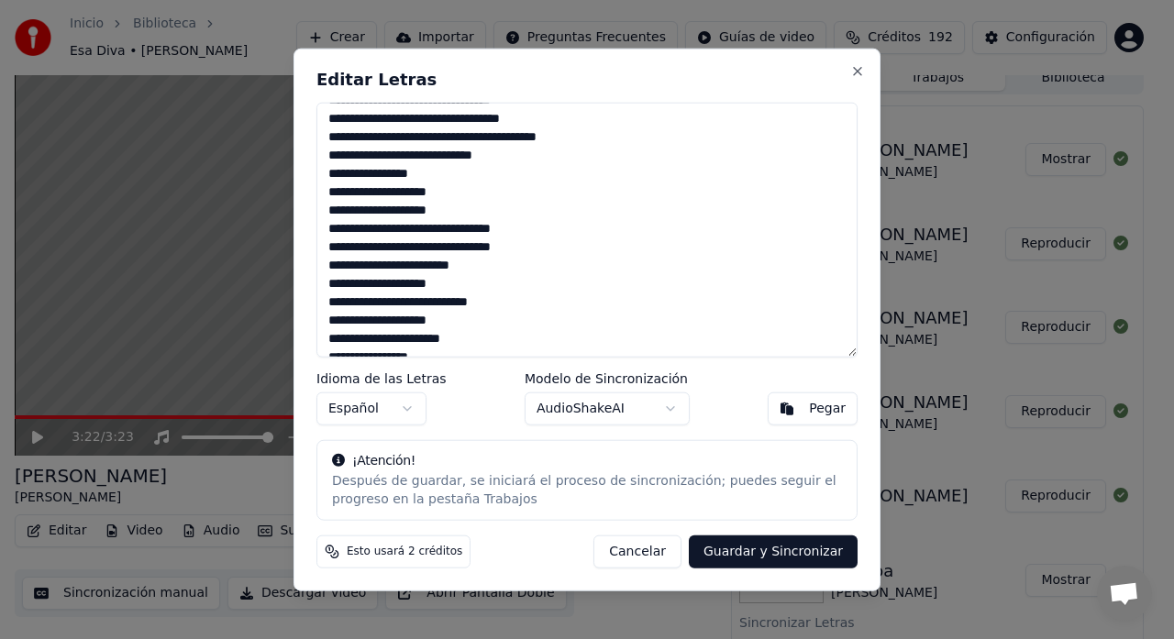
drag, startPoint x: 339, startPoint y: 172, endPoint x: 327, endPoint y: 172, distance: 12.9
click at [327, 172] on textarea at bounding box center [586, 230] width 541 height 256
drag, startPoint x: 327, startPoint y: 172, endPoint x: 327, endPoint y: 183, distance: 10.1
click at [327, 174] on textarea at bounding box center [586, 230] width 541 height 256
drag, startPoint x: 442, startPoint y: 175, endPoint x: 320, endPoint y: 176, distance: 122.0
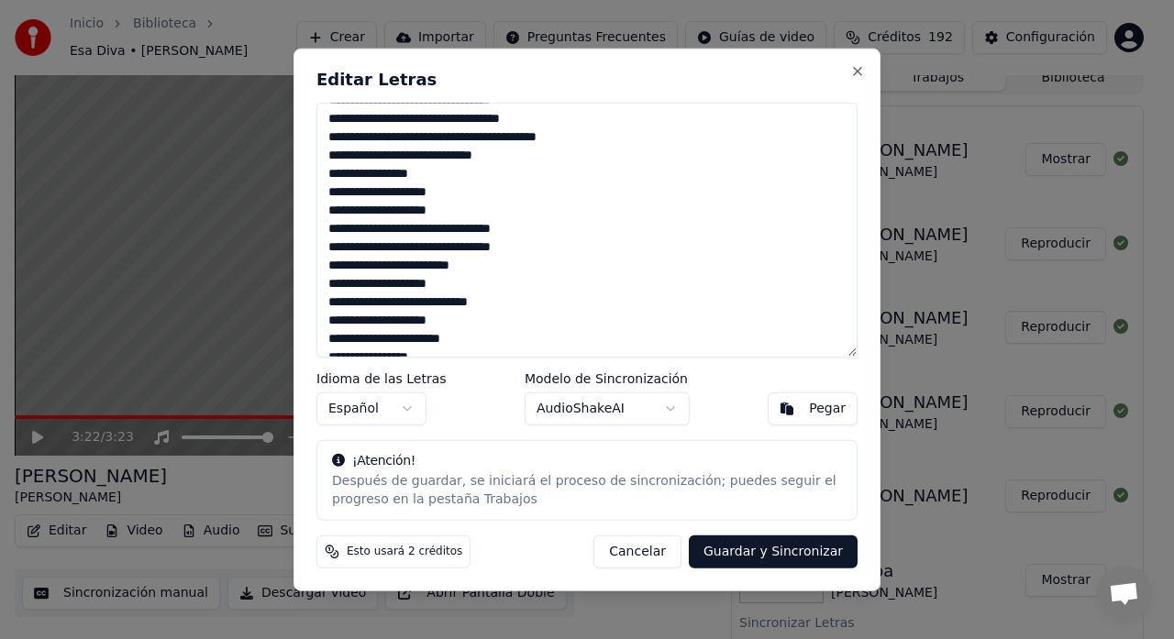
click at [320, 176] on textarea at bounding box center [586, 230] width 541 height 256
paste textarea "**********"
click at [341, 173] on textarea at bounding box center [586, 230] width 541 height 256
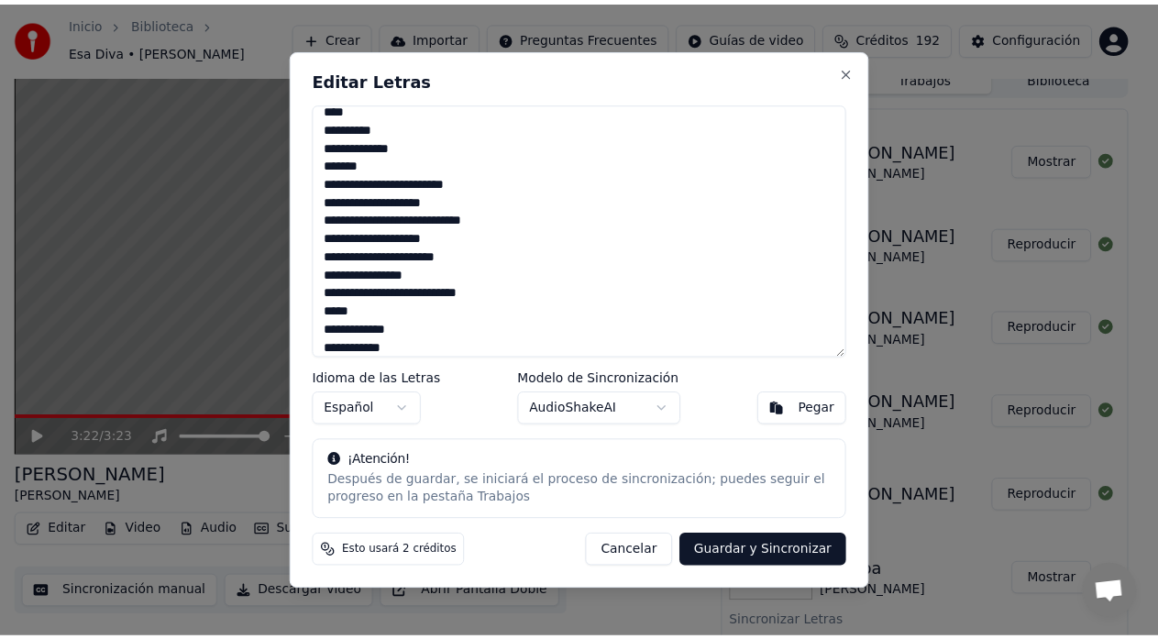
scroll to position [860, 0]
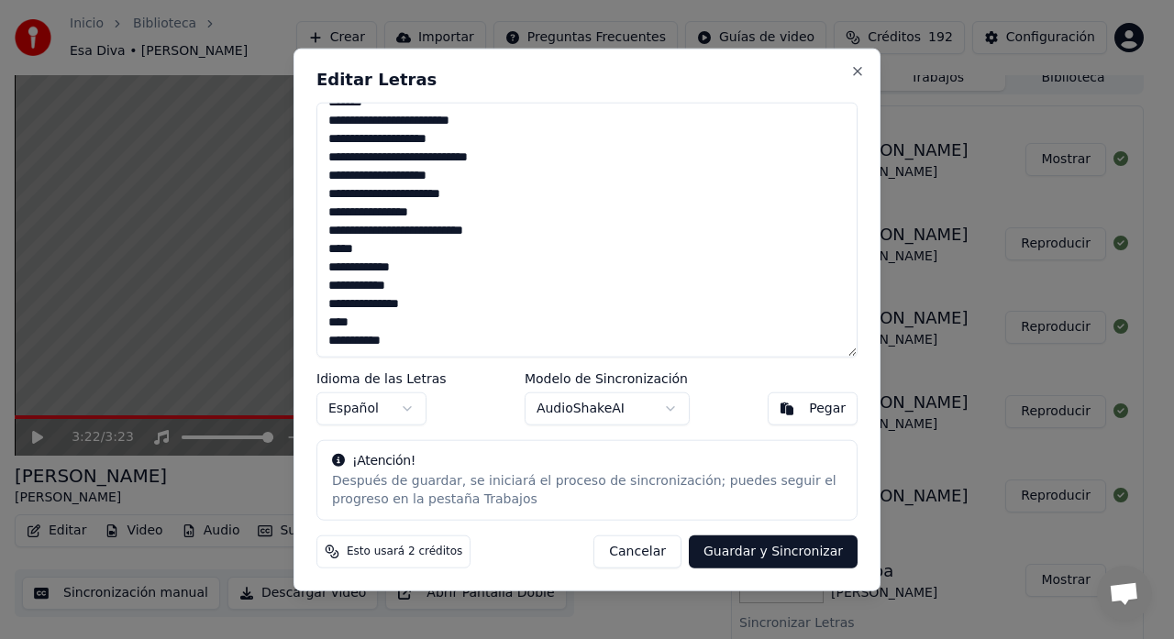
drag, startPoint x: 390, startPoint y: 265, endPoint x: 348, endPoint y: 264, distance: 42.2
click at [348, 264] on textarea at bounding box center [586, 230] width 541 height 256
type textarea "**********"
click at [752, 559] on button "Guardar y Sincronizar" at bounding box center [773, 552] width 169 height 33
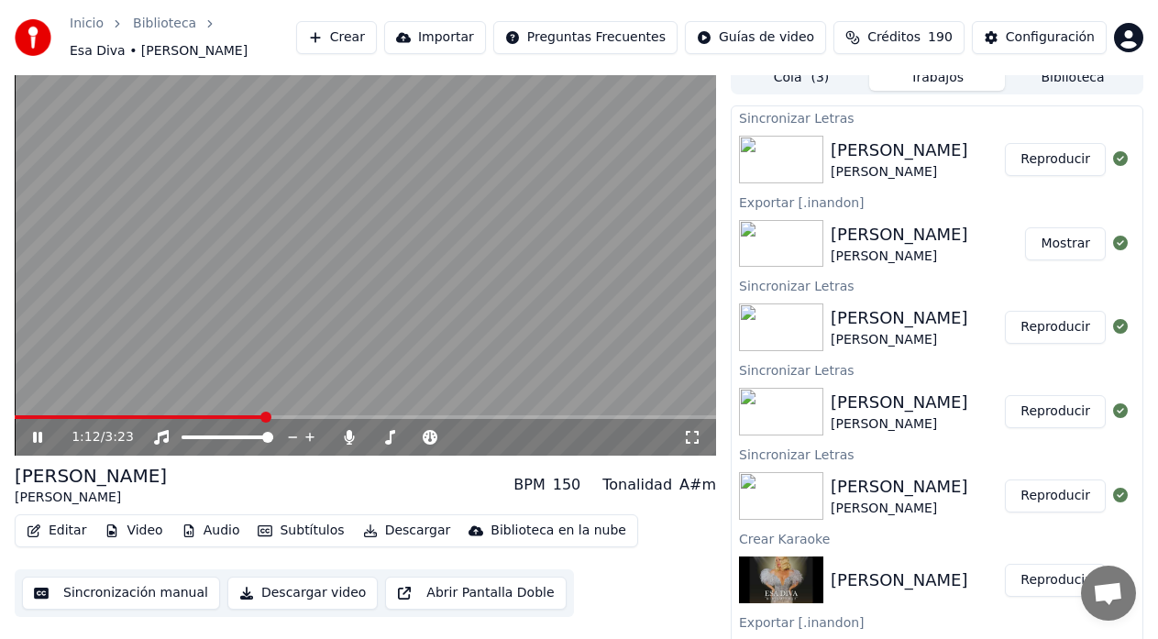
click at [1024, 154] on button "Reproducir" at bounding box center [1055, 159] width 101 height 33
click at [232, 415] on span at bounding box center [366, 417] width 702 height 4
click at [35, 432] on icon at bounding box center [37, 437] width 9 height 11
click at [289, 523] on button "Subtítulos" at bounding box center [300, 531] width 101 height 26
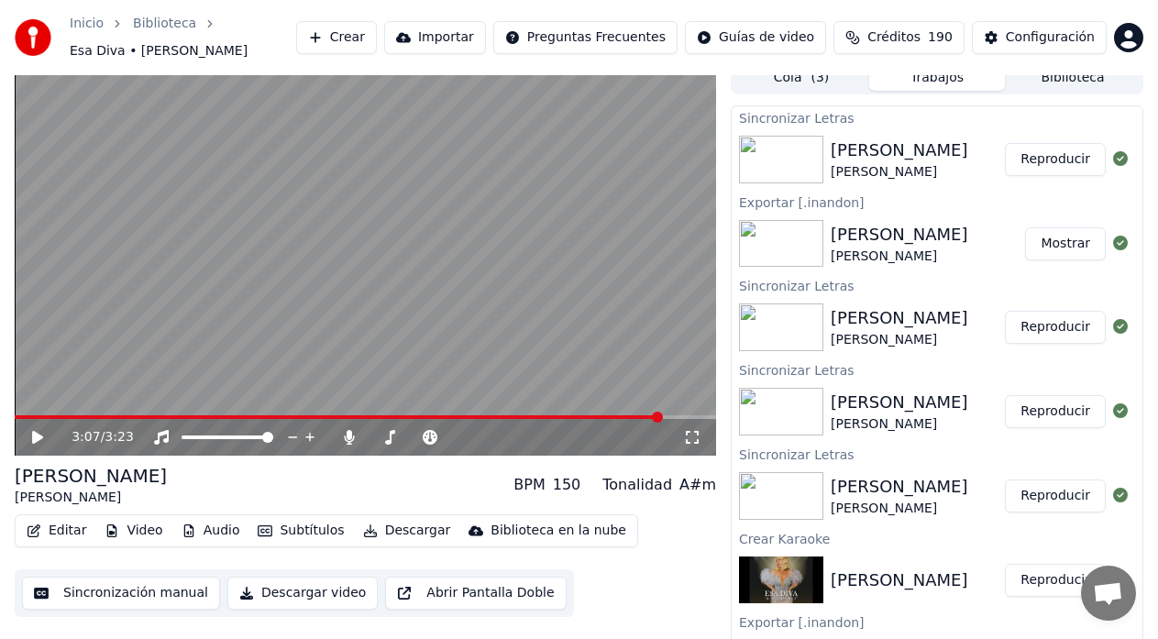
click at [281, 521] on button "Subtítulos" at bounding box center [300, 531] width 101 height 26
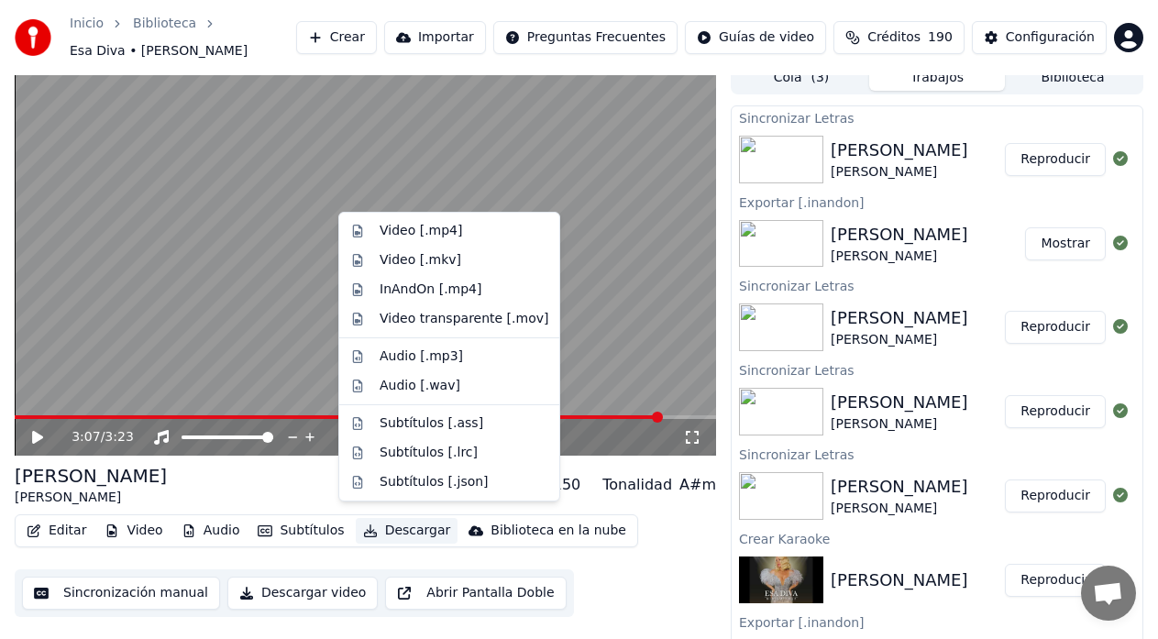
click at [389, 526] on button "Descargar" at bounding box center [407, 531] width 103 height 26
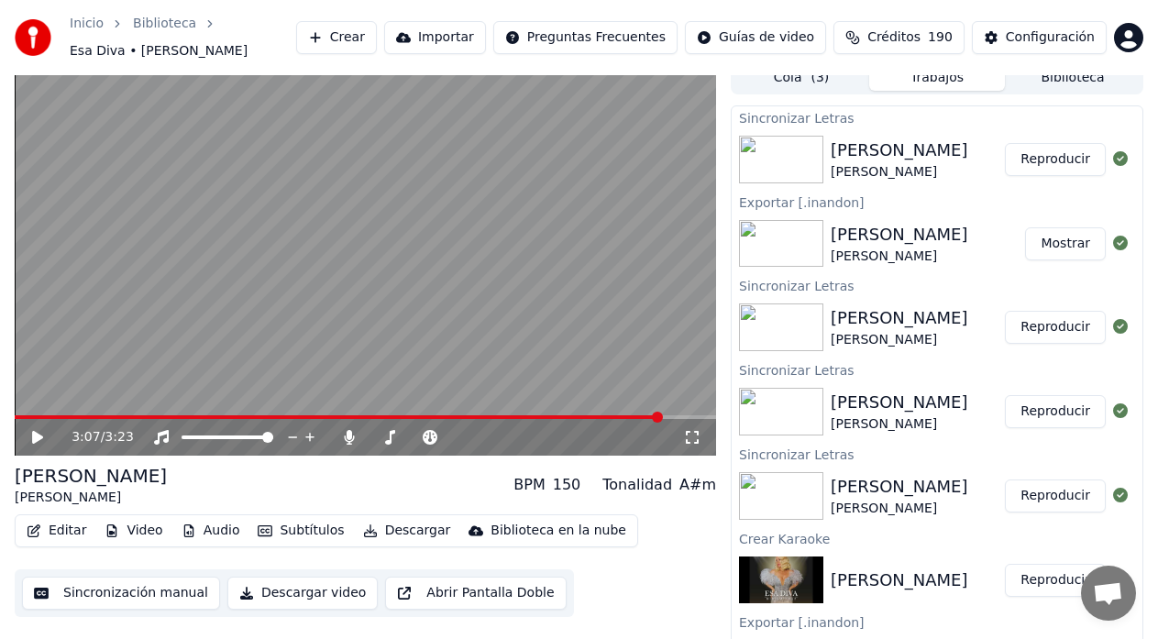
click at [392, 519] on button "Descargar" at bounding box center [407, 531] width 103 height 26
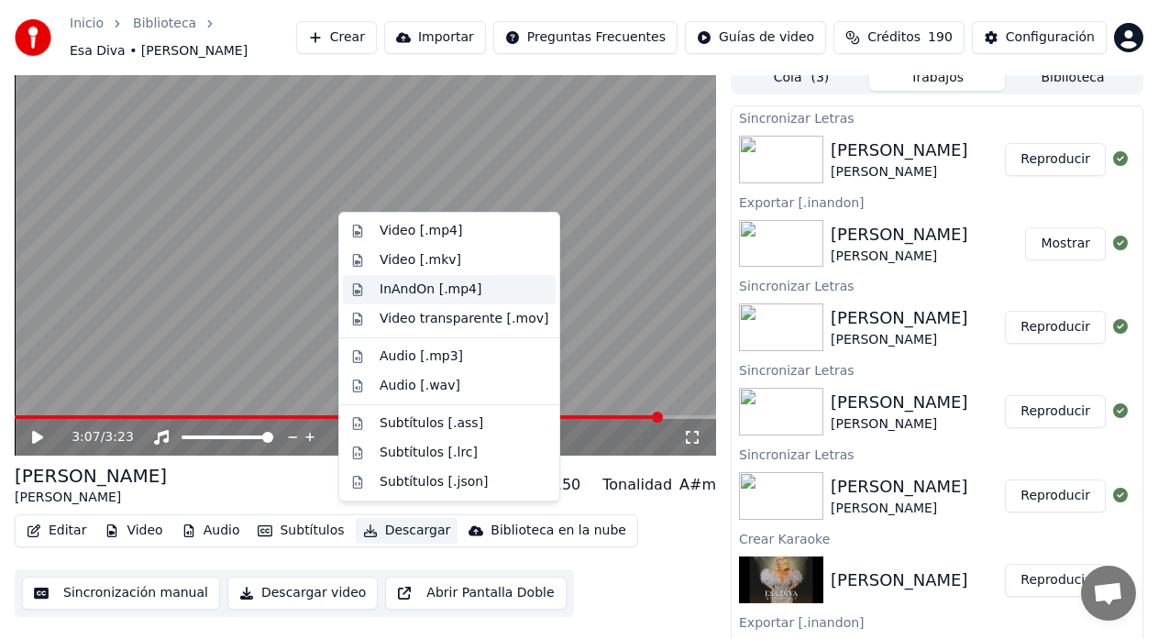
click at [430, 287] on div "InAndOn [.mp4]" at bounding box center [431, 290] width 103 height 18
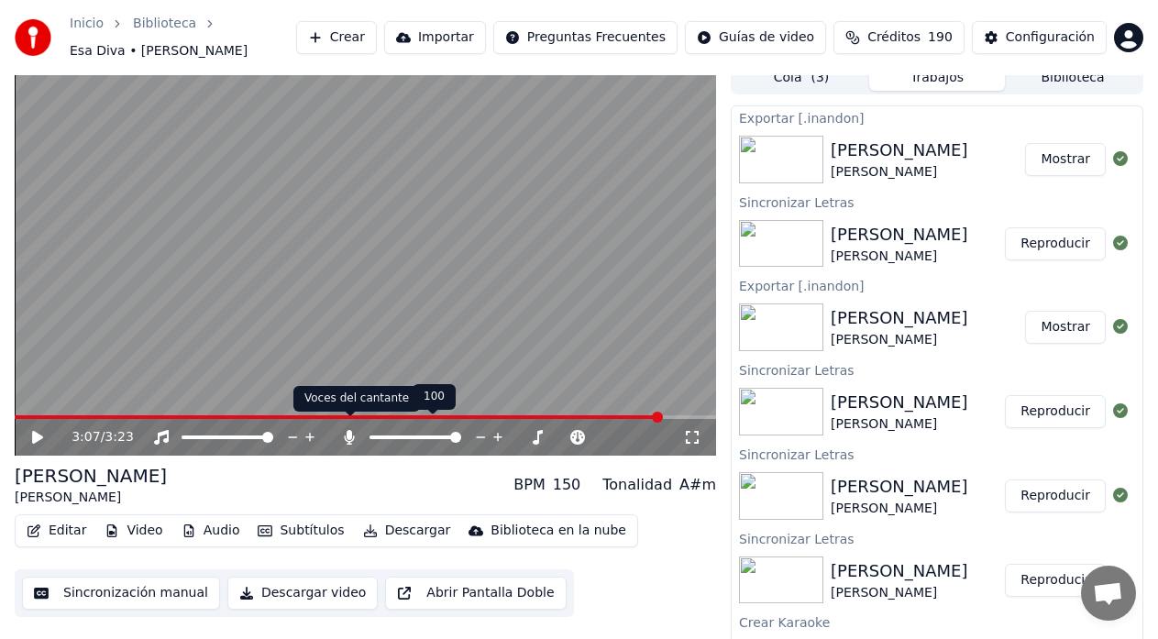
click at [352, 430] on icon at bounding box center [350, 437] width 10 height 15
click at [31, 435] on icon at bounding box center [50, 437] width 42 height 15
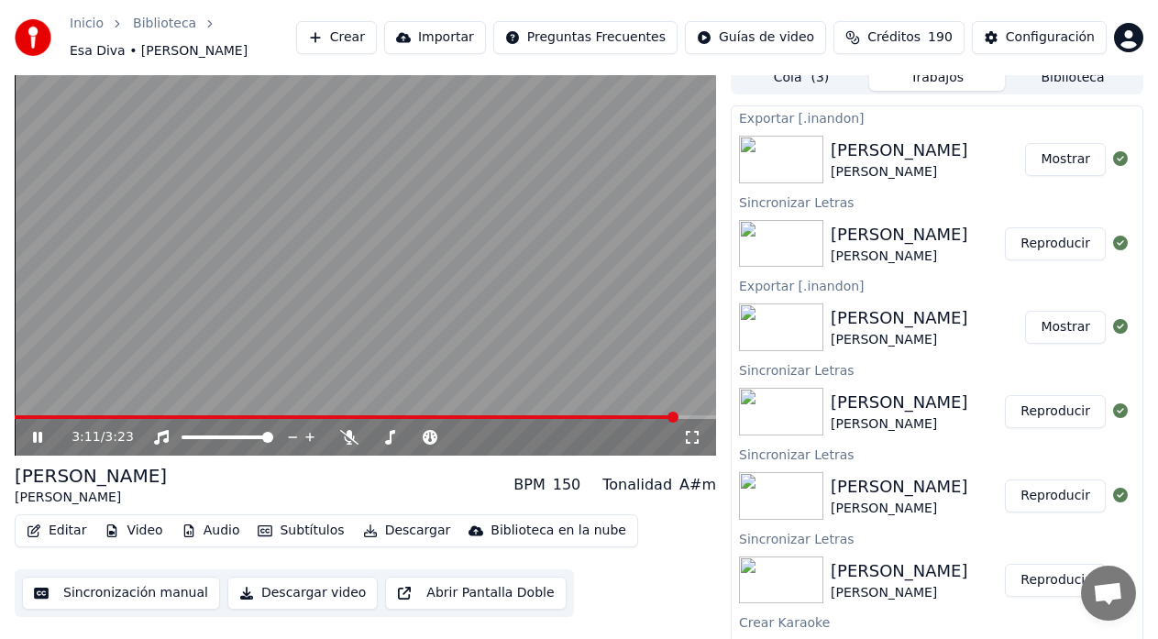
click at [335, 415] on span at bounding box center [346, 417] width 663 height 4
click at [489, 415] on span at bounding box center [366, 417] width 702 height 4
click at [472, 415] on span at bounding box center [255, 417] width 481 height 4
click at [488, 412] on span at bounding box center [493, 417] width 11 height 11
click at [457, 415] on span at bounding box center [236, 417] width 442 height 4
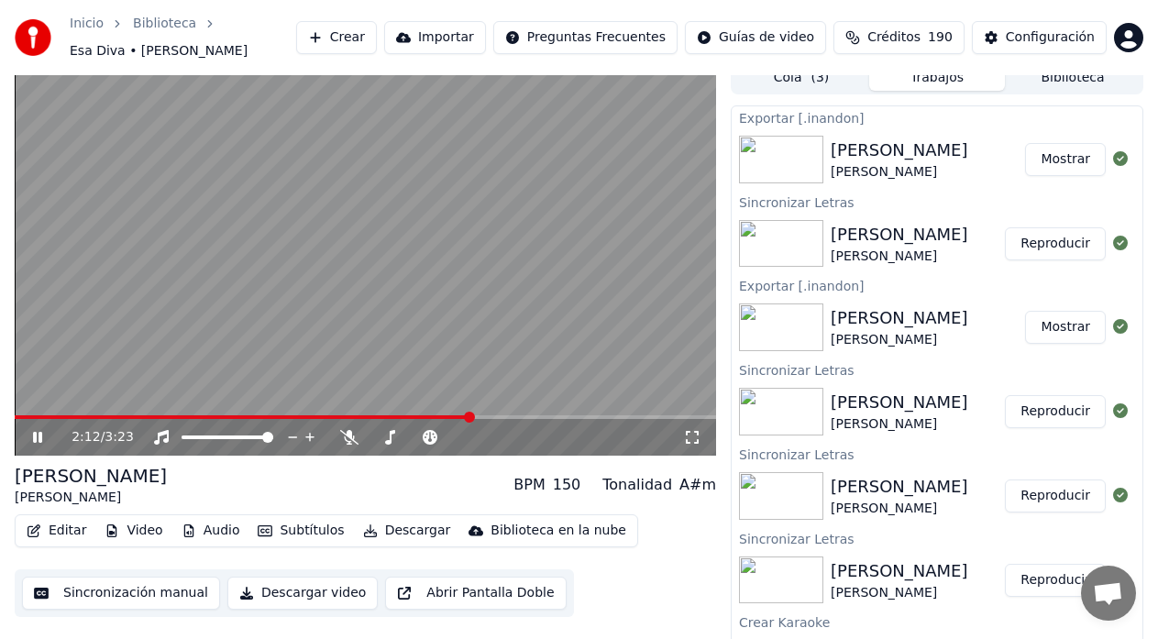
click at [472, 415] on span at bounding box center [366, 417] width 702 height 4
click at [499, 415] on span at bounding box center [366, 417] width 702 height 4
click at [516, 415] on span at bounding box center [366, 417] width 702 height 4
click at [527, 415] on span at bounding box center [366, 417] width 702 height 4
click at [535, 415] on span at bounding box center [366, 417] width 702 height 4
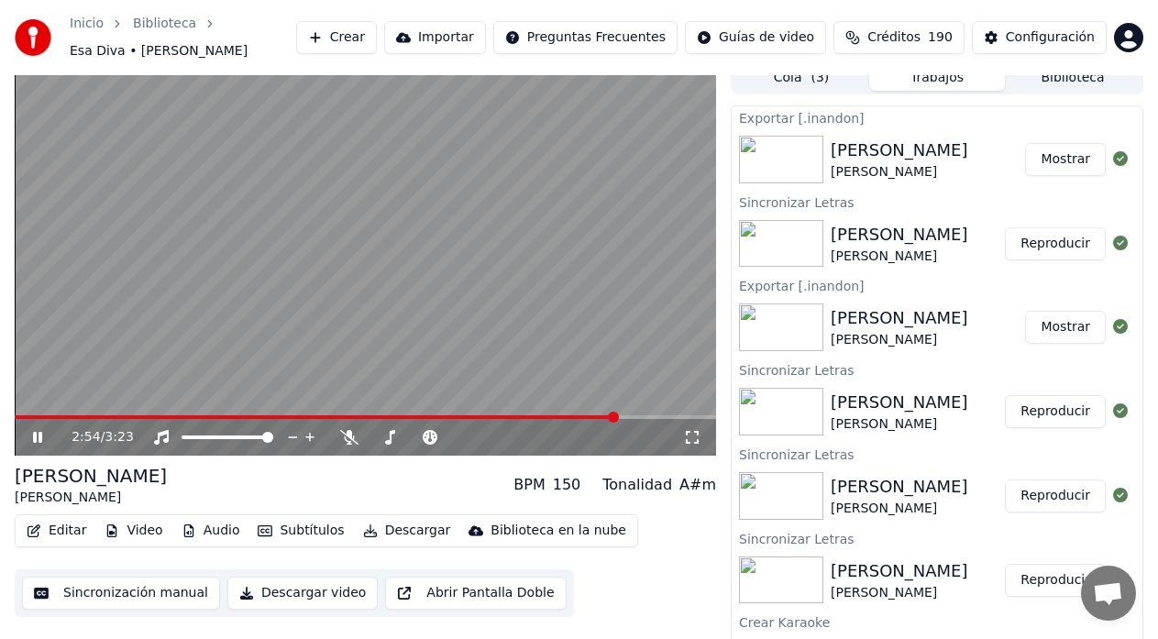
click at [281, 415] on span at bounding box center [316, 417] width 603 height 4
click at [221, 406] on div "1:17 / 3:23" at bounding box center [366, 258] width 702 height 394
click at [204, 415] on span at bounding box center [148, 417] width 266 height 4
click at [33, 431] on icon at bounding box center [37, 437] width 11 height 13
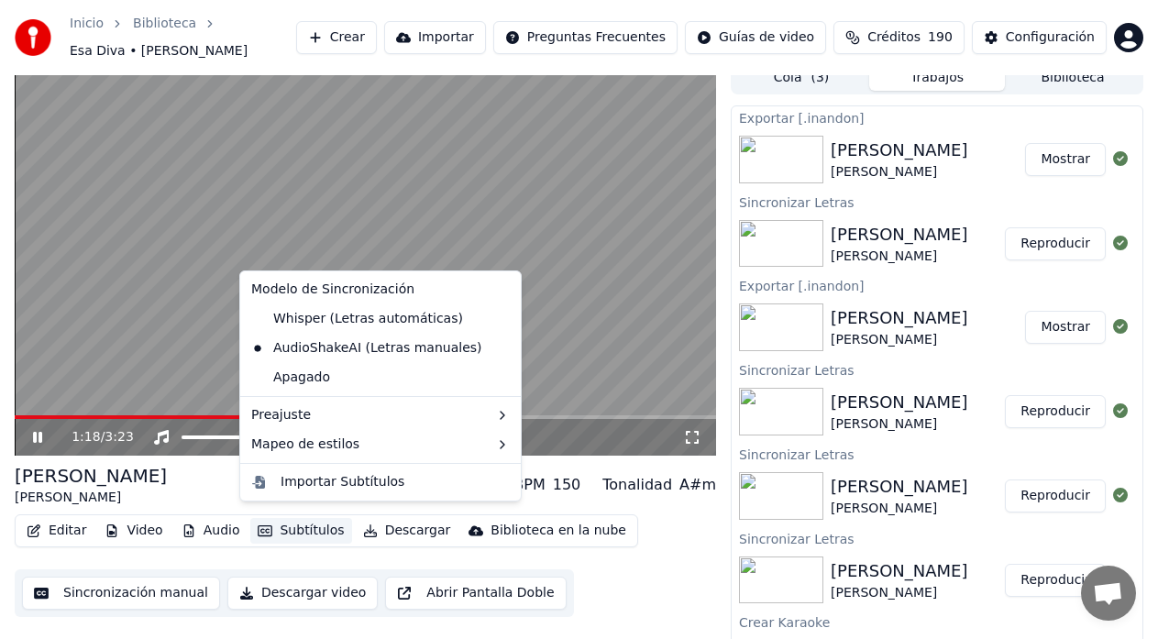
click at [297, 522] on button "Subtítulos" at bounding box center [300, 531] width 101 height 26
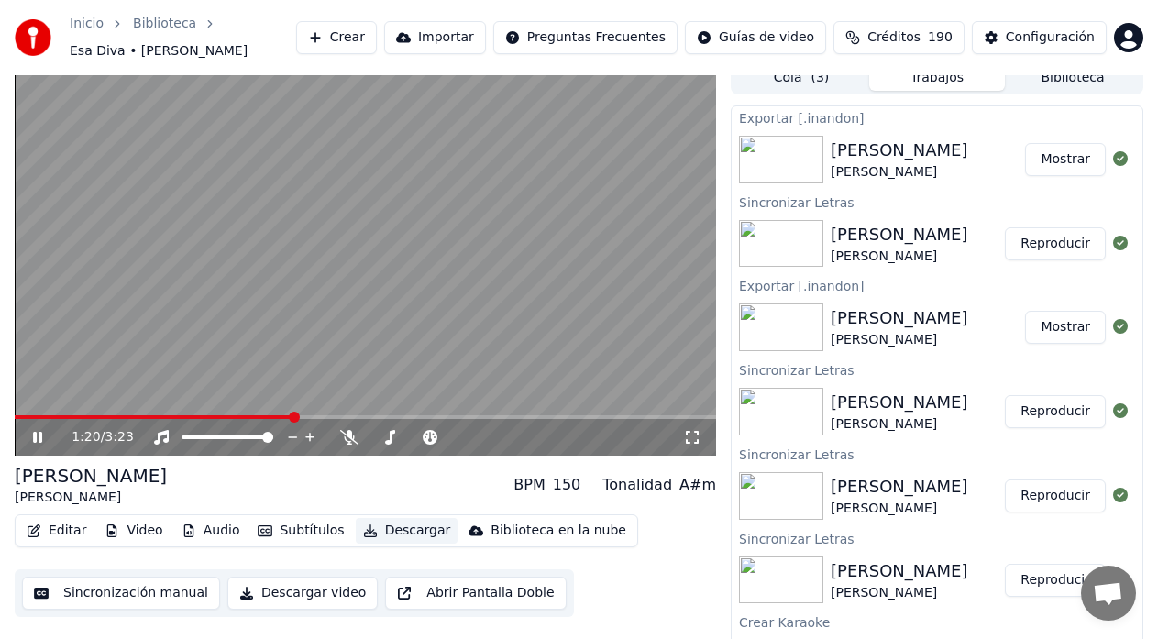
click at [377, 527] on button "Descargar" at bounding box center [407, 531] width 103 height 26
click at [377, 529] on button "Descargar" at bounding box center [407, 531] width 103 height 26
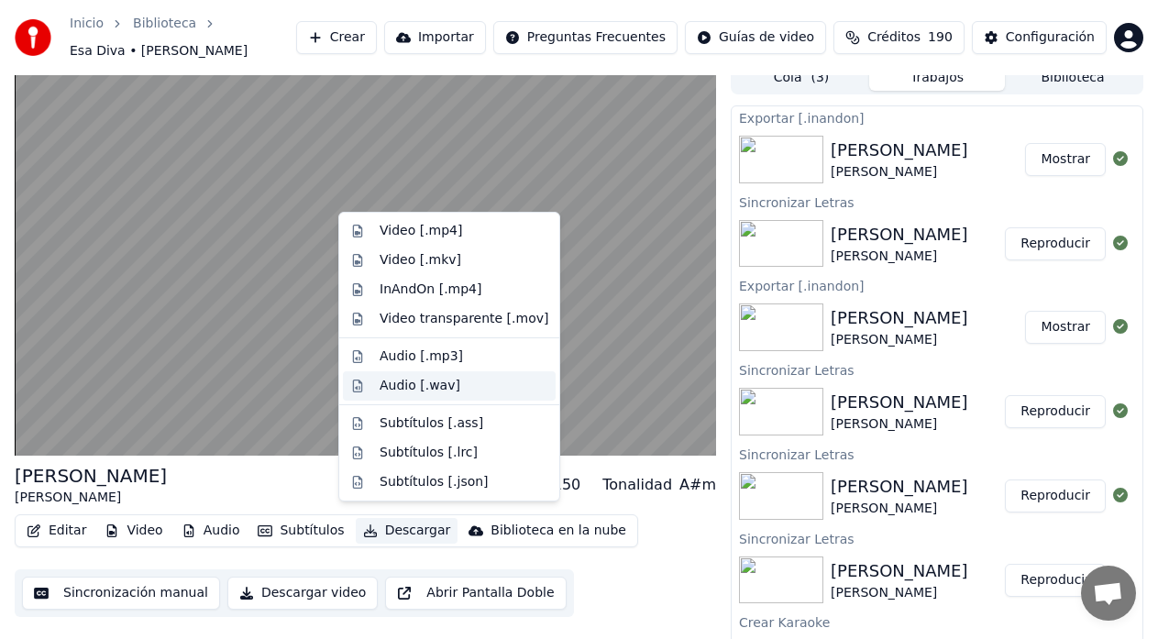
click at [402, 385] on div "Audio [.wav]" at bounding box center [420, 386] width 81 height 18
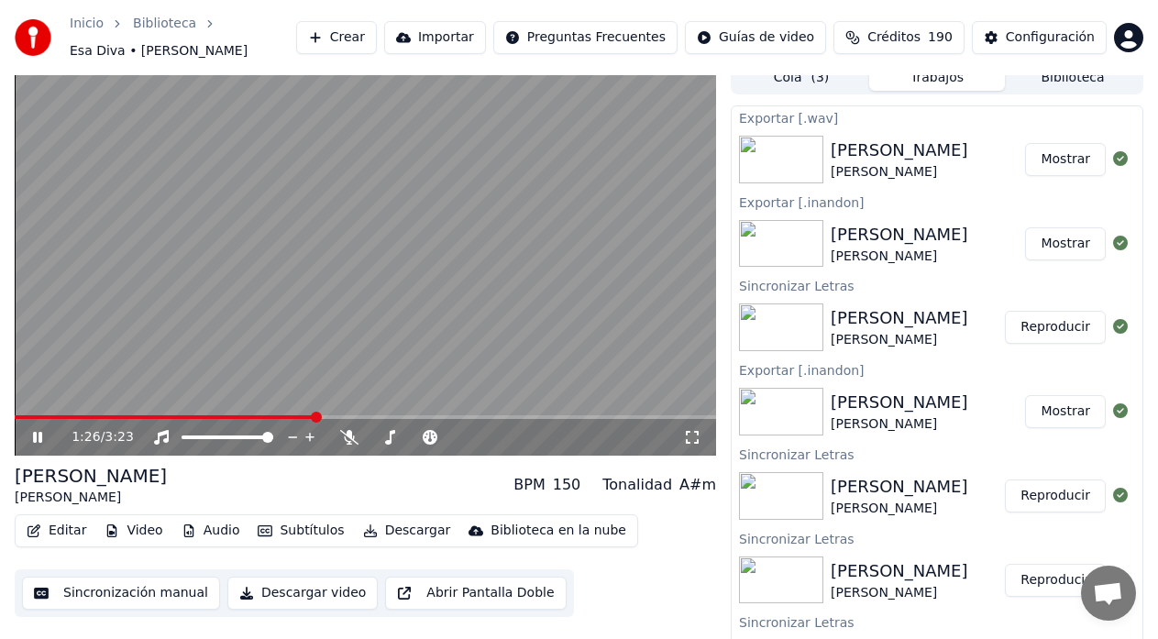
click at [38, 430] on icon at bounding box center [50, 437] width 42 height 15
click at [1043, 149] on button "Mostrar" at bounding box center [1065, 159] width 81 height 33
